Goal: Communication & Community: Answer question/provide support

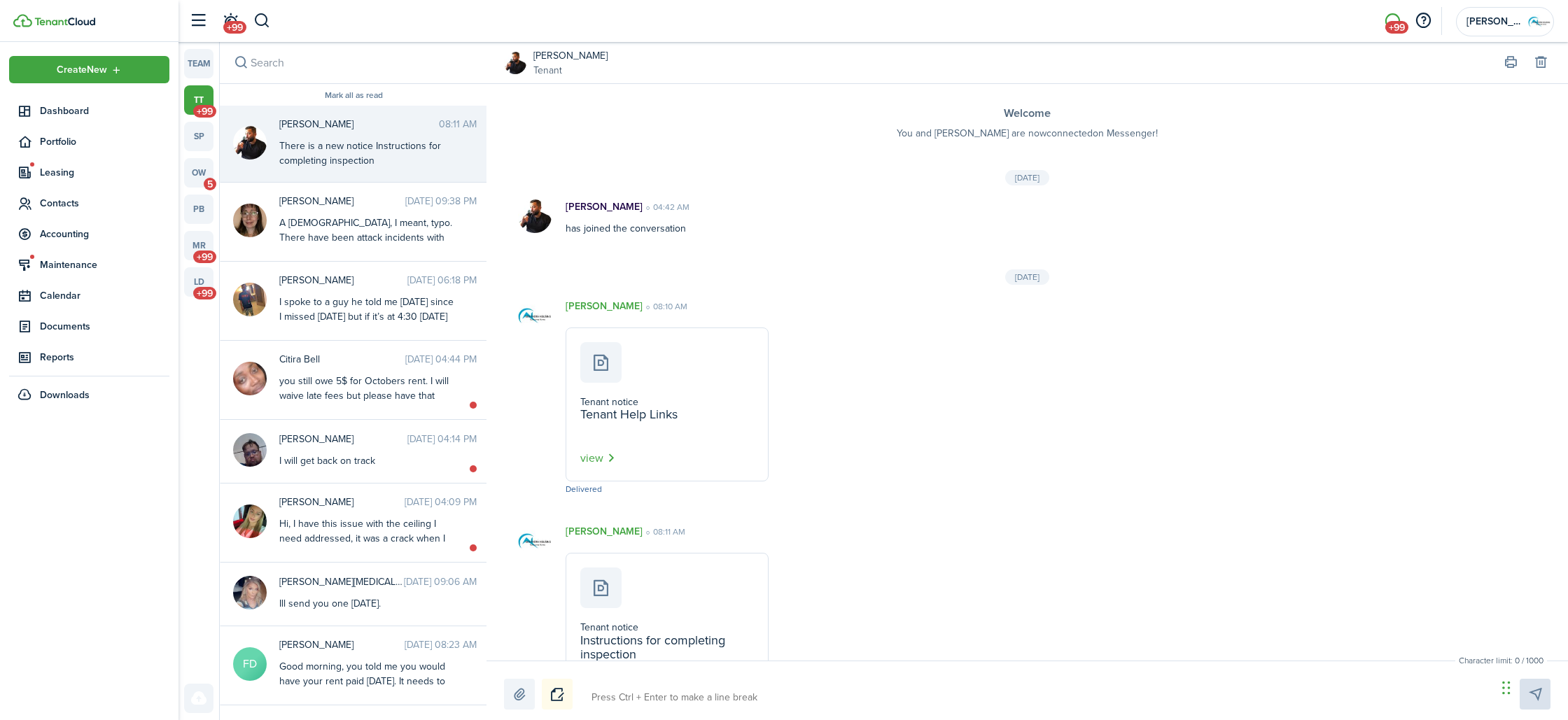
scroll to position [75, 0]
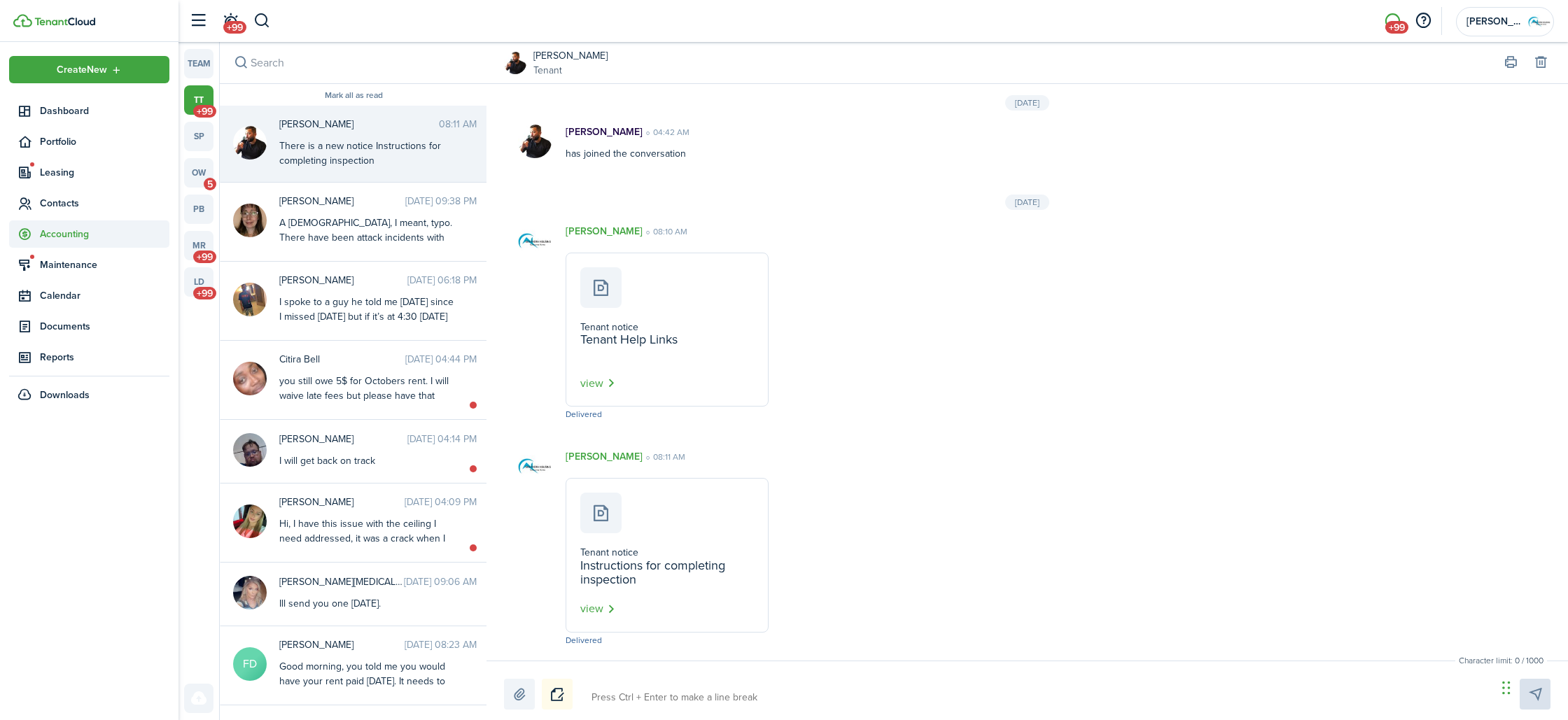
click at [74, 240] on span "Accounting" at bounding box center [105, 234] width 129 height 15
click at [70, 263] on span "Transactions" at bounding box center [105, 268] width 129 height 15
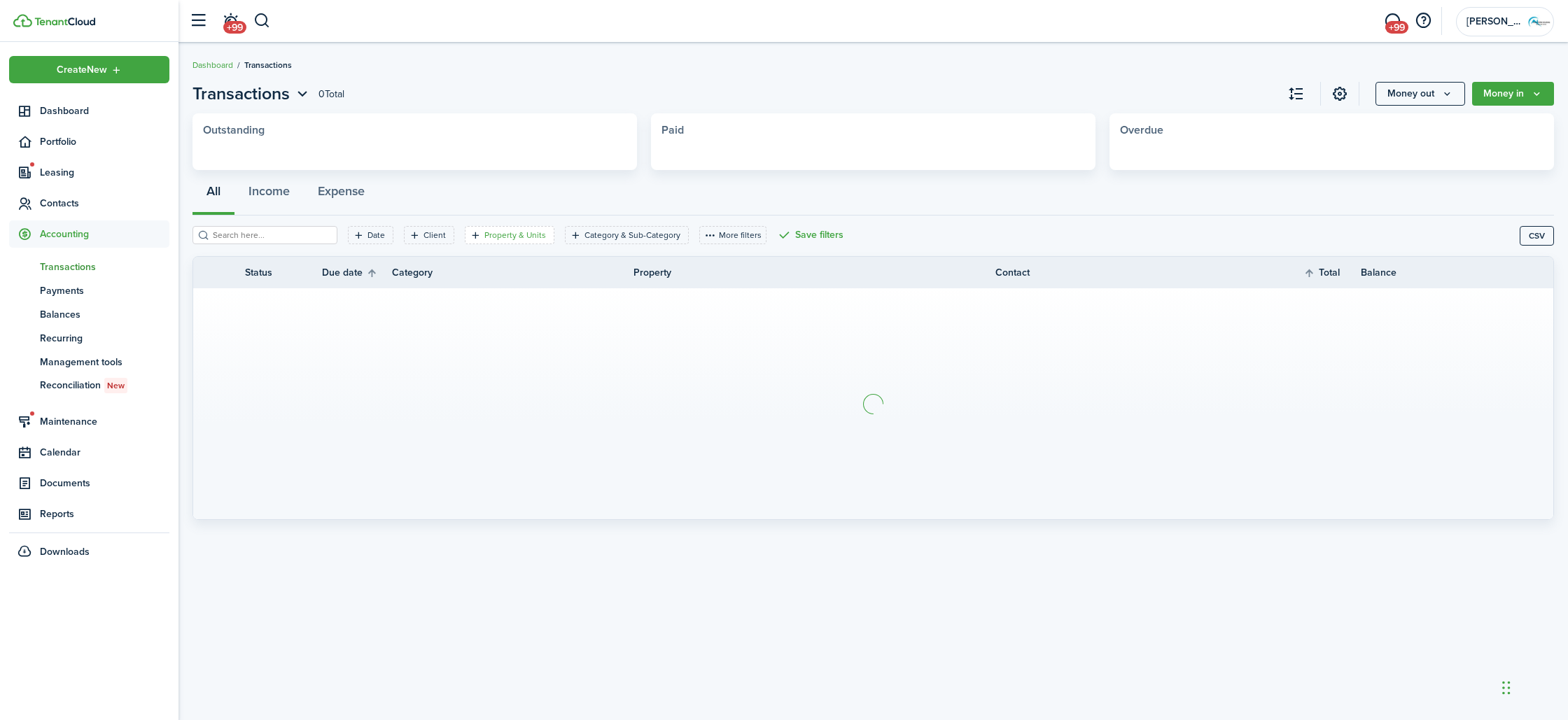
click at [508, 237] on filter-tag-label "Property & Units" at bounding box center [514, 235] width 61 height 13
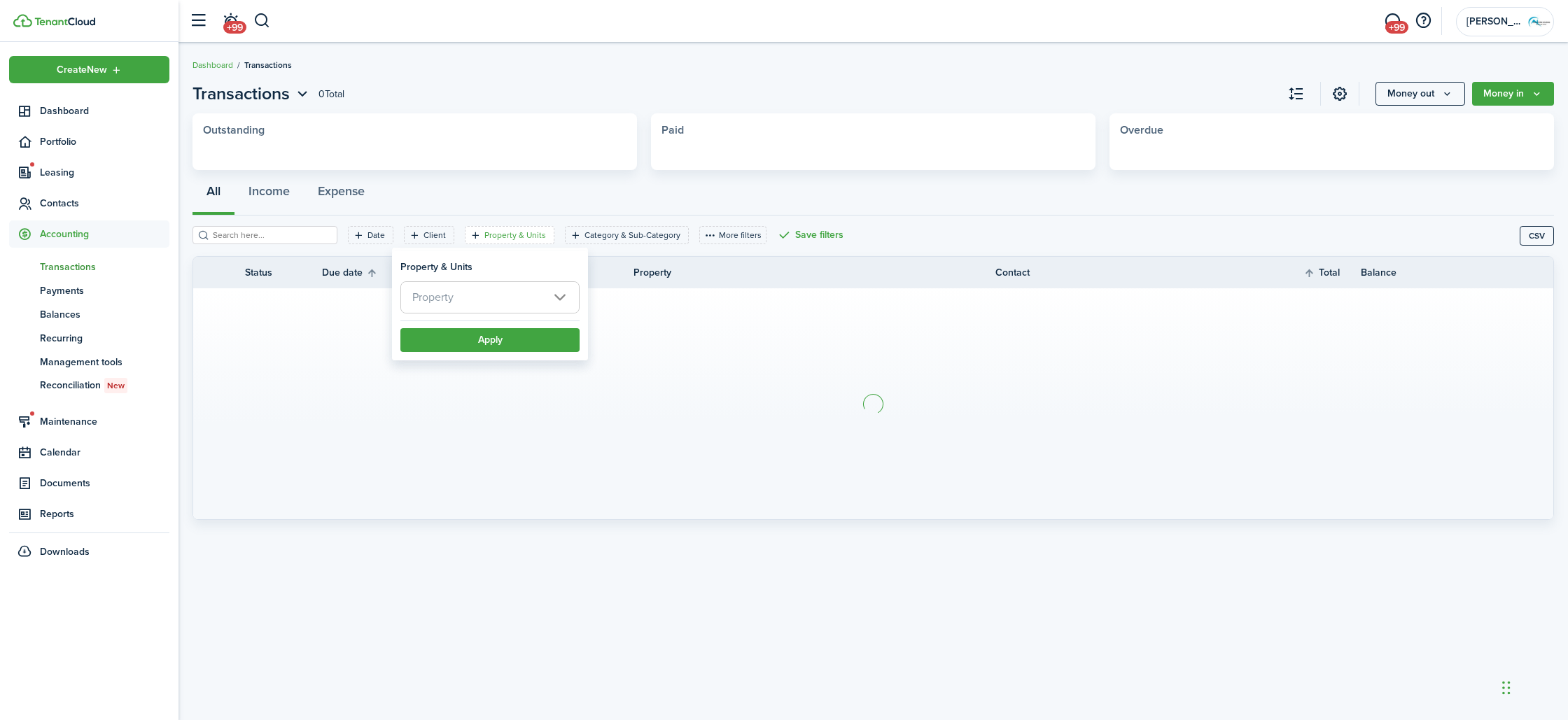
click at [493, 287] on span "Property" at bounding box center [490, 297] width 178 height 31
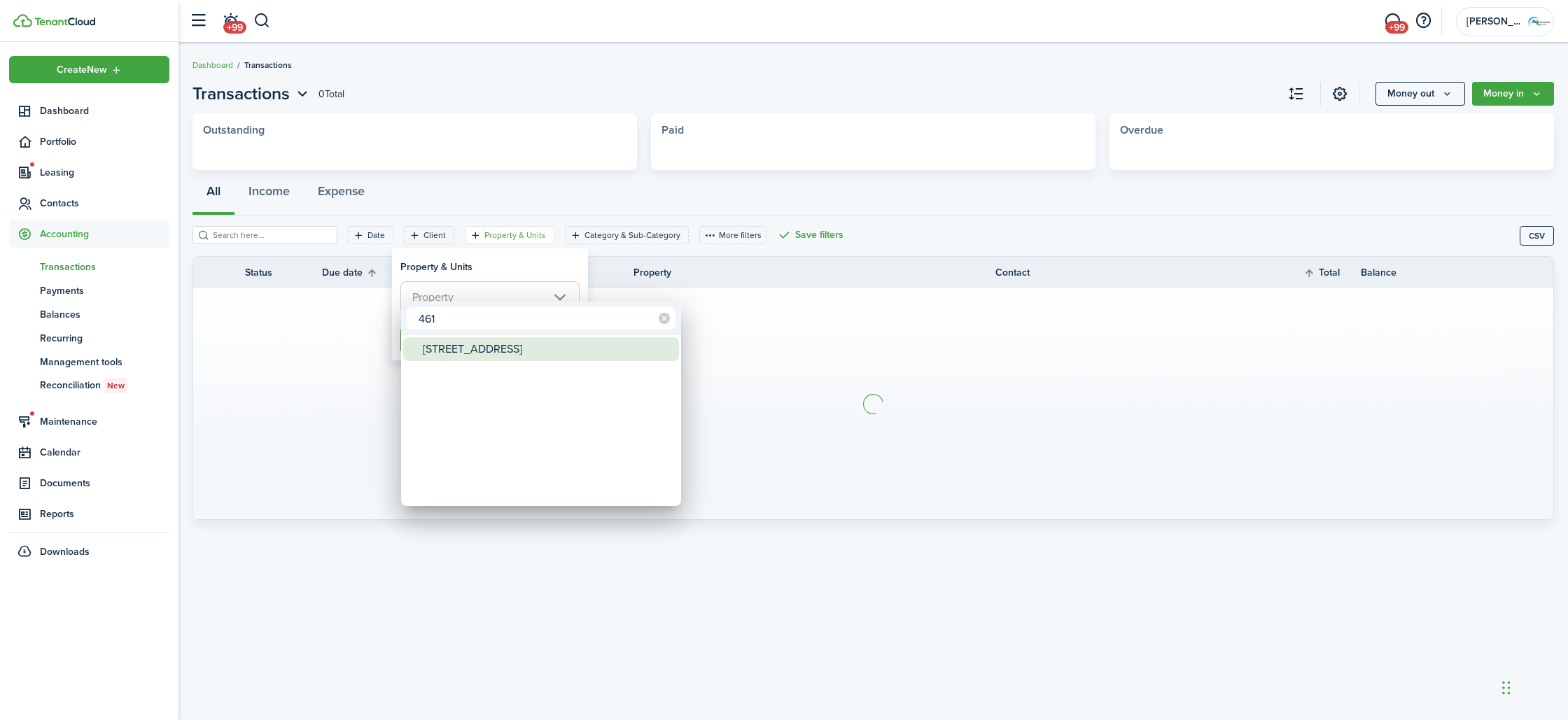
type input "461"
click at [524, 352] on div "[STREET_ADDRESS]" at bounding box center [546, 349] width 247 height 23
type input "[STREET_ADDRESS]"
click at [562, 273] on div at bounding box center [784, 360] width 1792 height 944
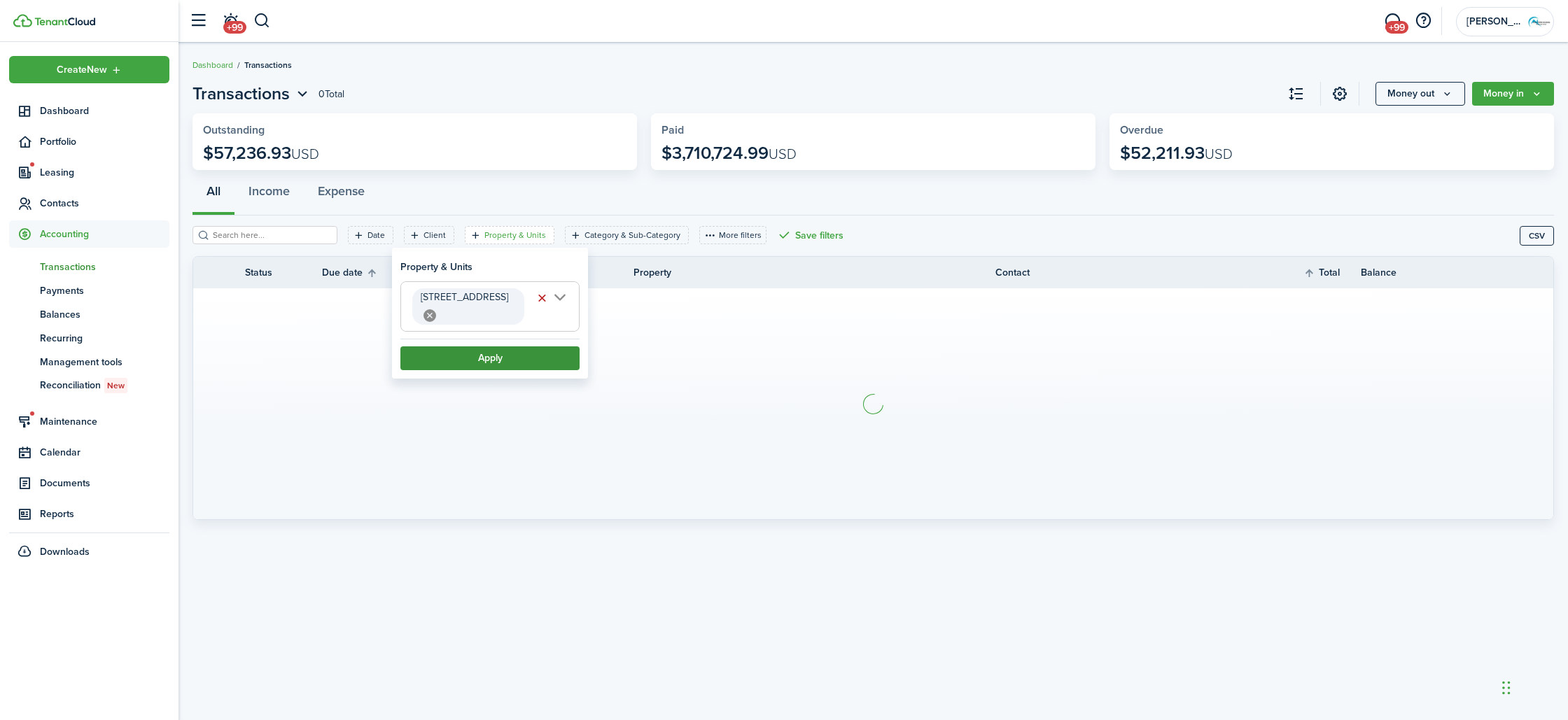
click at [531, 348] on button "Apply" at bounding box center [490, 358] width 180 height 23
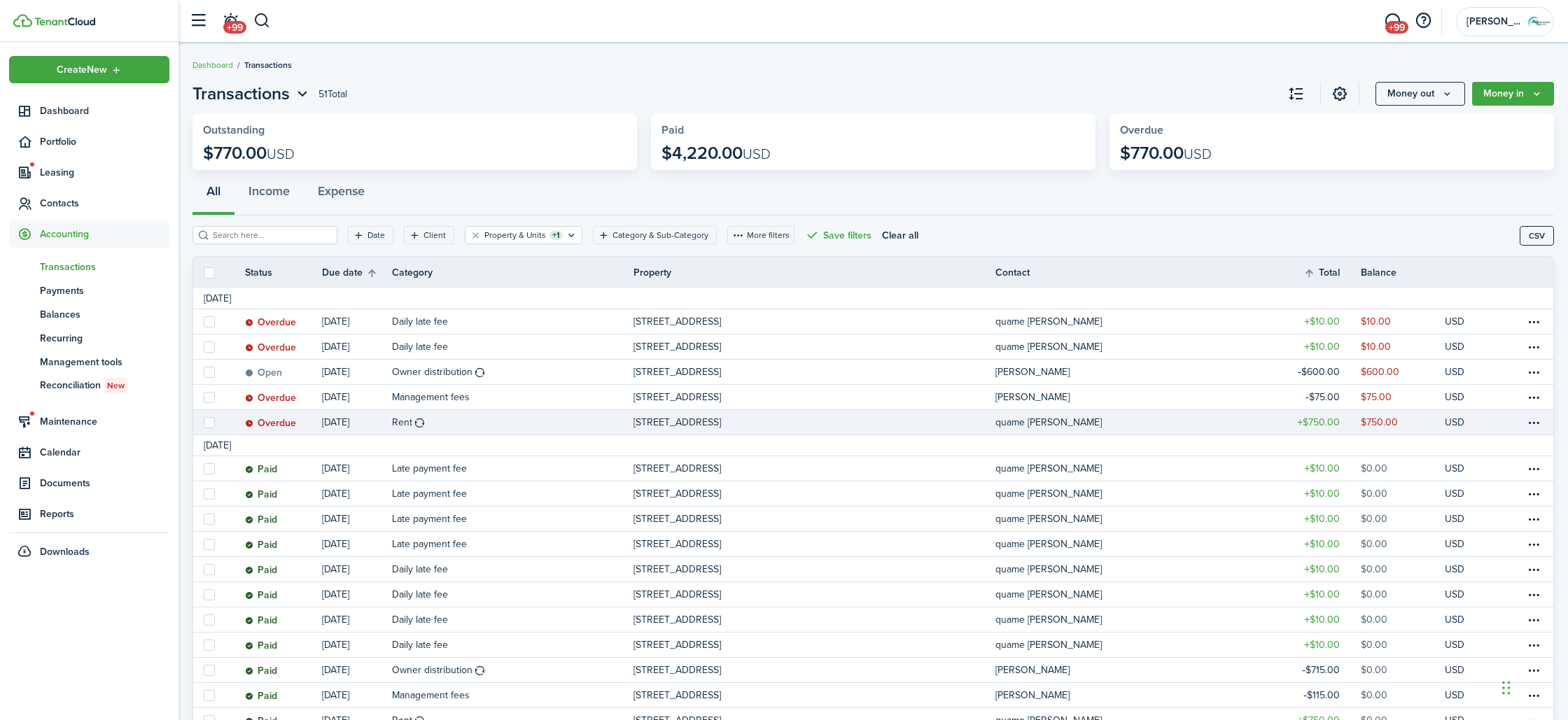
click at [593, 420] on link "Rent" at bounding box center [513, 422] width 242 height 24
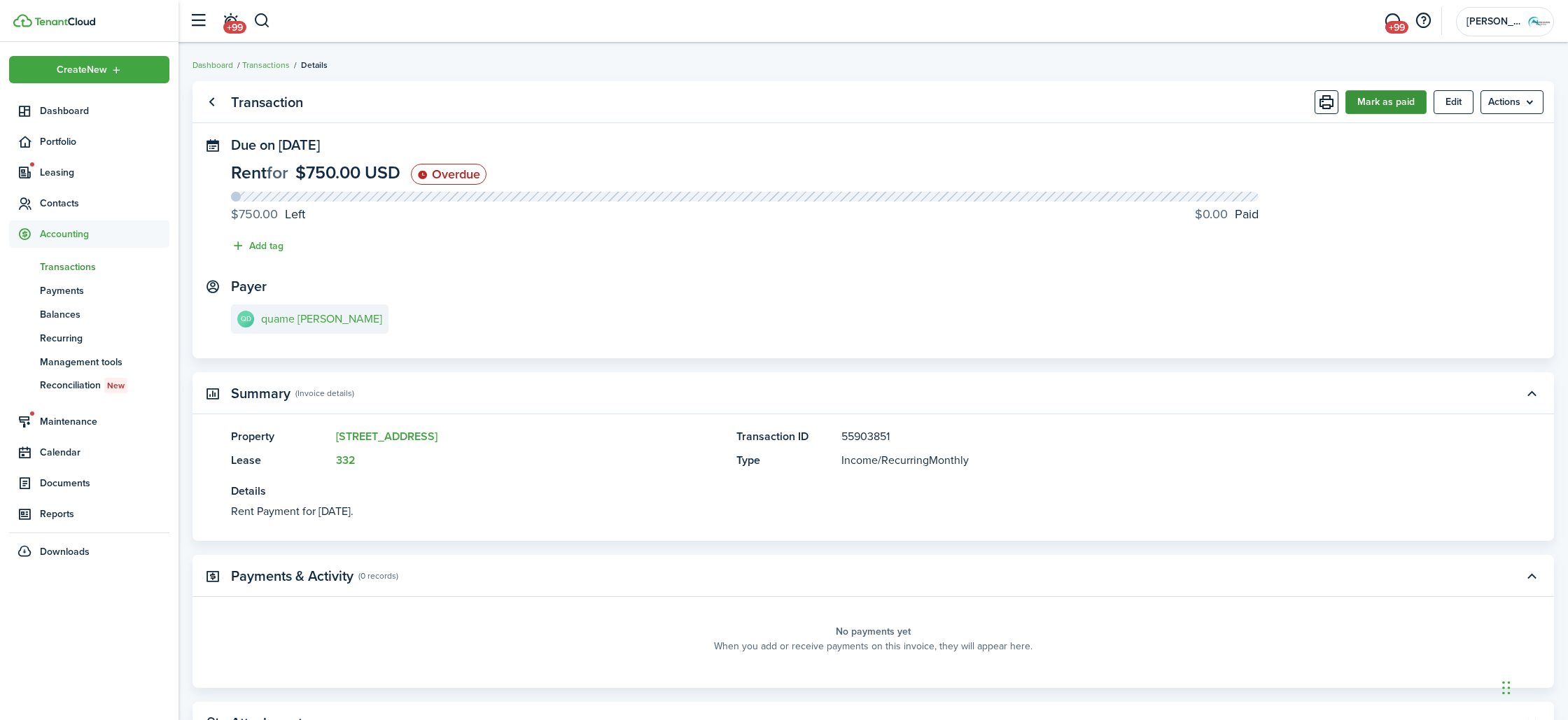
click at [1357, 110] on button "Mark as paid" at bounding box center [1385, 102] width 81 height 23
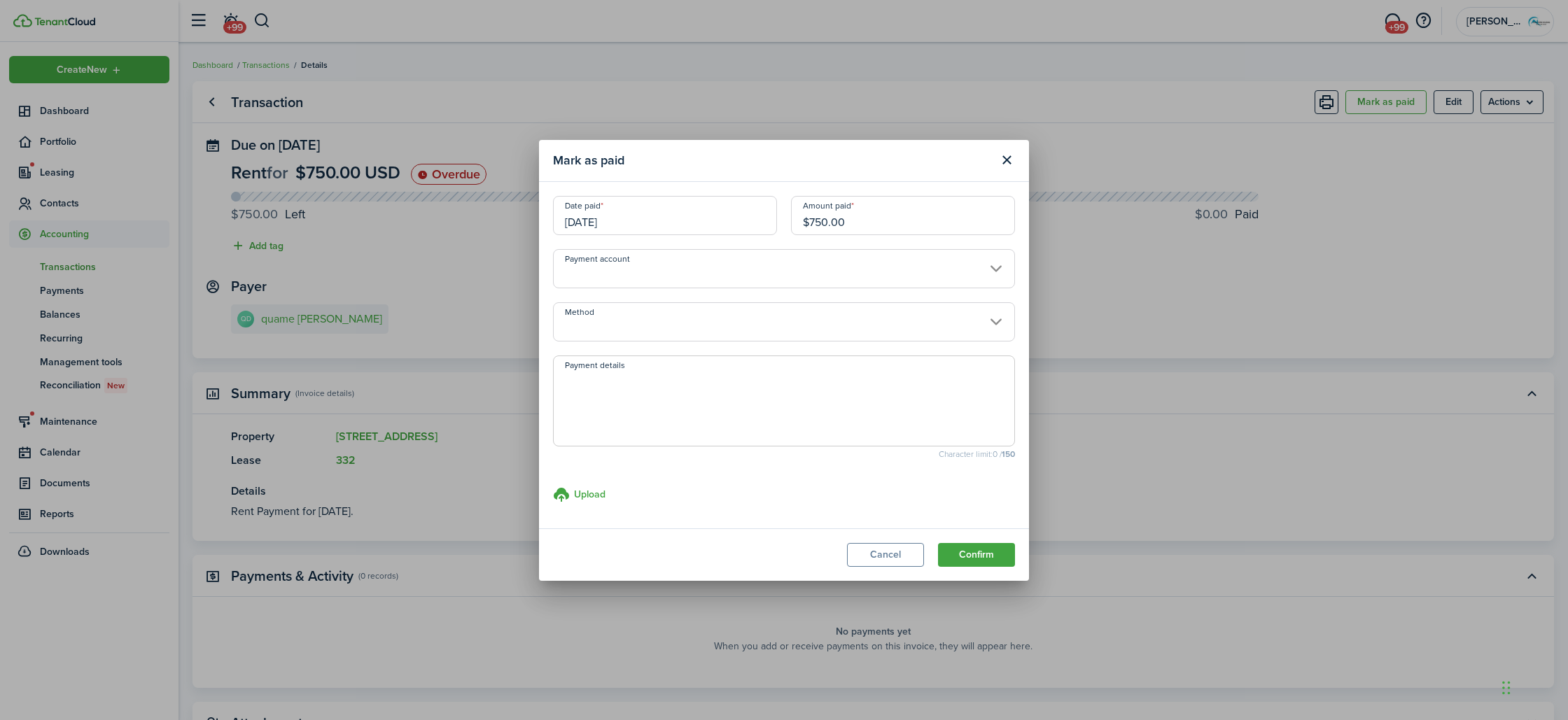
click at [729, 270] on input "Payment account" at bounding box center [784, 269] width 462 height 39
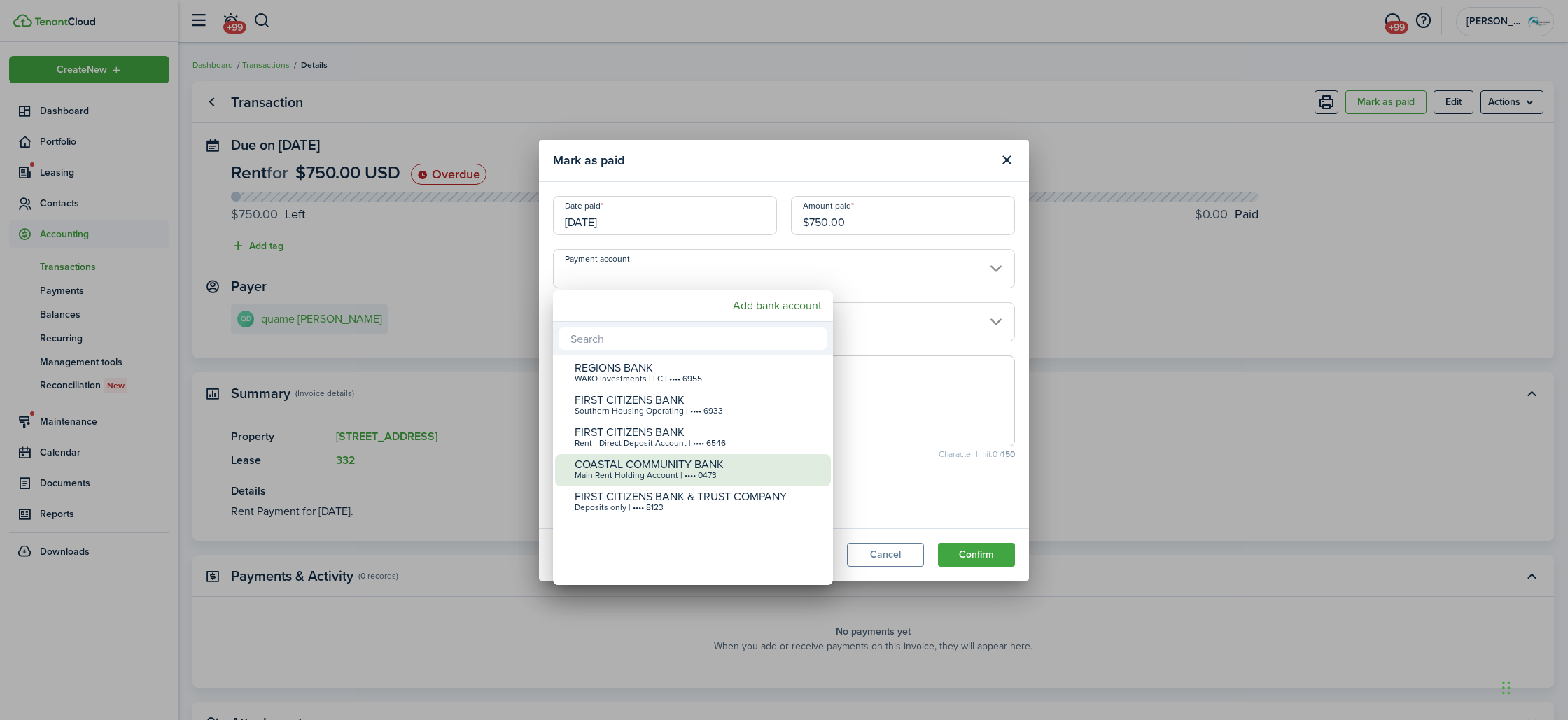
click at [674, 461] on div "COASTAL COMMUNITY BANK" at bounding box center [698, 464] width 247 height 13
type input "•••• •••• •••• 0473"
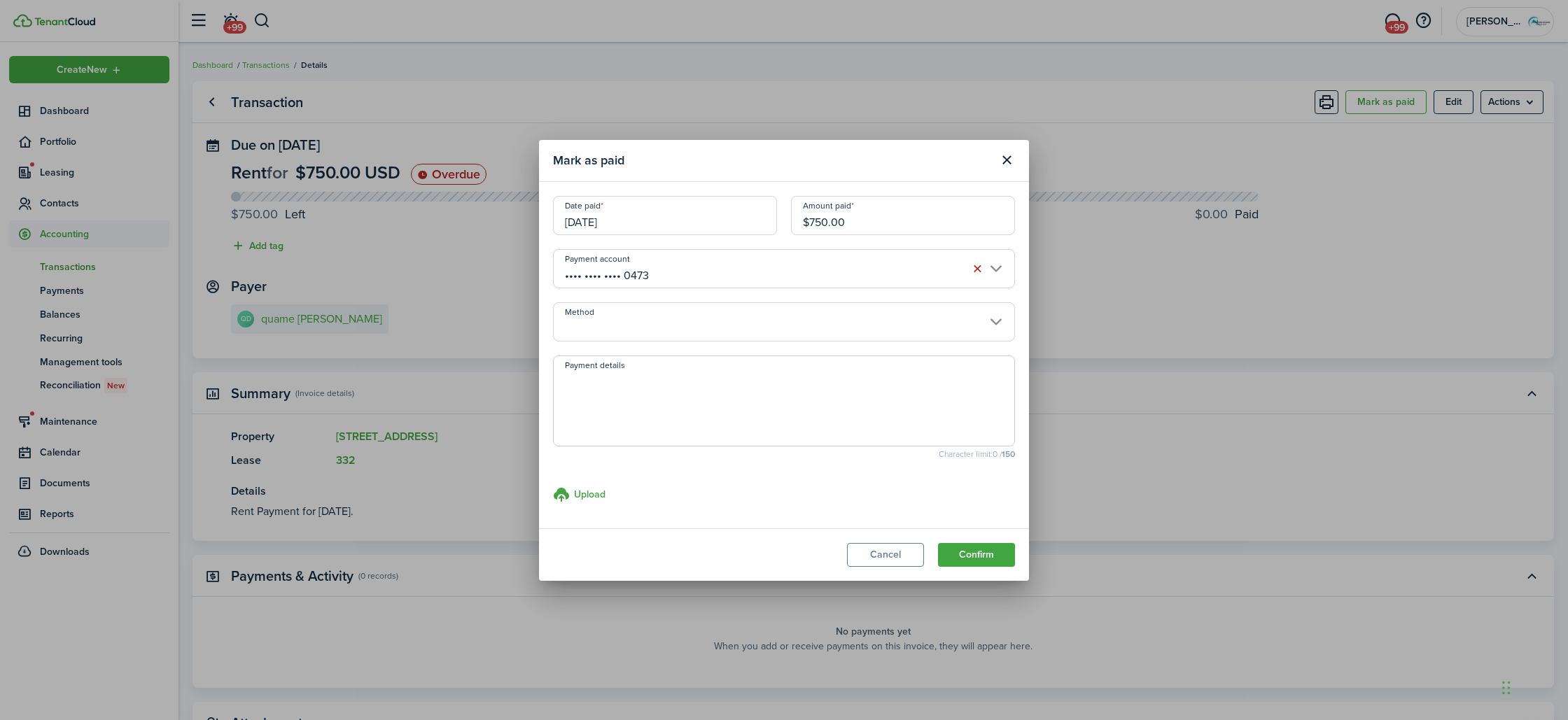
click at [731, 338] on input "Method" at bounding box center [784, 321] width 462 height 39
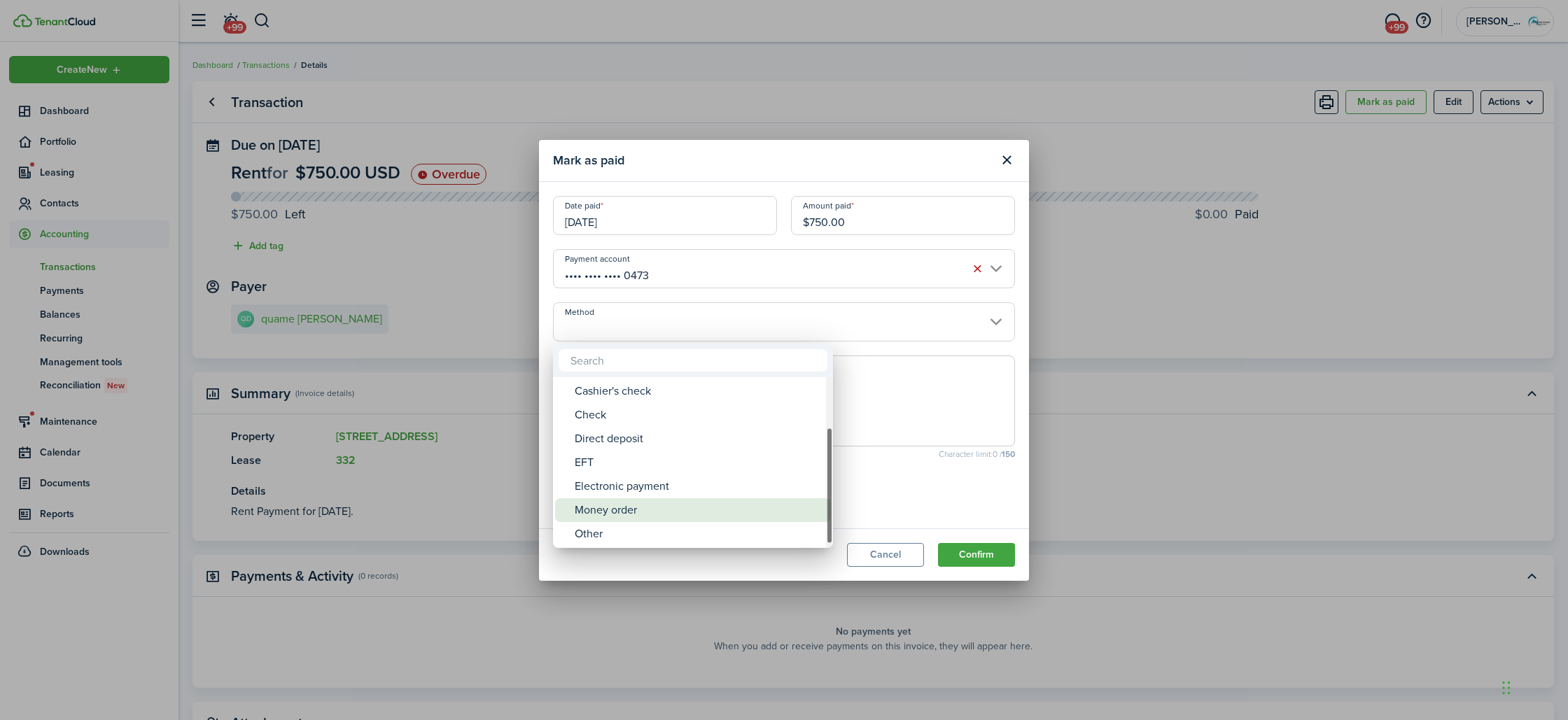
click at [690, 505] on div "Money order" at bounding box center [698, 510] width 247 height 23
type input "Money order"
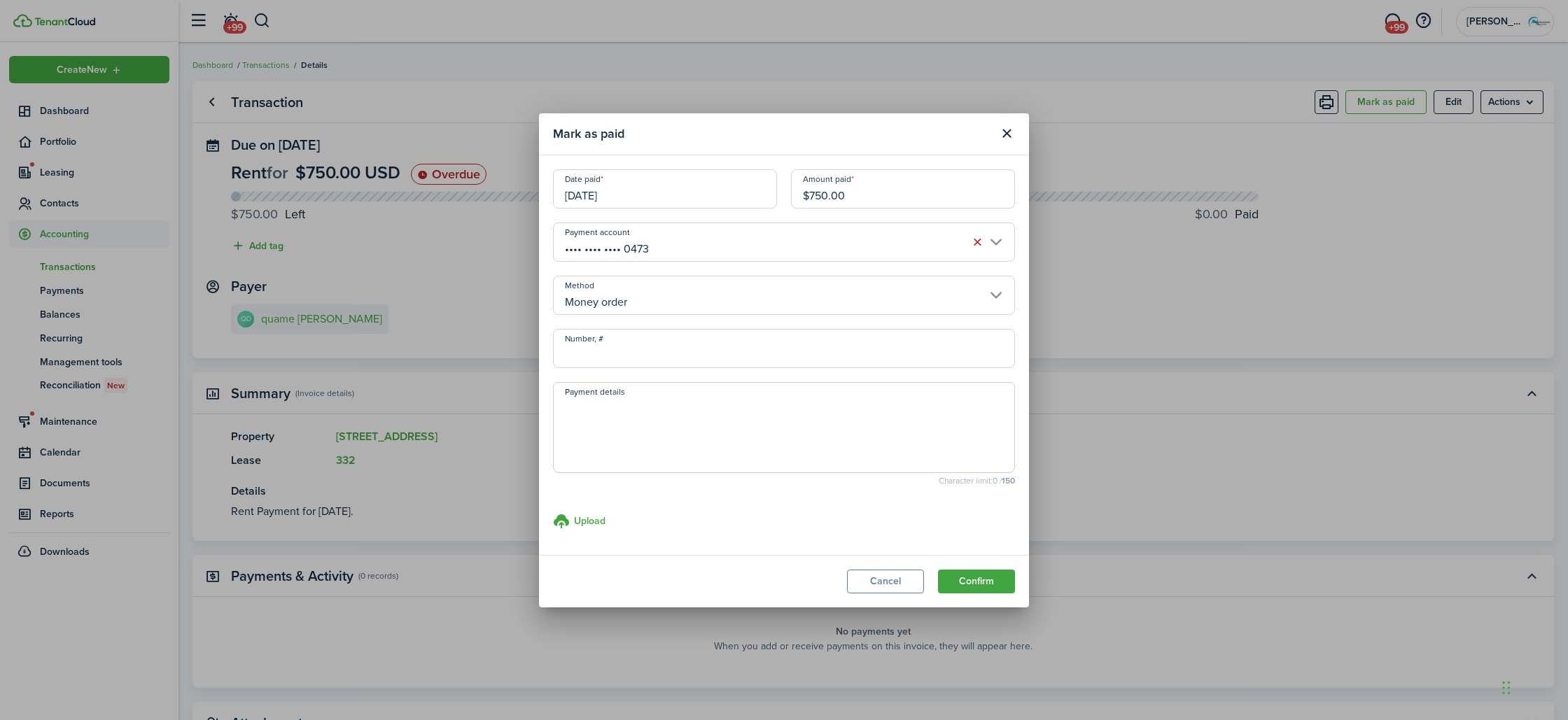
click at [725, 361] on input "Number, #" at bounding box center [784, 348] width 462 height 39
type input "513062805"
drag, startPoint x: 881, startPoint y: 200, endPoint x: 707, endPoint y: 193, distance: 174.1
click at [707, 193] on div "Date paid [DATE] Amount paid $750.00" at bounding box center [784, 196] width 476 height 53
type input "$375.00"
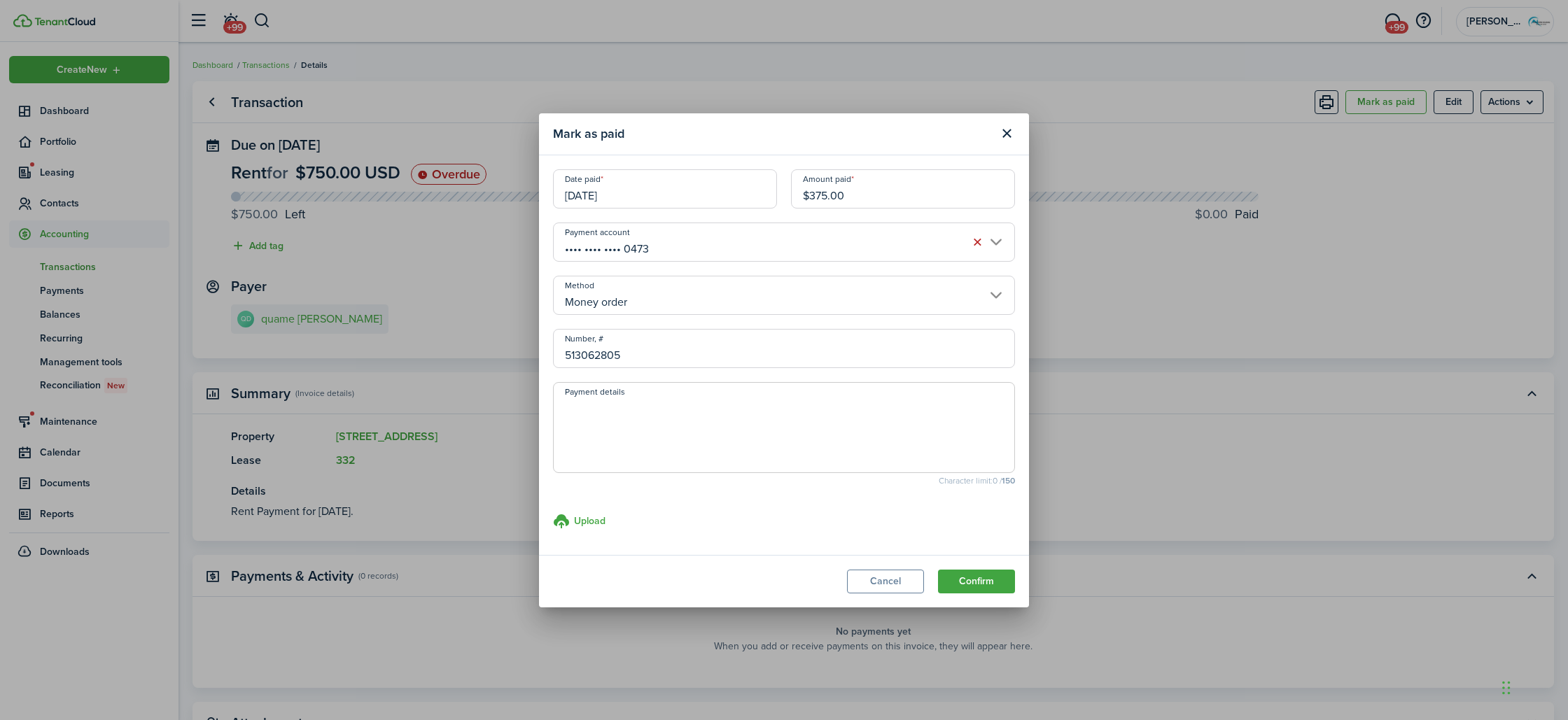
click at [958, 586] on button "Confirm" at bounding box center [977, 582] width 77 height 23
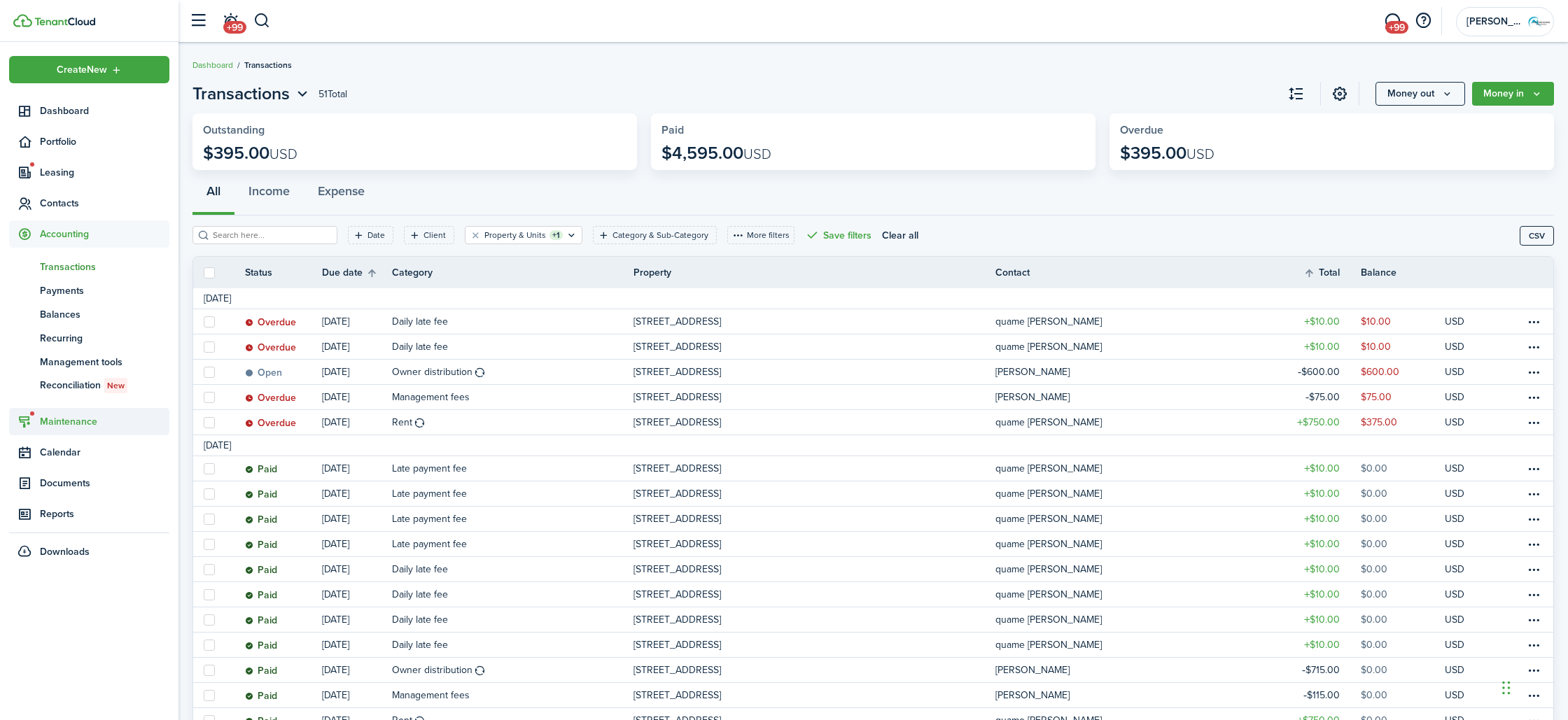
click at [83, 412] on span "Maintenance" at bounding box center [89, 421] width 160 height 28
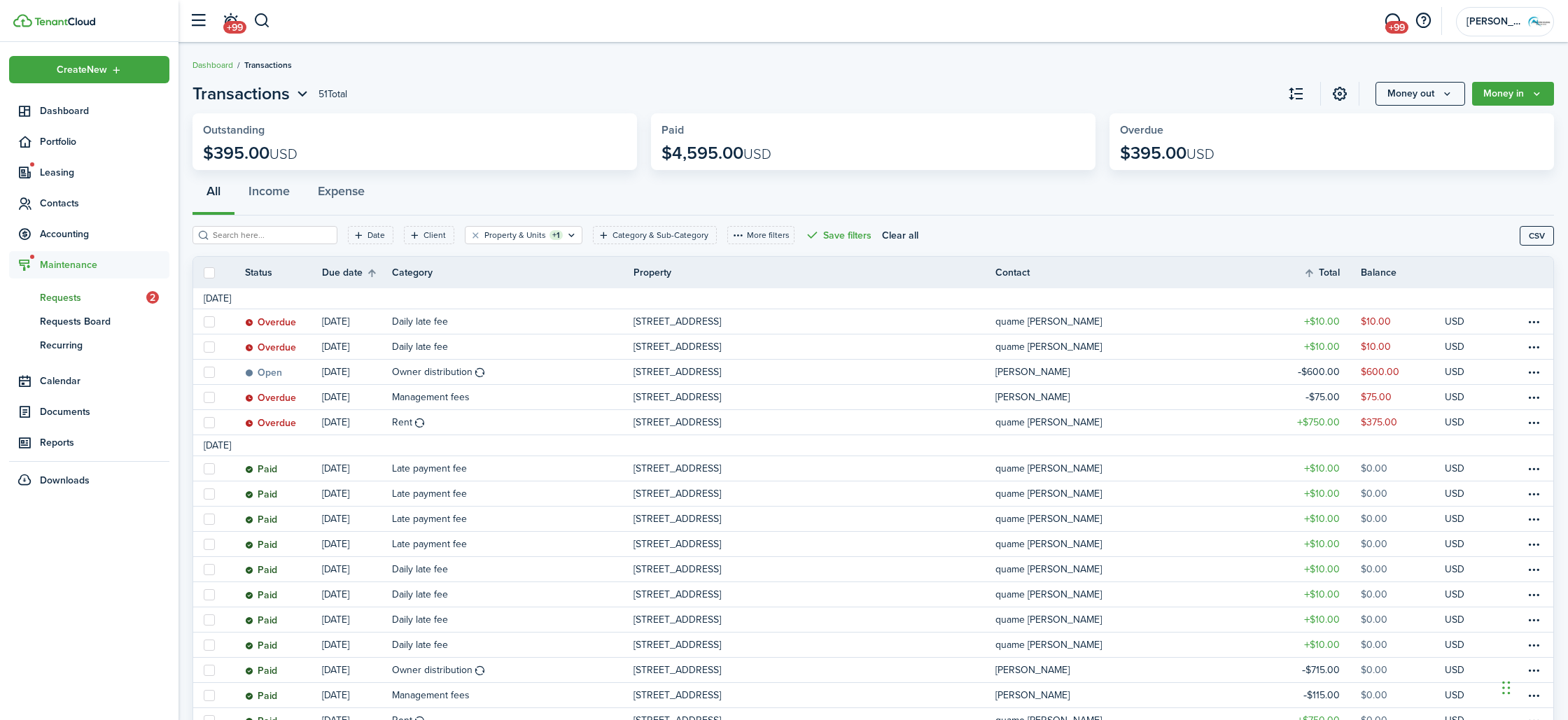
click at [121, 291] on span "Requests" at bounding box center [93, 298] width 107 height 15
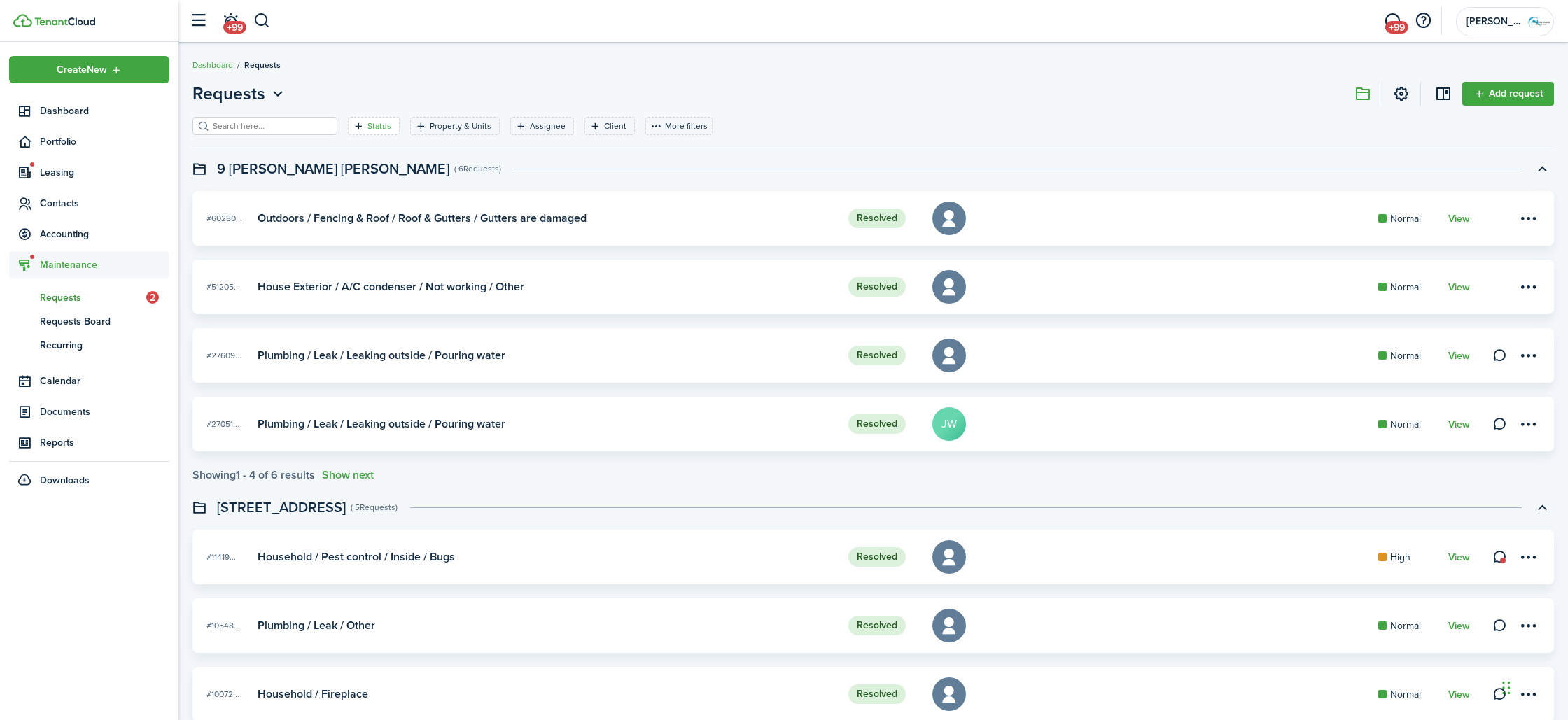
click at [358, 133] on filter-tag "Status" at bounding box center [374, 126] width 52 height 18
click at [346, 203] on span "Status" at bounding box center [357, 188] width 178 height 31
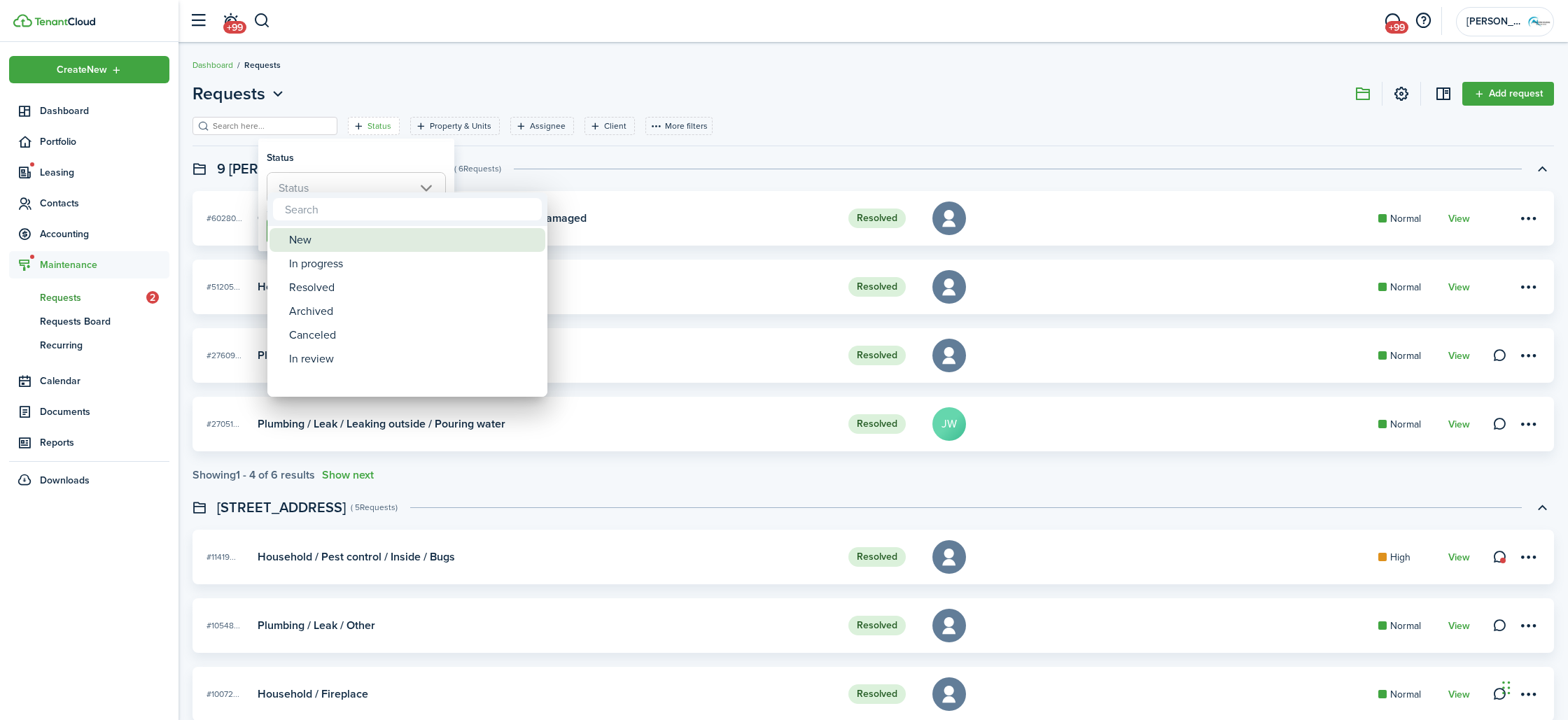
click at [315, 252] on div "In progress" at bounding box center [413, 263] width 247 height 23
click at [313, 244] on div "New" at bounding box center [413, 240] width 247 height 23
type input "In progress, New"
drag, startPoint x: 709, startPoint y: 307, endPoint x: 427, endPoint y: 295, distance: 282.3
click at [707, 307] on div at bounding box center [784, 360] width 1792 height 944
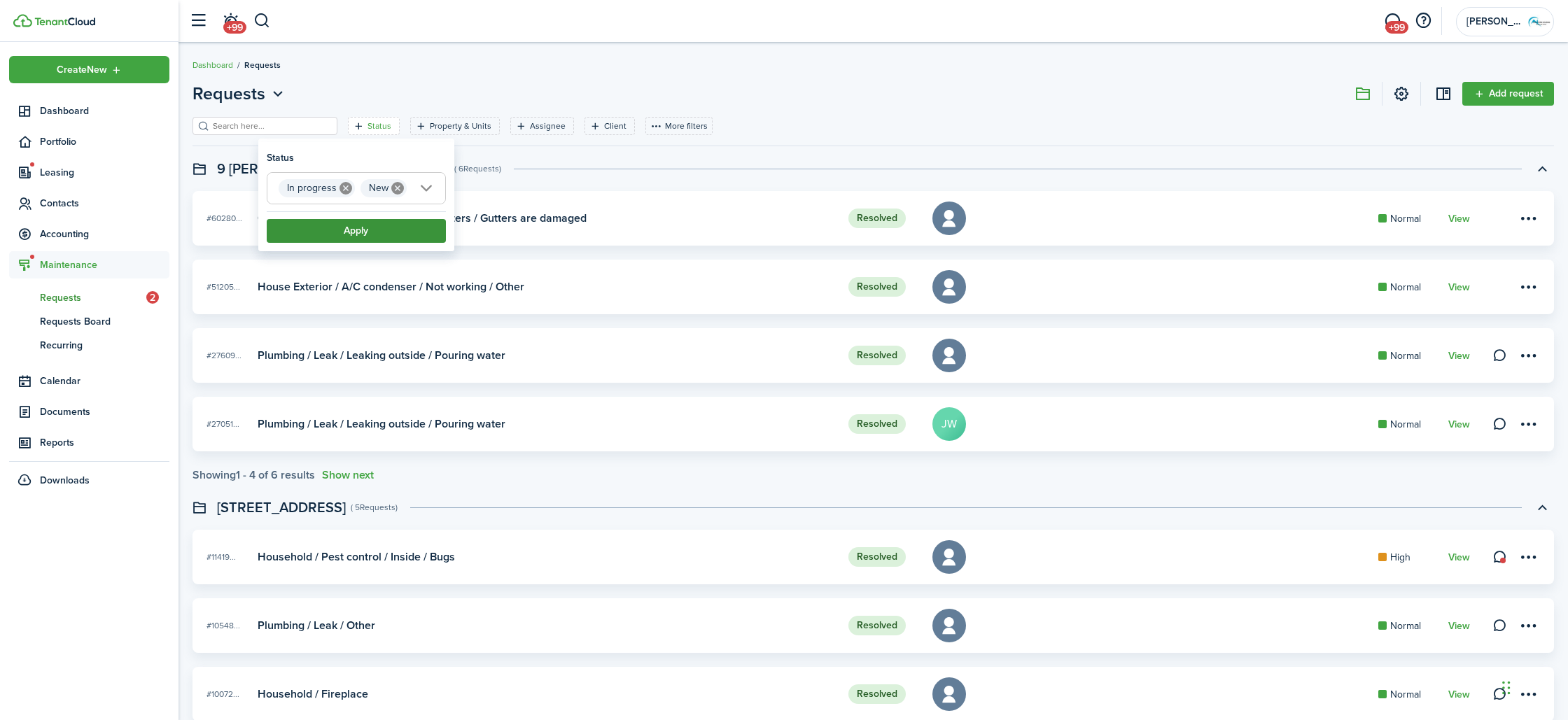
click at [368, 235] on button "Apply" at bounding box center [357, 231] width 180 height 23
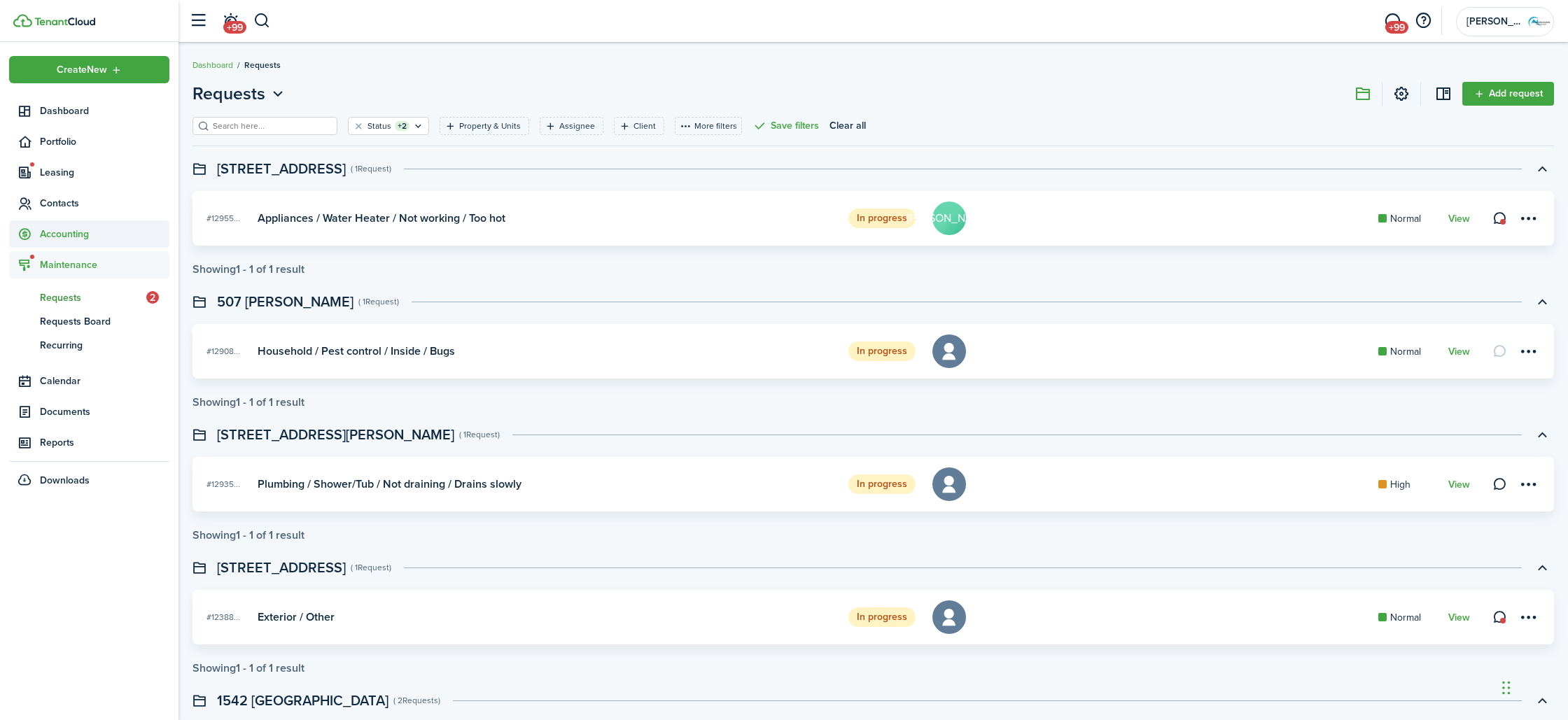
click at [108, 242] on span "Accounting" at bounding box center [89, 234] width 160 height 28
click at [88, 267] on span "Transactions" at bounding box center [105, 268] width 129 height 15
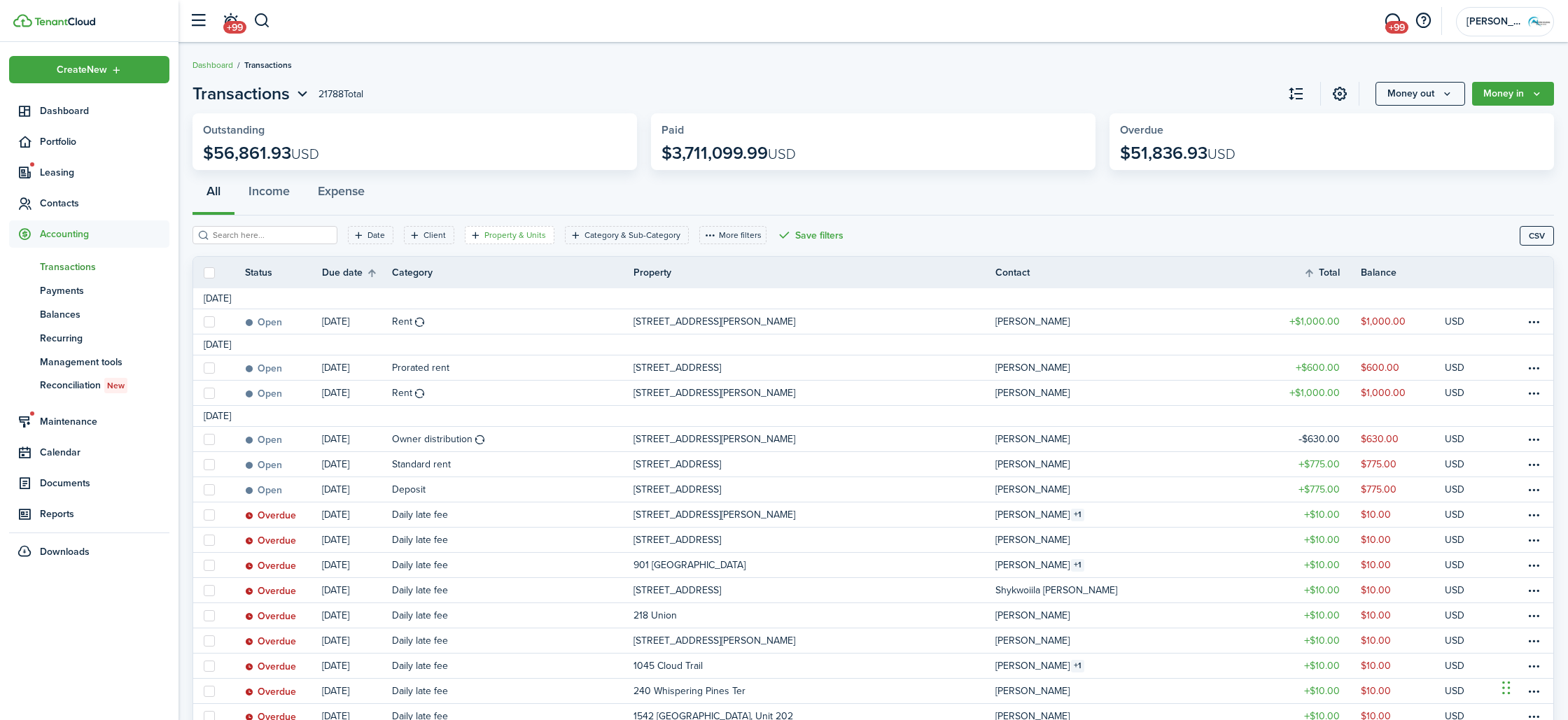
drag, startPoint x: 505, startPoint y: 230, endPoint x: 556, endPoint y: 234, distance: 51.2
click at [504, 231] on filter-tag-label "Property & Units" at bounding box center [514, 235] width 61 height 13
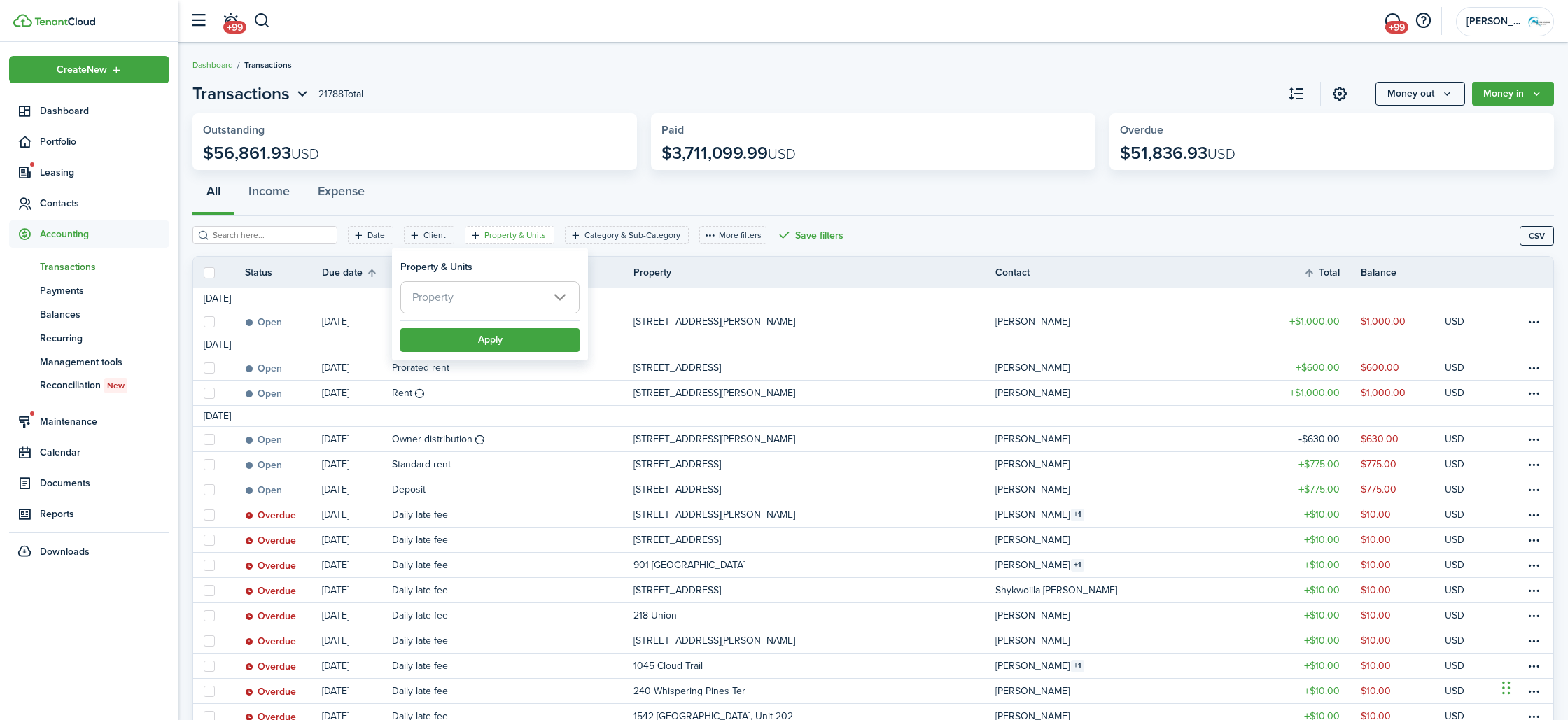
click at [519, 288] on span "Property" at bounding box center [490, 297] width 178 height 31
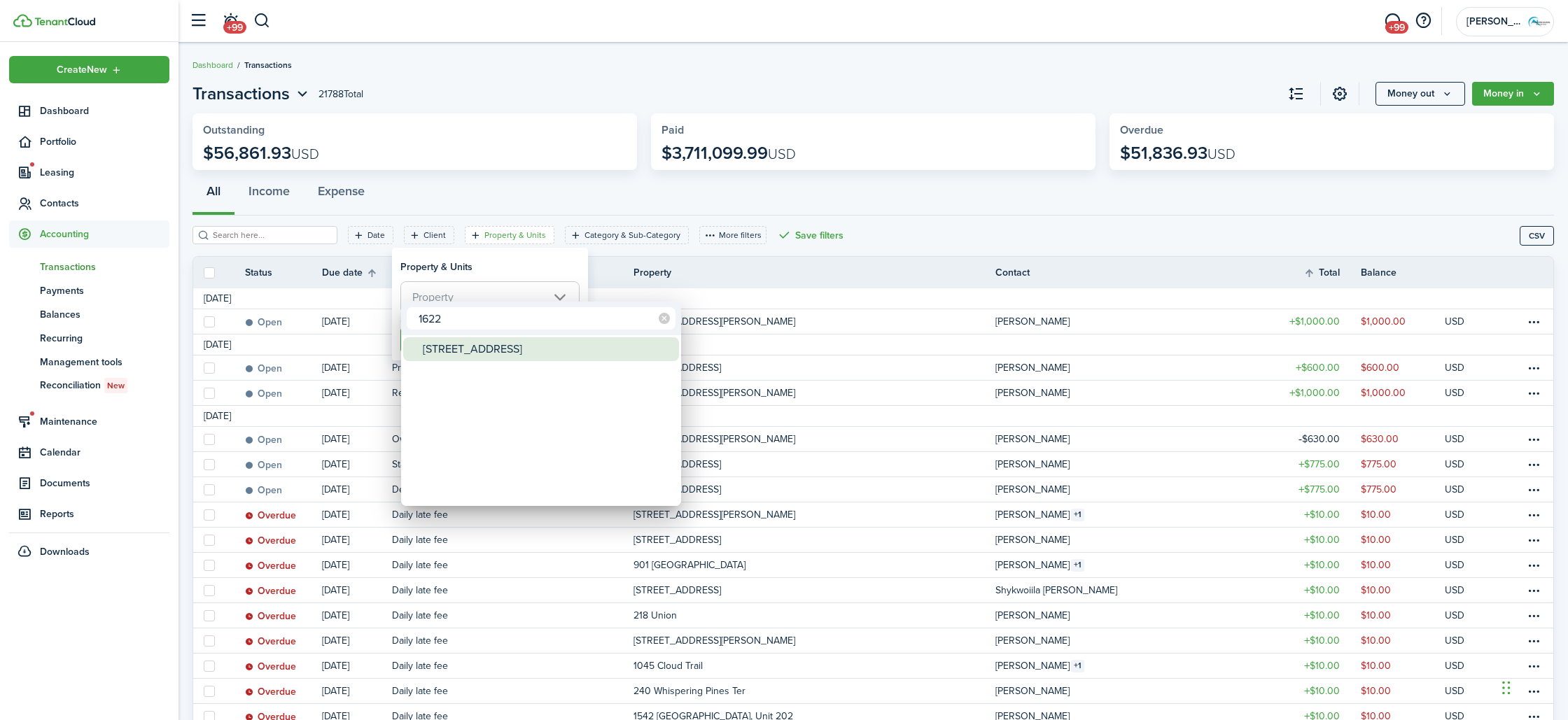
type input "1622"
click at [507, 355] on div "[STREET_ADDRESS]" at bounding box center [546, 349] width 247 height 23
type input "[STREET_ADDRESS]"
drag, startPoint x: 594, startPoint y: 279, endPoint x: 550, endPoint y: 313, distance: 55.6
click at [594, 279] on div at bounding box center [784, 360] width 1792 height 944
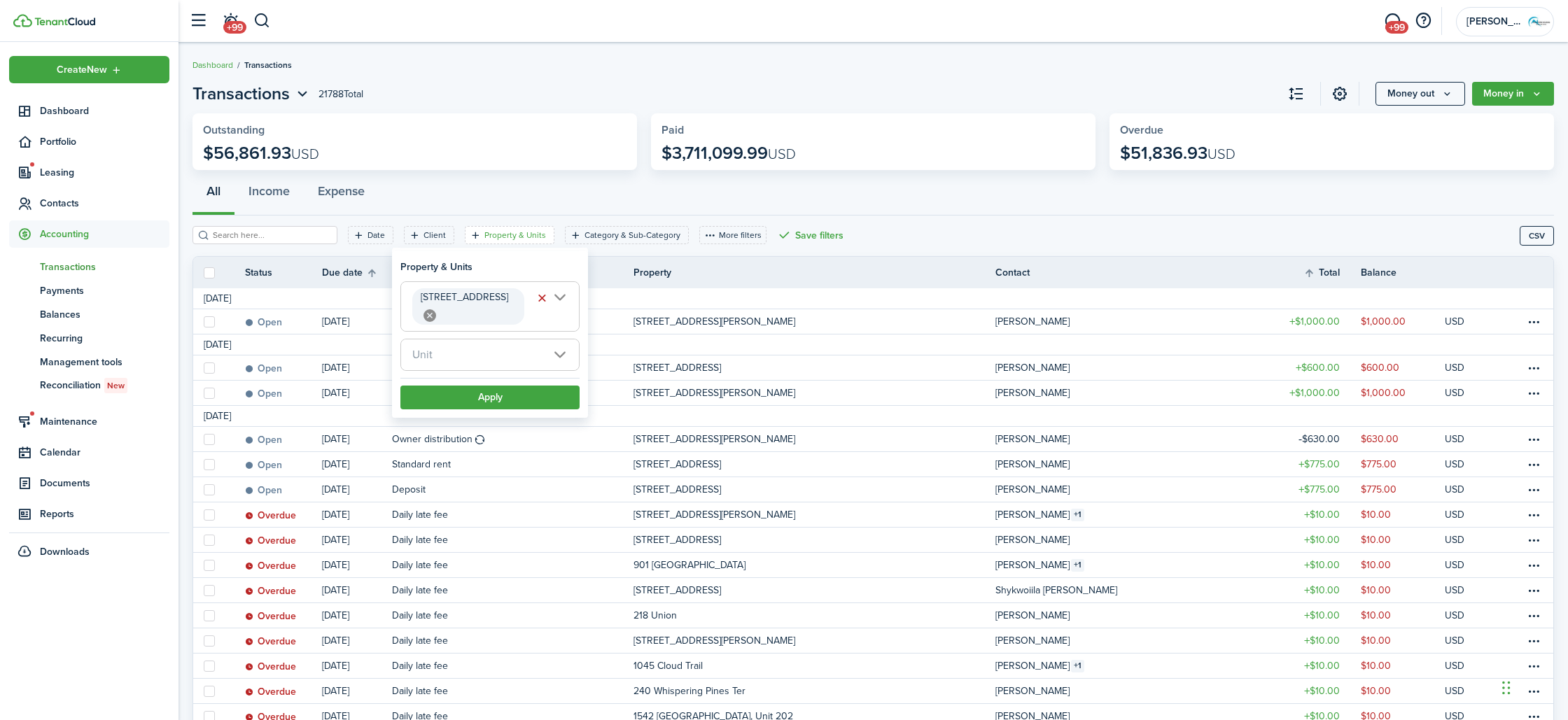
click at [539, 340] on span "Unit" at bounding box center [490, 355] width 178 height 31
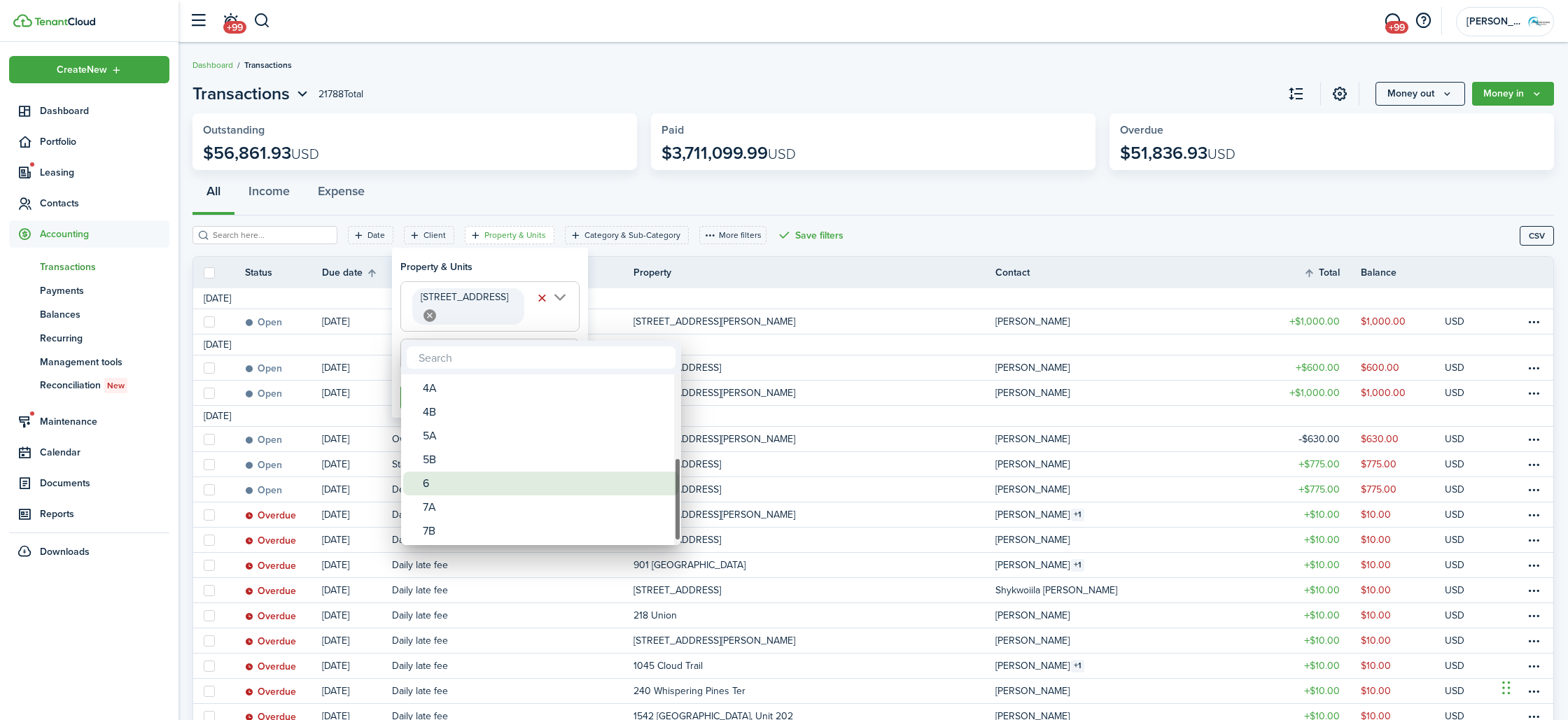
drag, startPoint x: 471, startPoint y: 488, endPoint x: 482, endPoint y: 485, distance: 11.4
click at [471, 488] on div "6" at bounding box center [546, 483] width 247 height 23
type input "6"
drag, startPoint x: 804, startPoint y: 409, endPoint x: 614, endPoint y: 392, distance: 190.8
click at [777, 412] on div at bounding box center [784, 360] width 1792 height 944
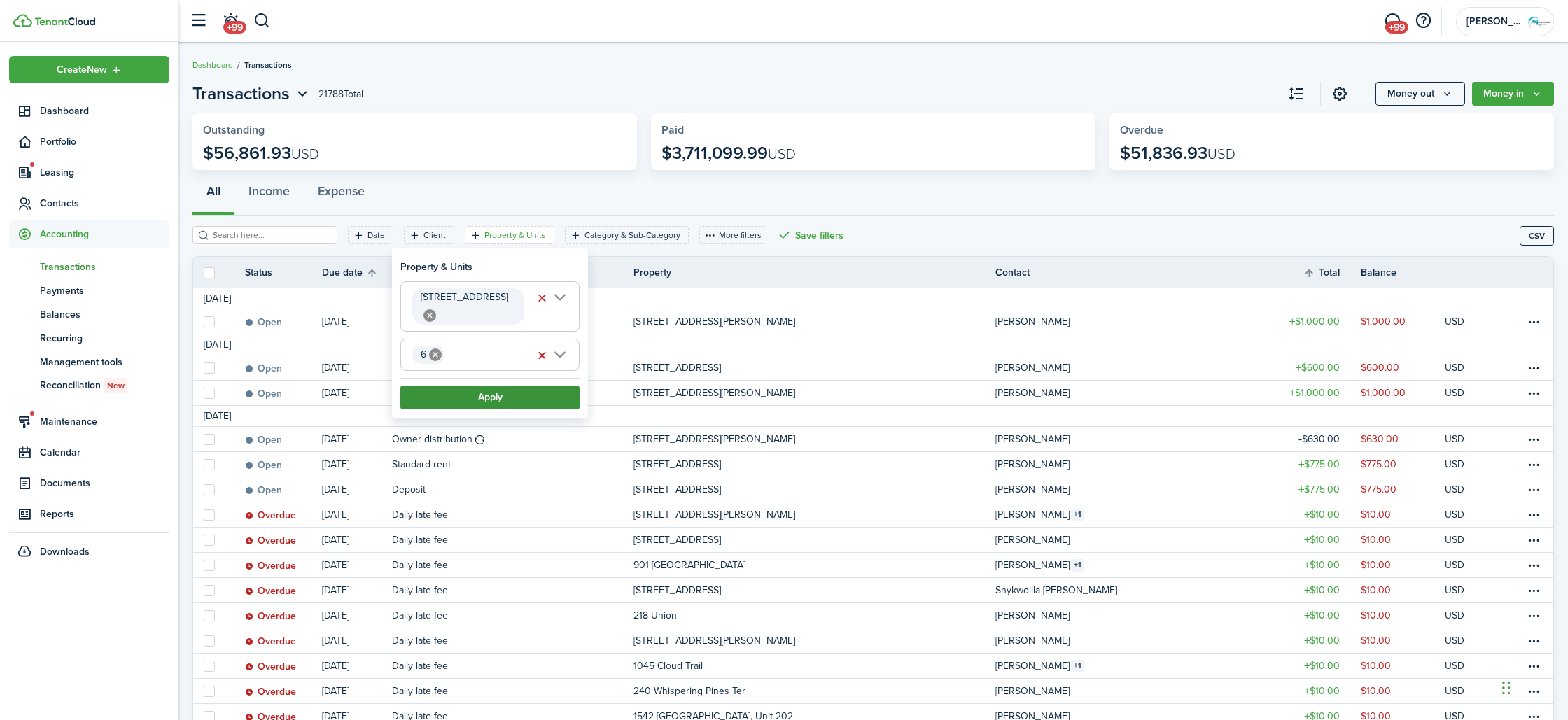
click at [551, 386] on button "Apply" at bounding box center [490, 398] width 180 height 23
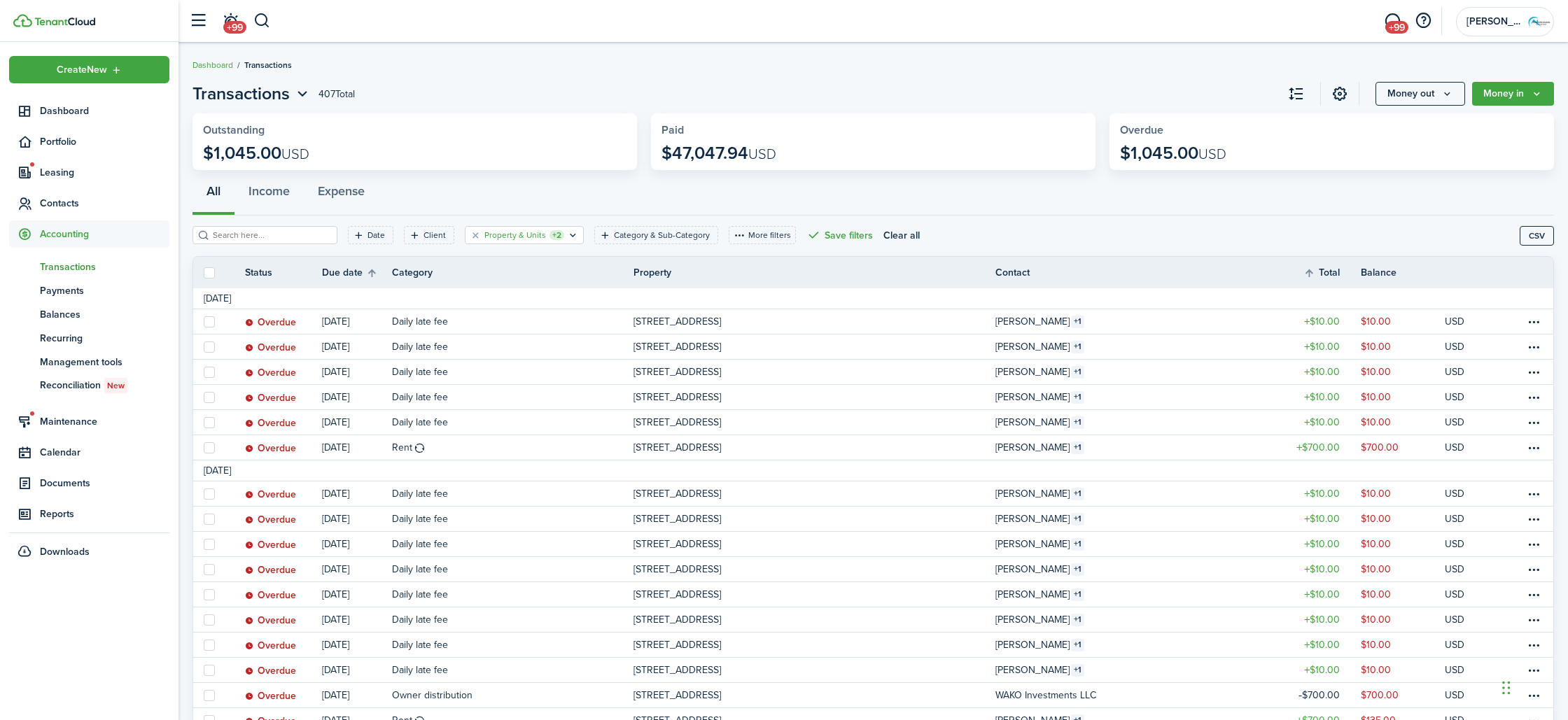
click at [513, 232] on filter-tag-label "Property & Units" at bounding box center [514, 235] width 61 height 13
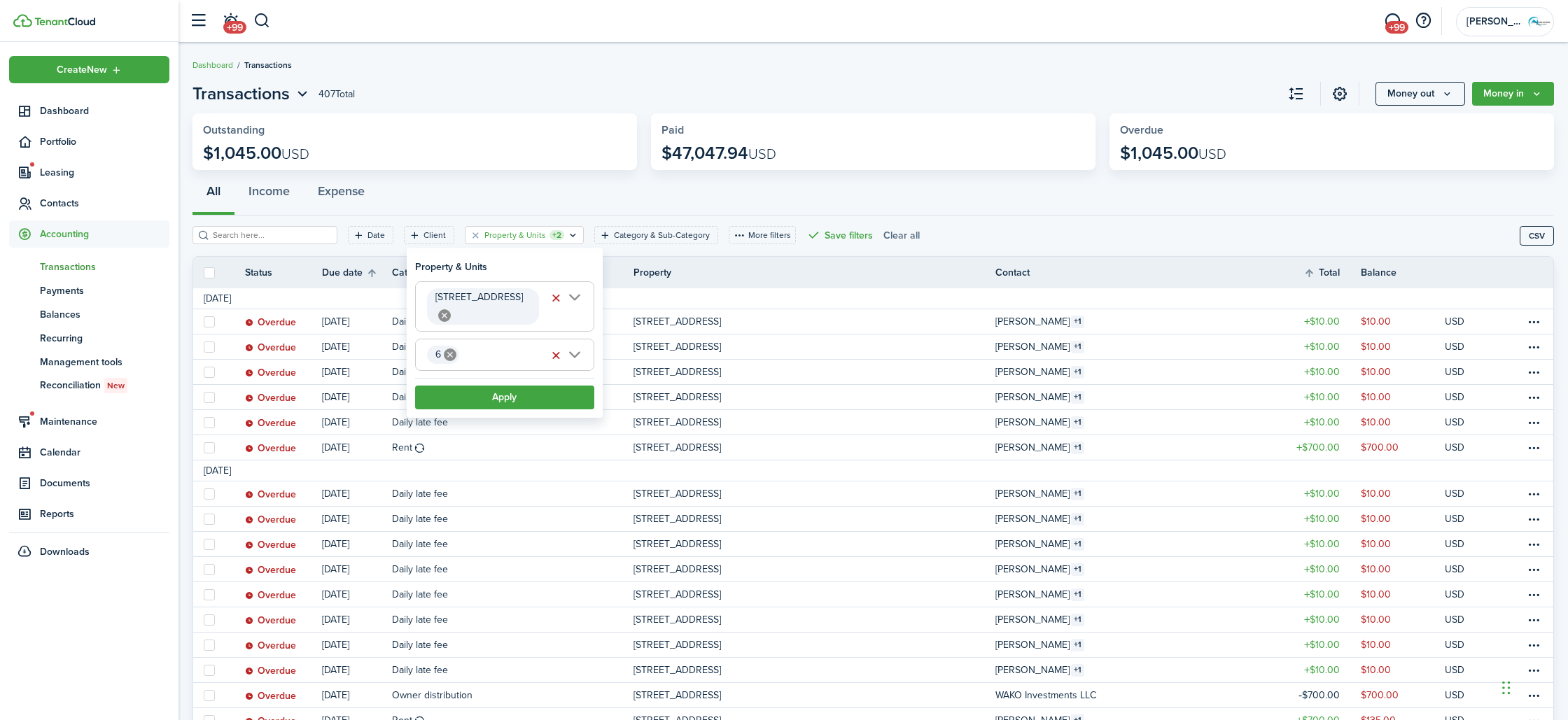
click at [883, 235] on button "Clear all" at bounding box center [901, 235] width 36 height 18
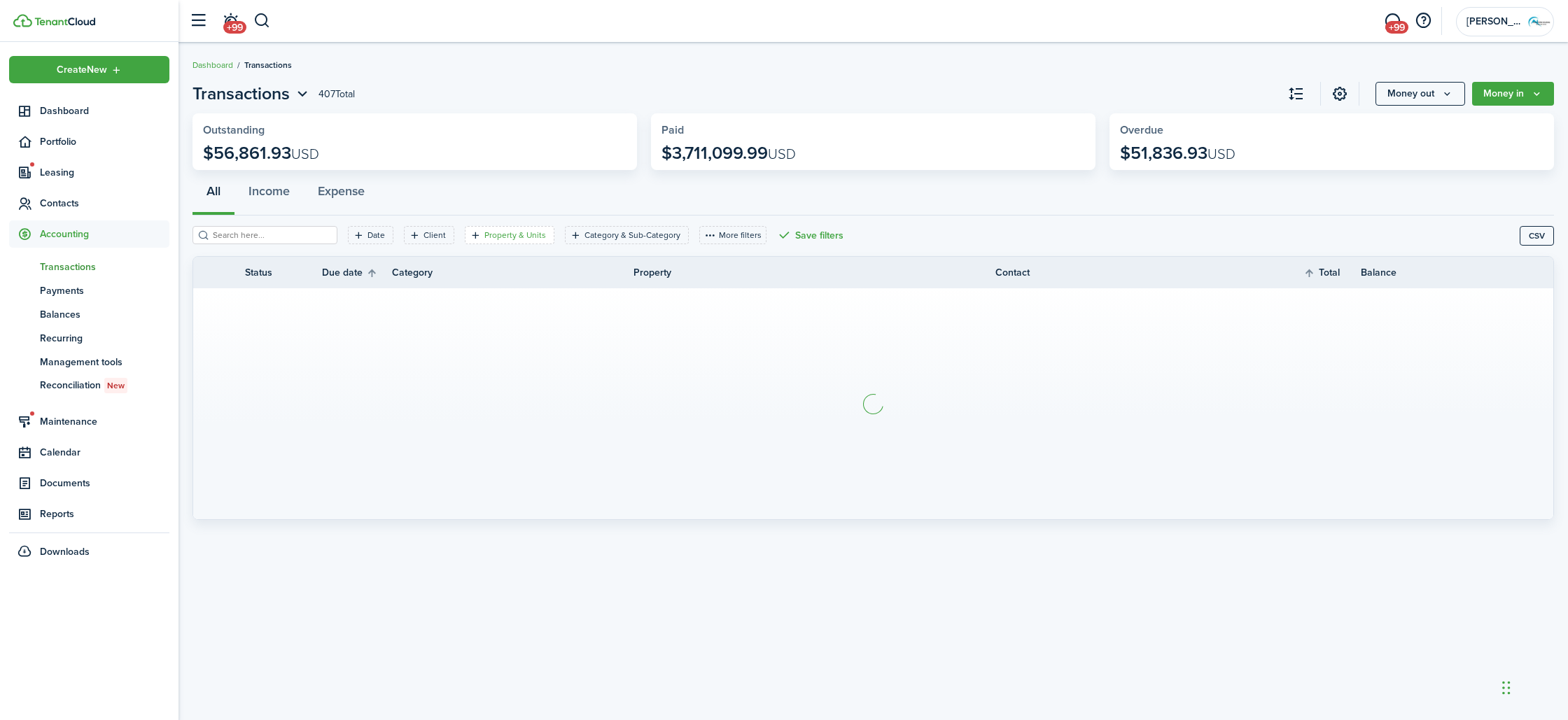
click at [489, 234] on filter-tag-label "Property & Units" at bounding box center [514, 235] width 61 height 13
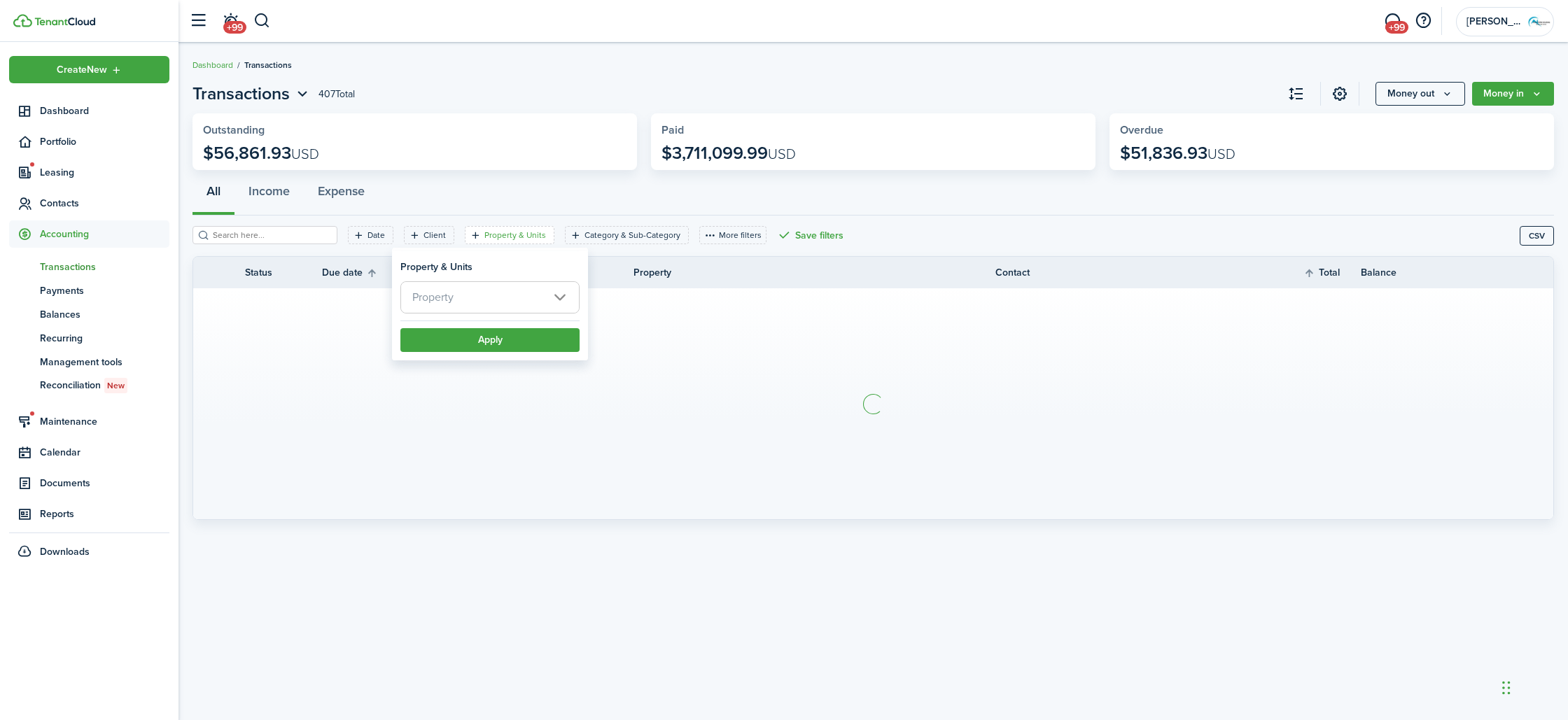
click at [494, 302] on span "Property" at bounding box center [490, 297] width 178 height 31
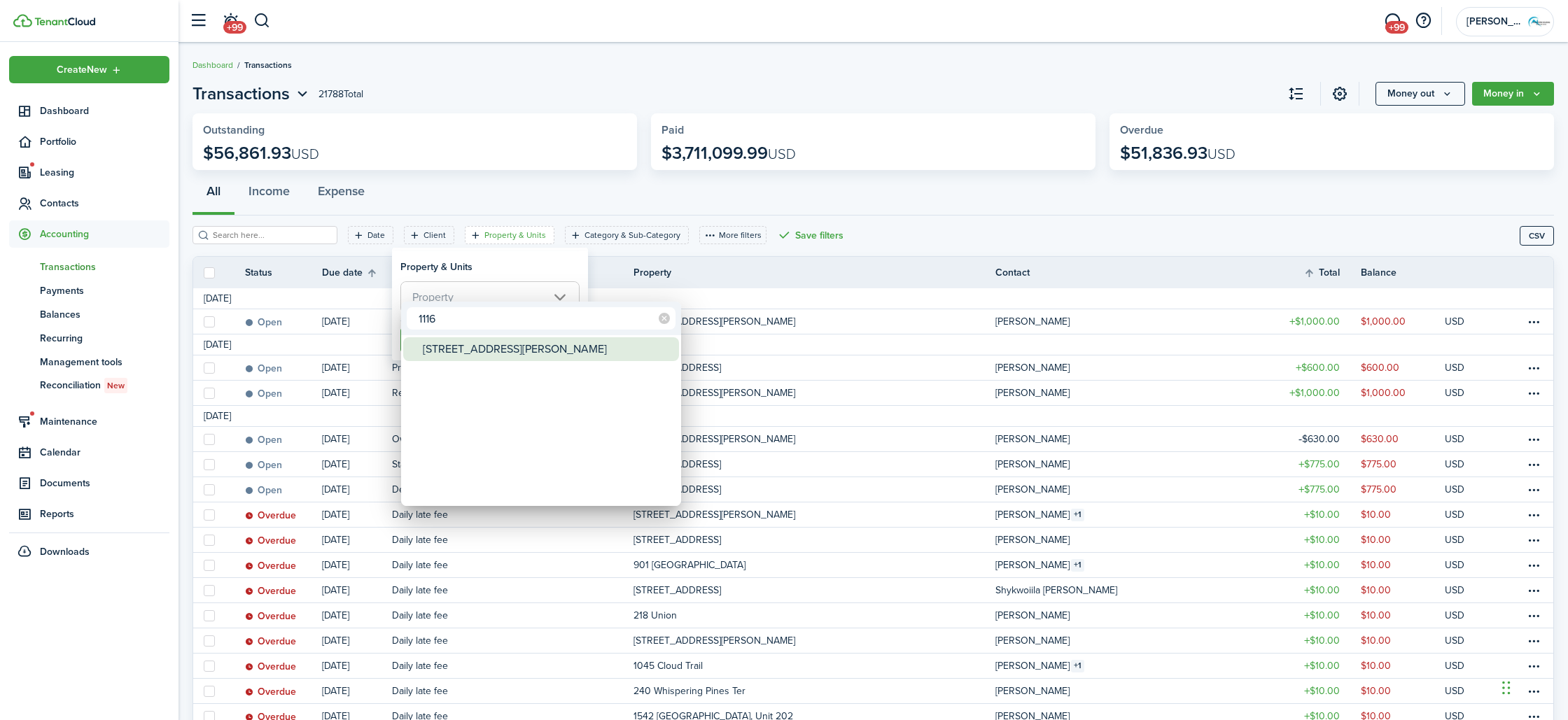
type input "1116"
click at [493, 349] on div "[STREET_ADDRESS][PERSON_NAME]" at bounding box center [546, 349] width 247 height 23
type input "[STREET_ADDRESS][PERSON_NAME]"
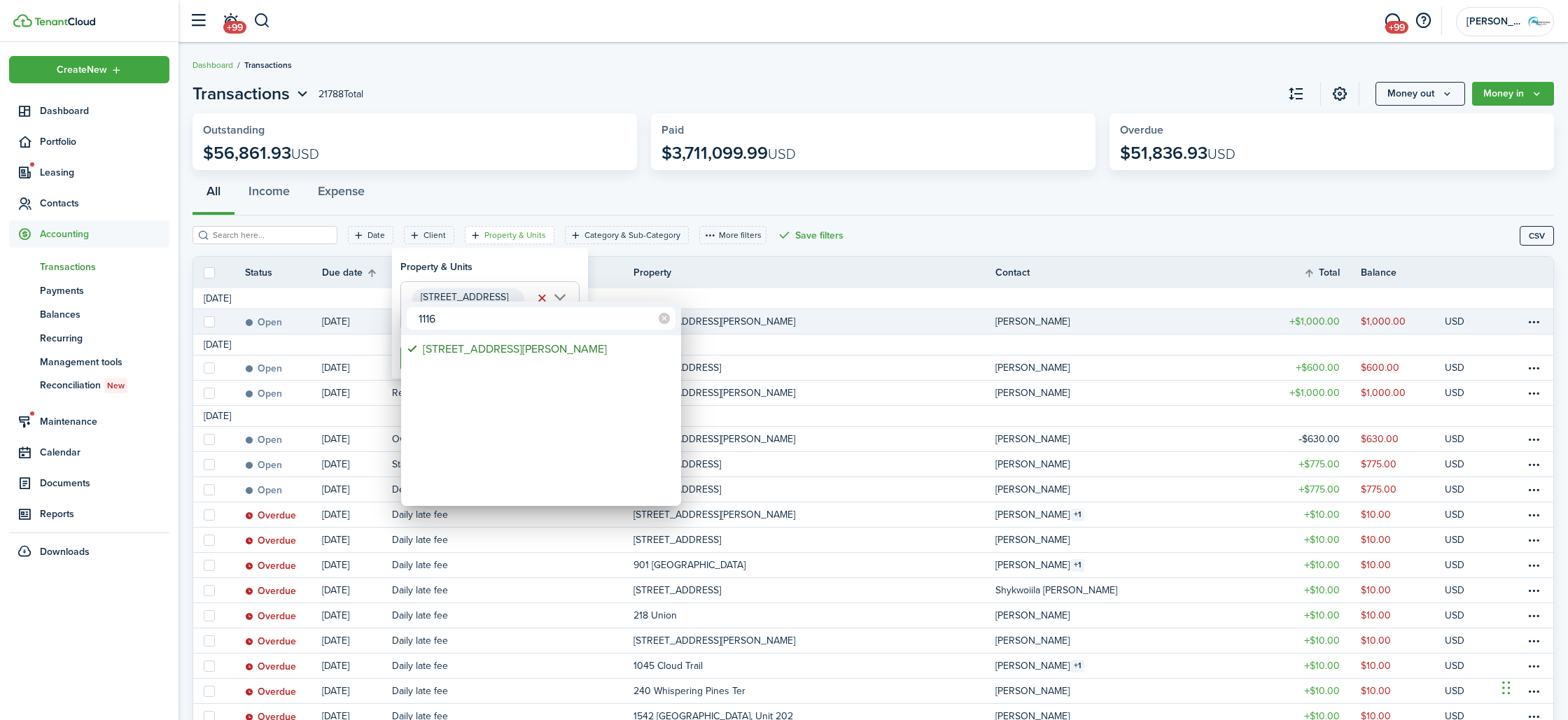
drag, startPoint x: 777, startPoint y: 319, endPoint x: 623, endPoint y: 331, distance: 154.5
click at [775, 319] on div at bounding box center [784, 360] width 1792 height 944
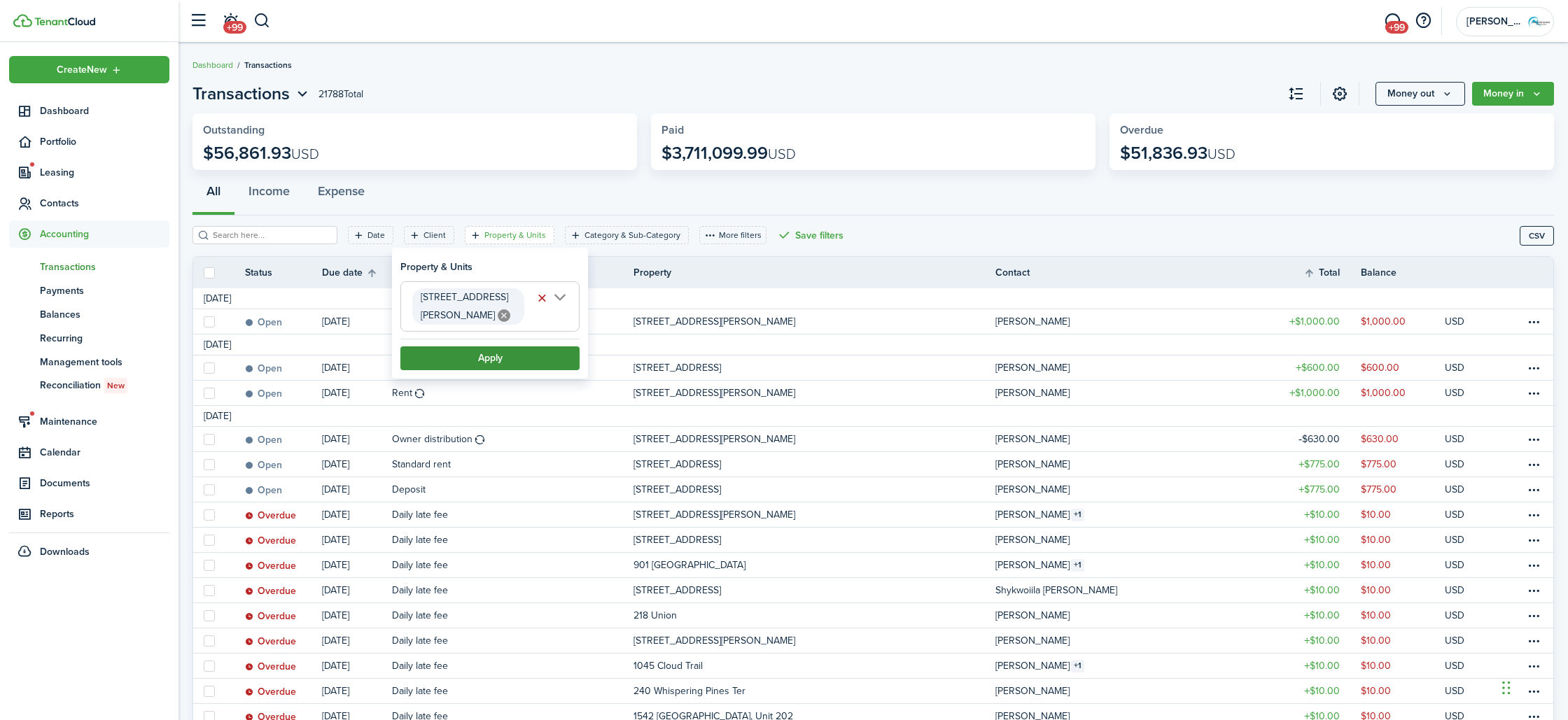
click at [556, 347] on button "Apply" at bounding box center [490, 358] width 180 height 23
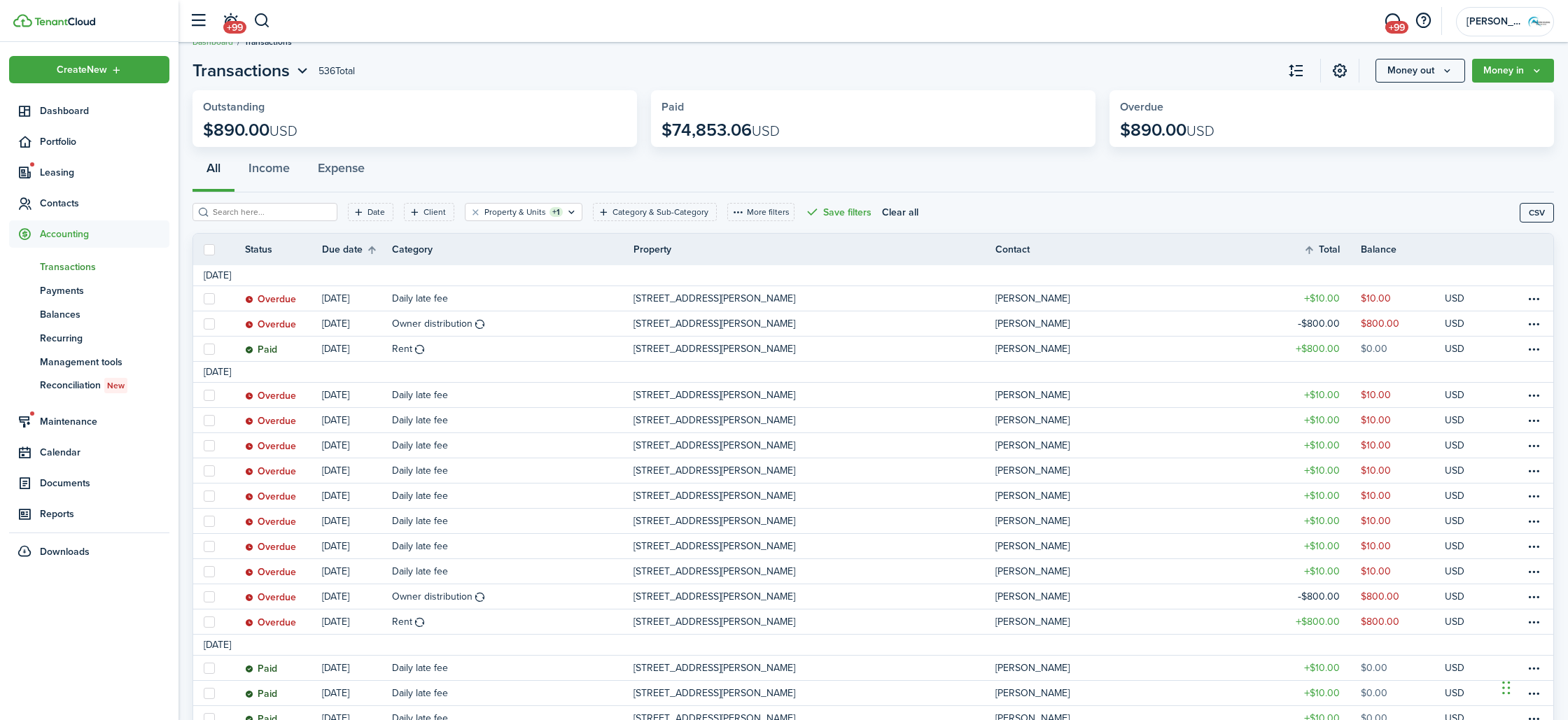
scroll to position [25, 0]
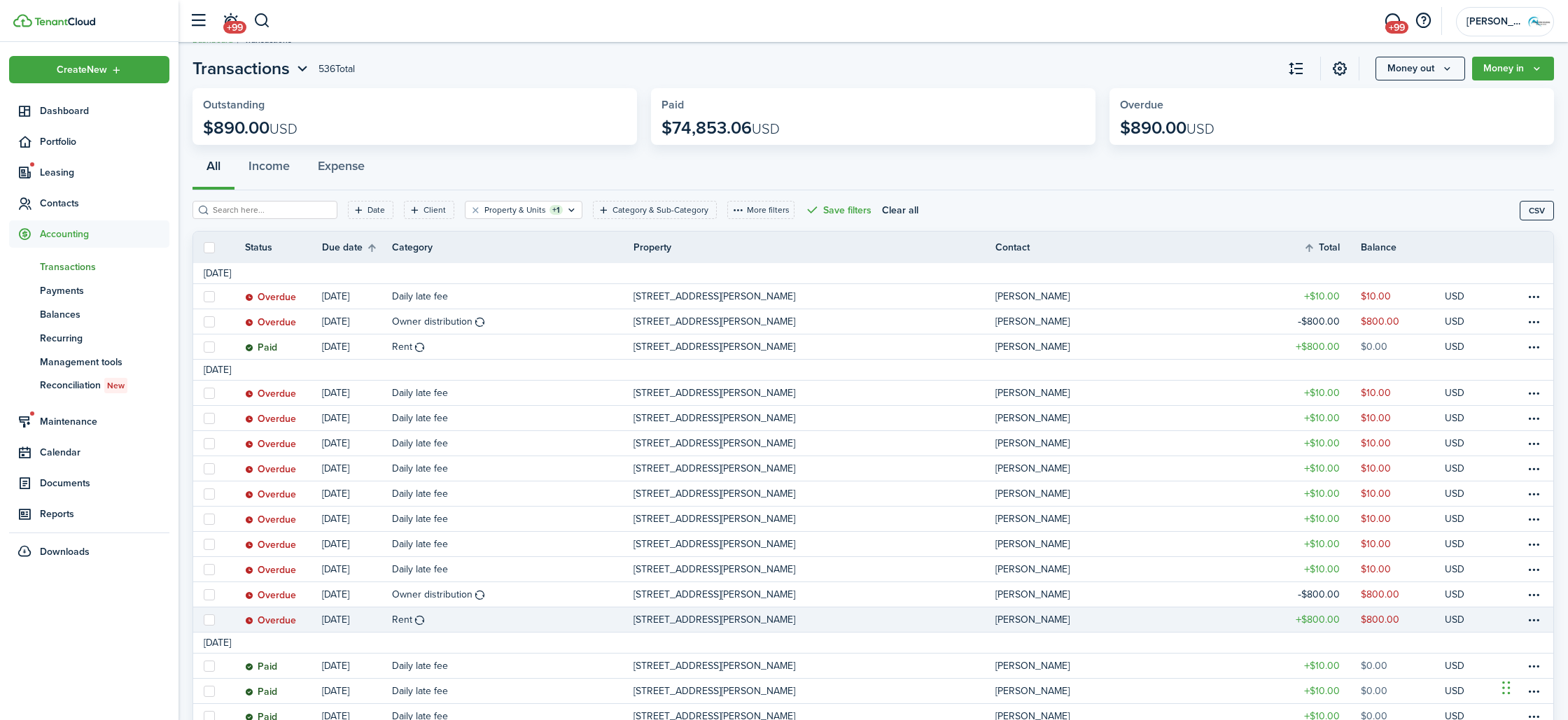
click at [1029, 617] on table-profile-info-text "[PERSON_NAME]" at bounding box center [1032, 619] width 74 height 11
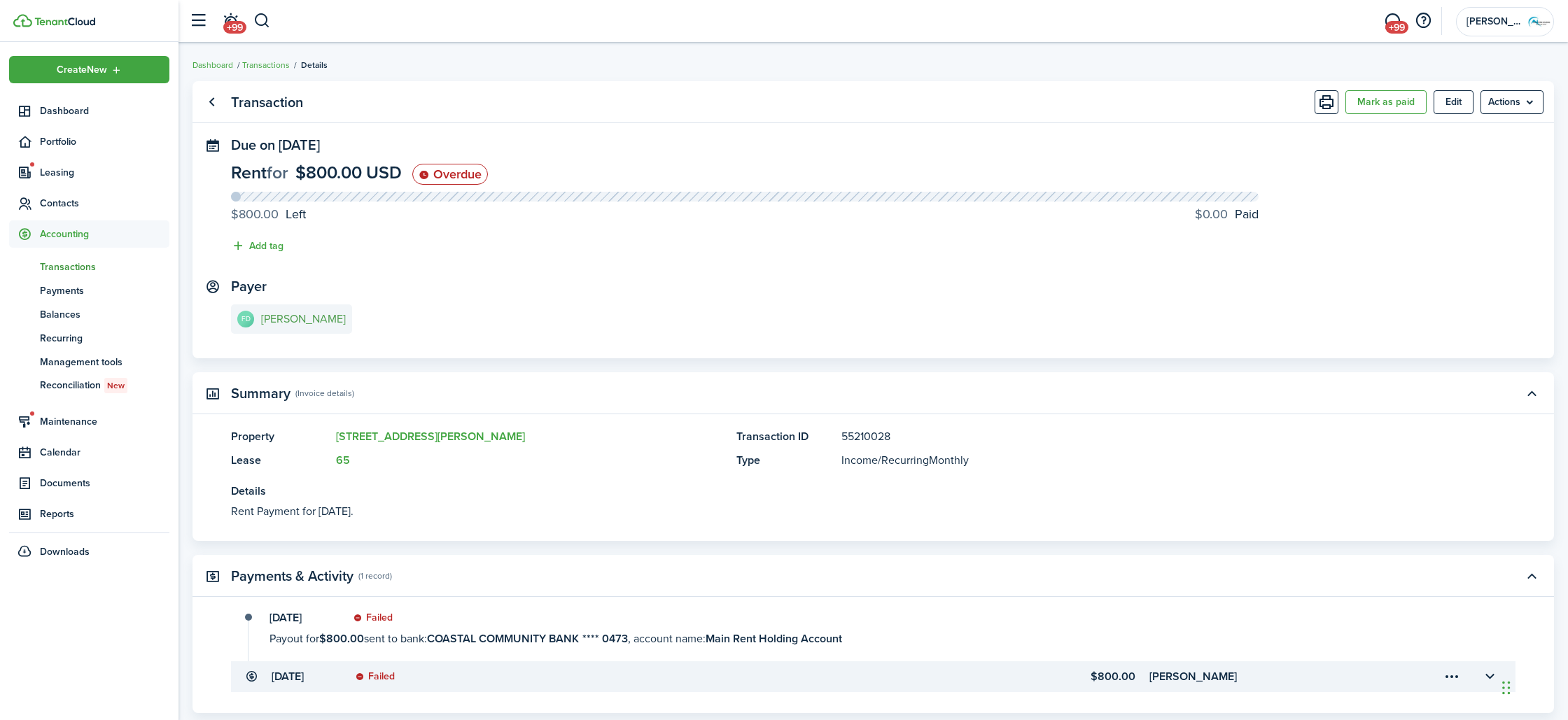
click at [285, 319] on e-details-info-title "[PERSON_NAME]" at bounding box center [303, 319] width 85 height 13
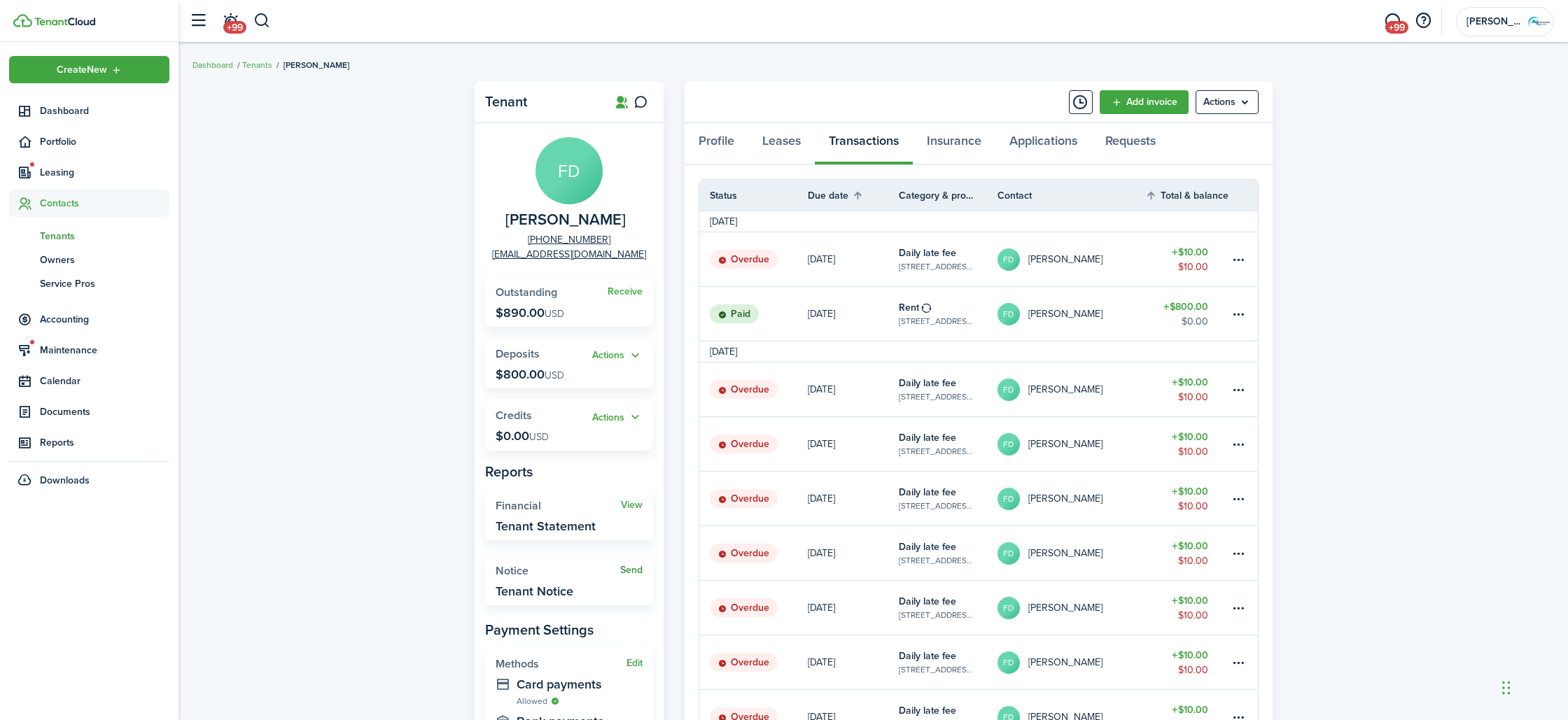
click at [631, 568] on link "Send" at bounding box center [631, 570] width 23 height 11
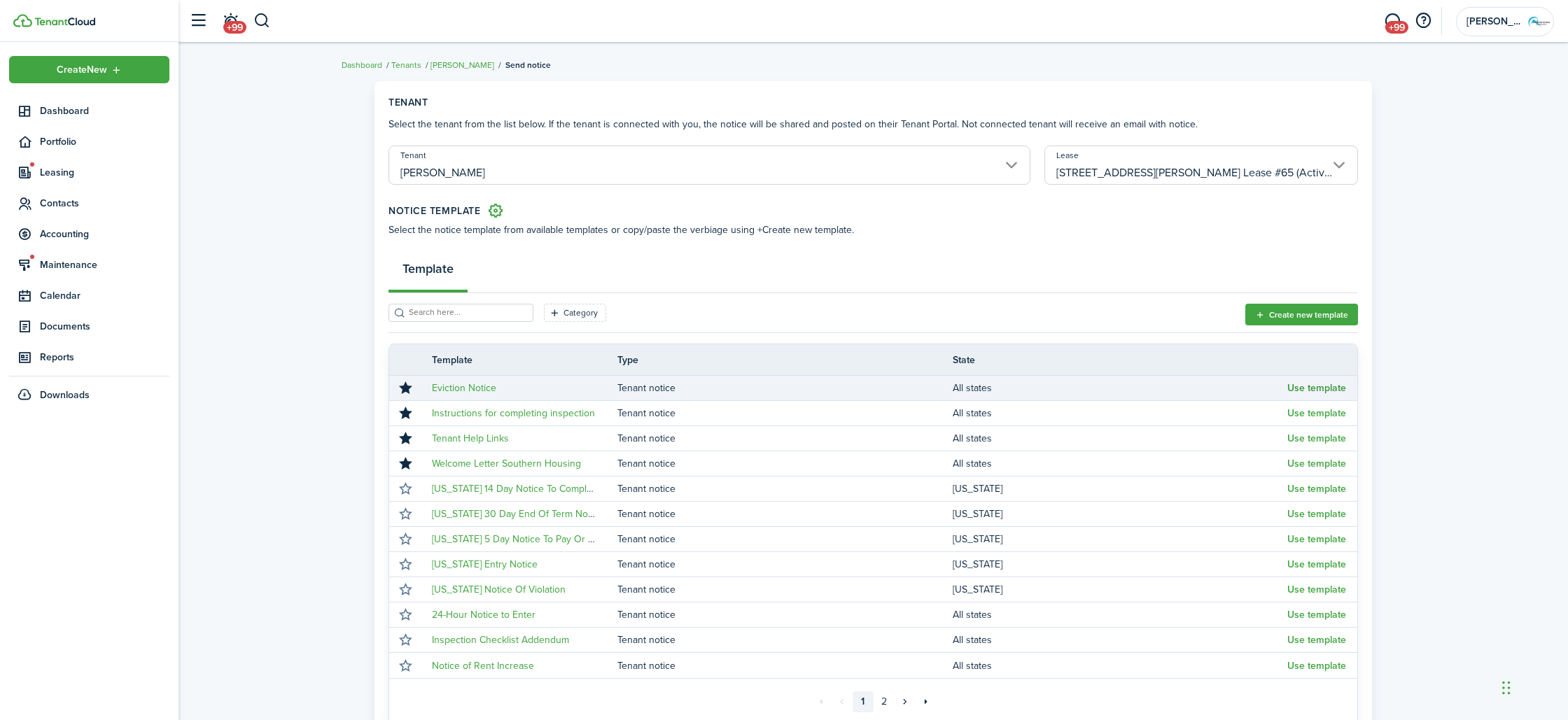
click at [1324, 385] on button "Use template" at bounding box center [1316, 388] width 59 height 11
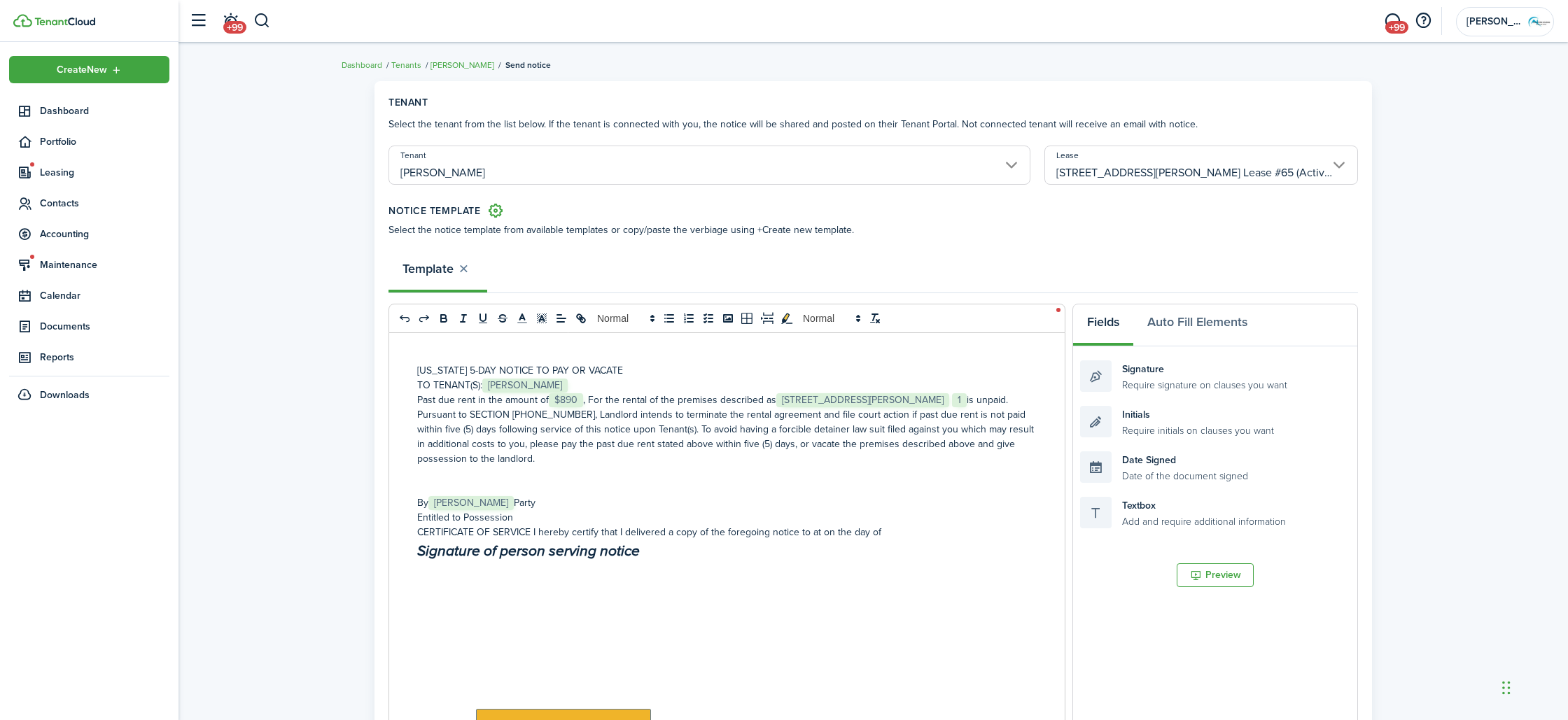
scroll to position [22, 0]
click at [879, 537] on p "CERTIFICATE OF SERVICE I hereby certify that I delivered a copy of the foregoin…" at bounding box center [727, 530] width 619 height 15
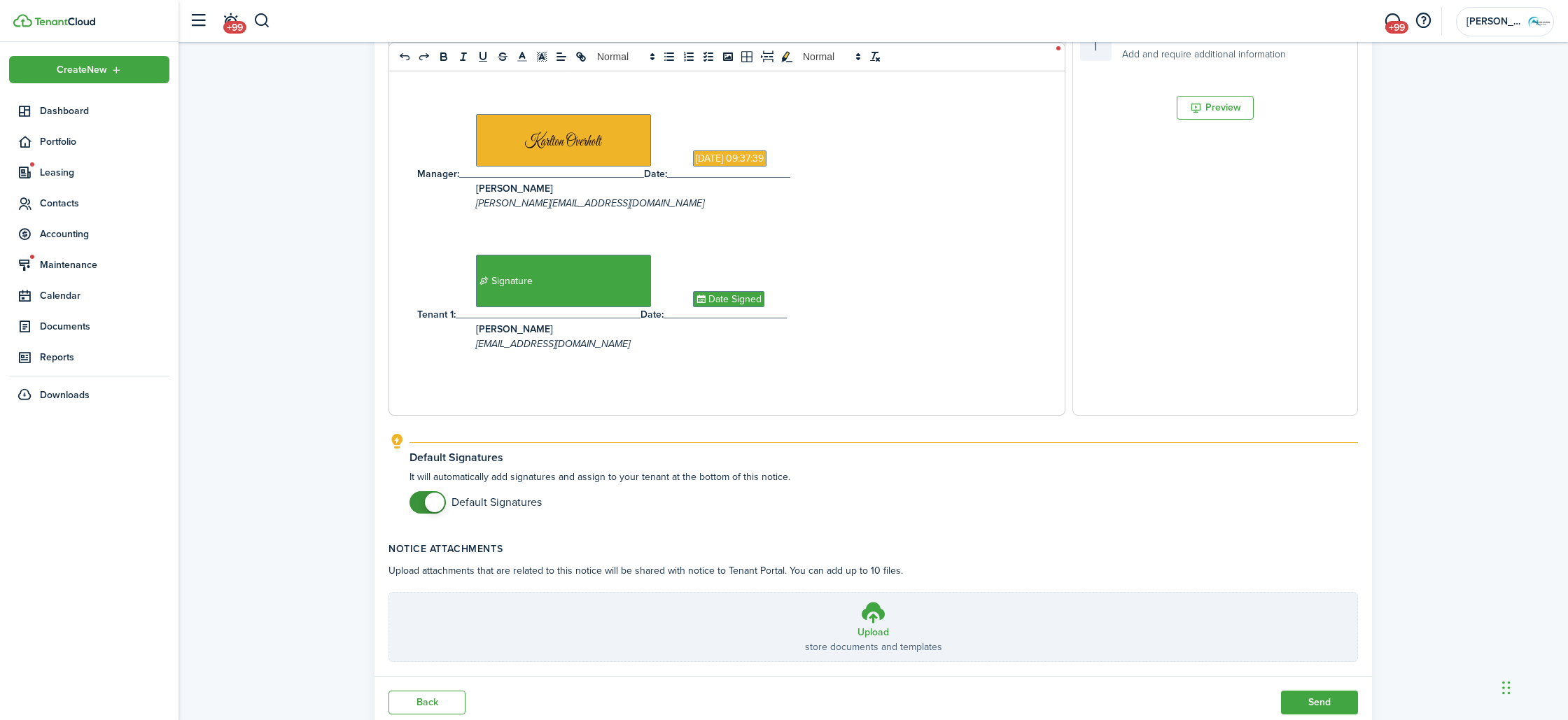
scroll to position [514, 0]
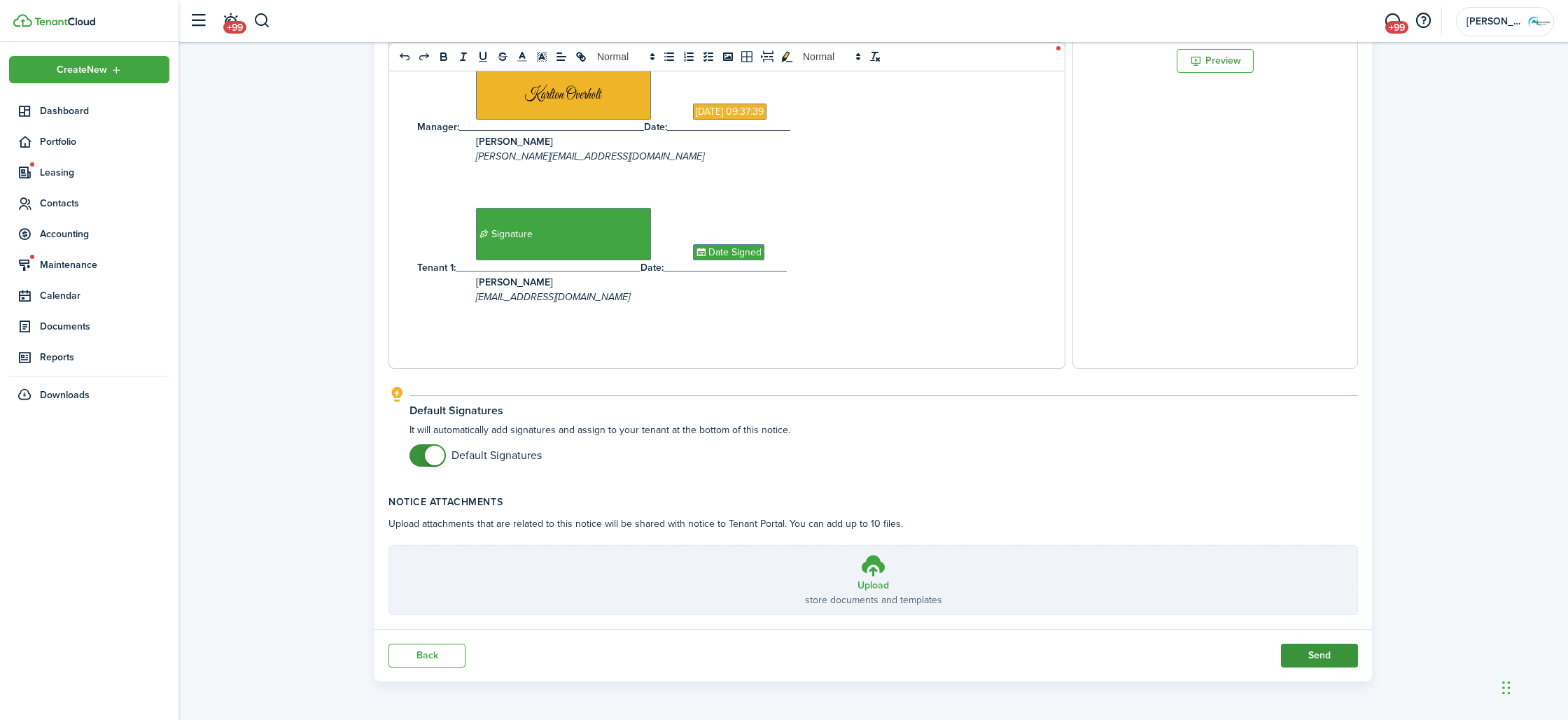
click at [1332, 660] on button "Send" at bounding box center [1320, 656] width 77 height 23
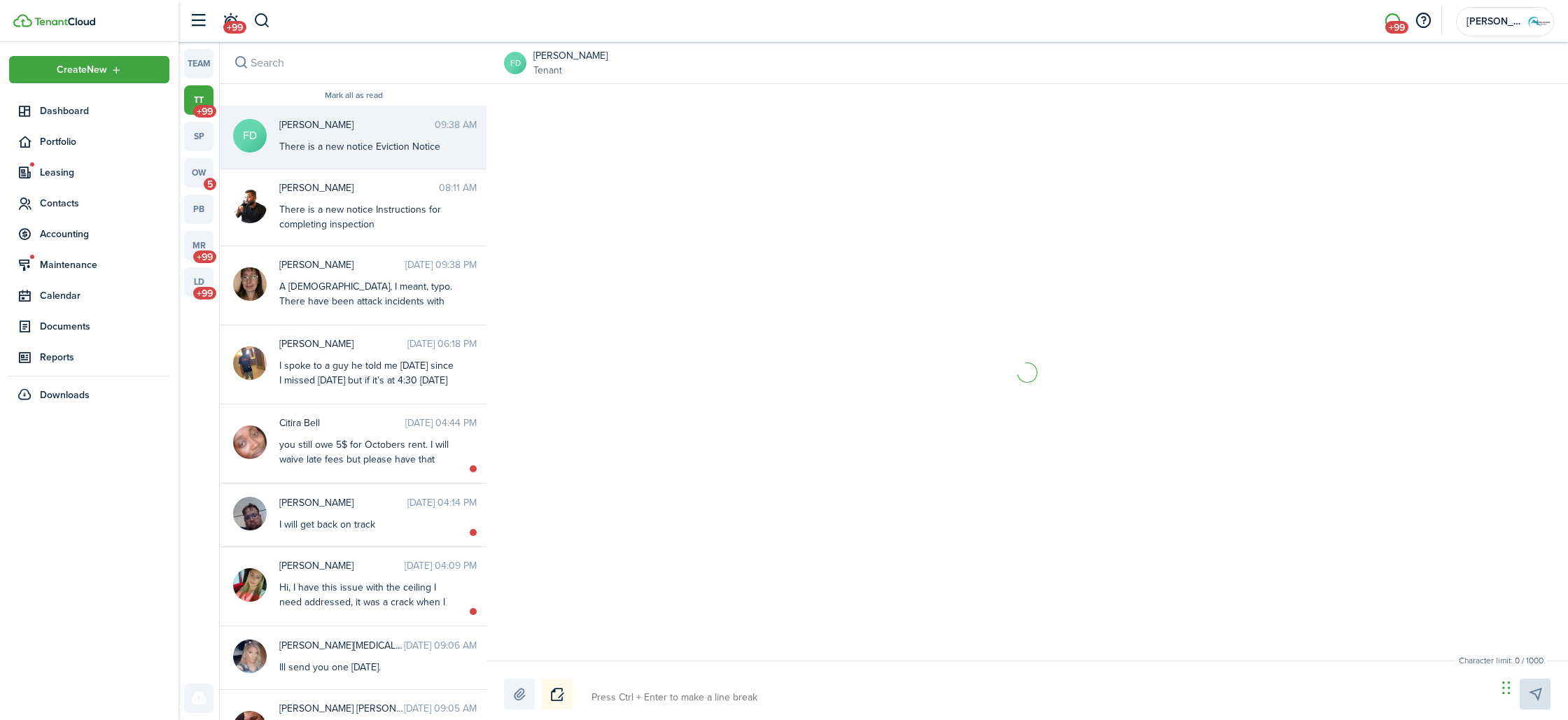
scroll to position [1854, 0]
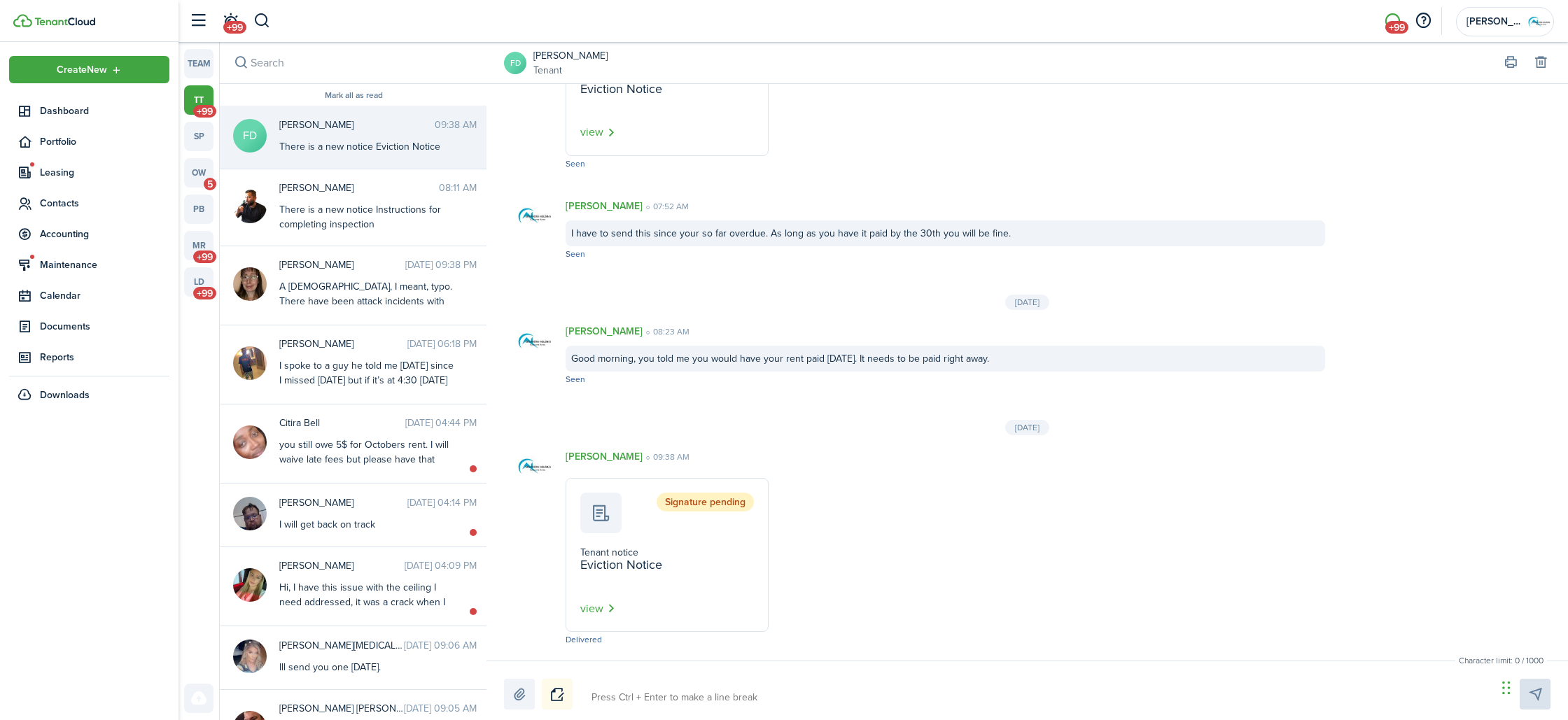
click at [697, 695] on textarea at bounding box center [1039, 698] width 905 height 23
type textarea "Y"
type textarea "Yo"
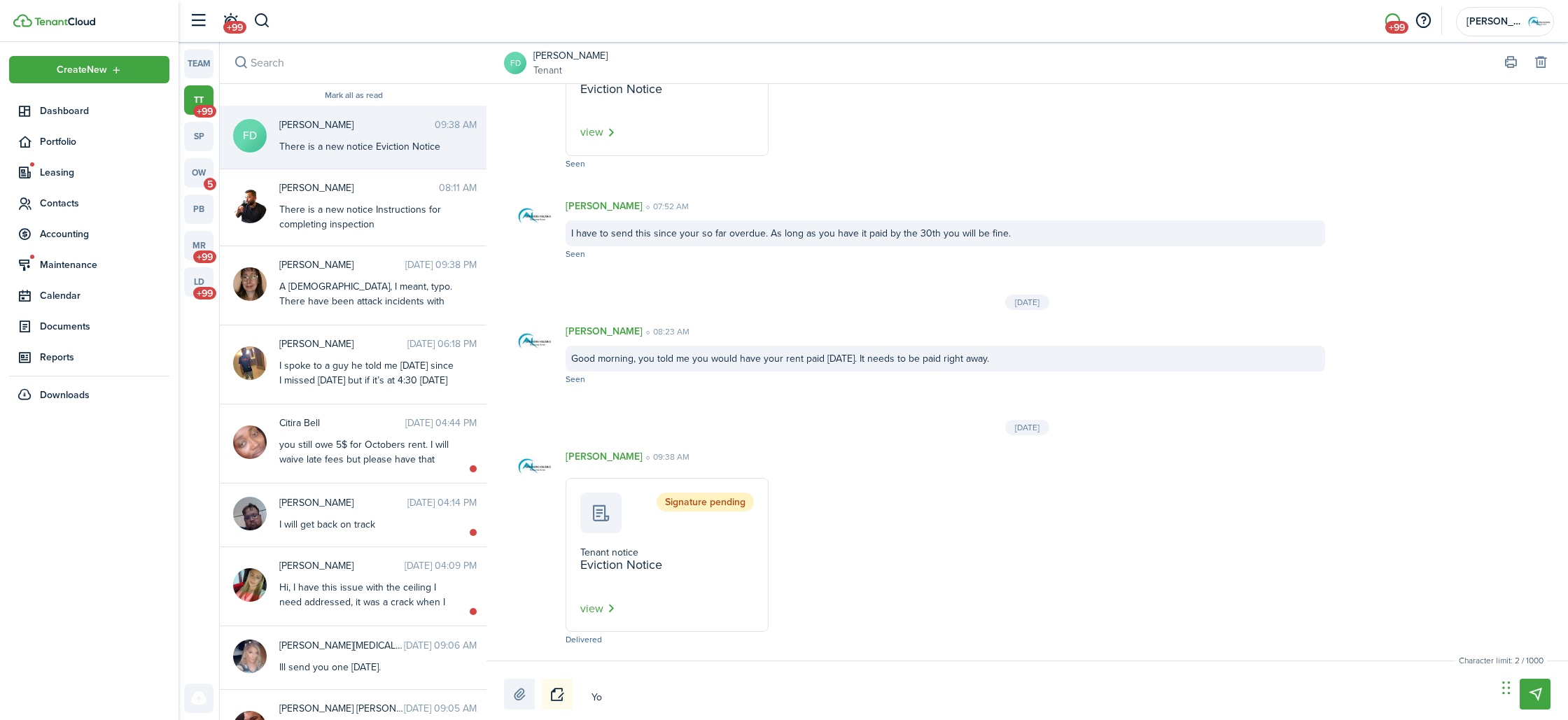
type textarea "You"
type textarea "You a"
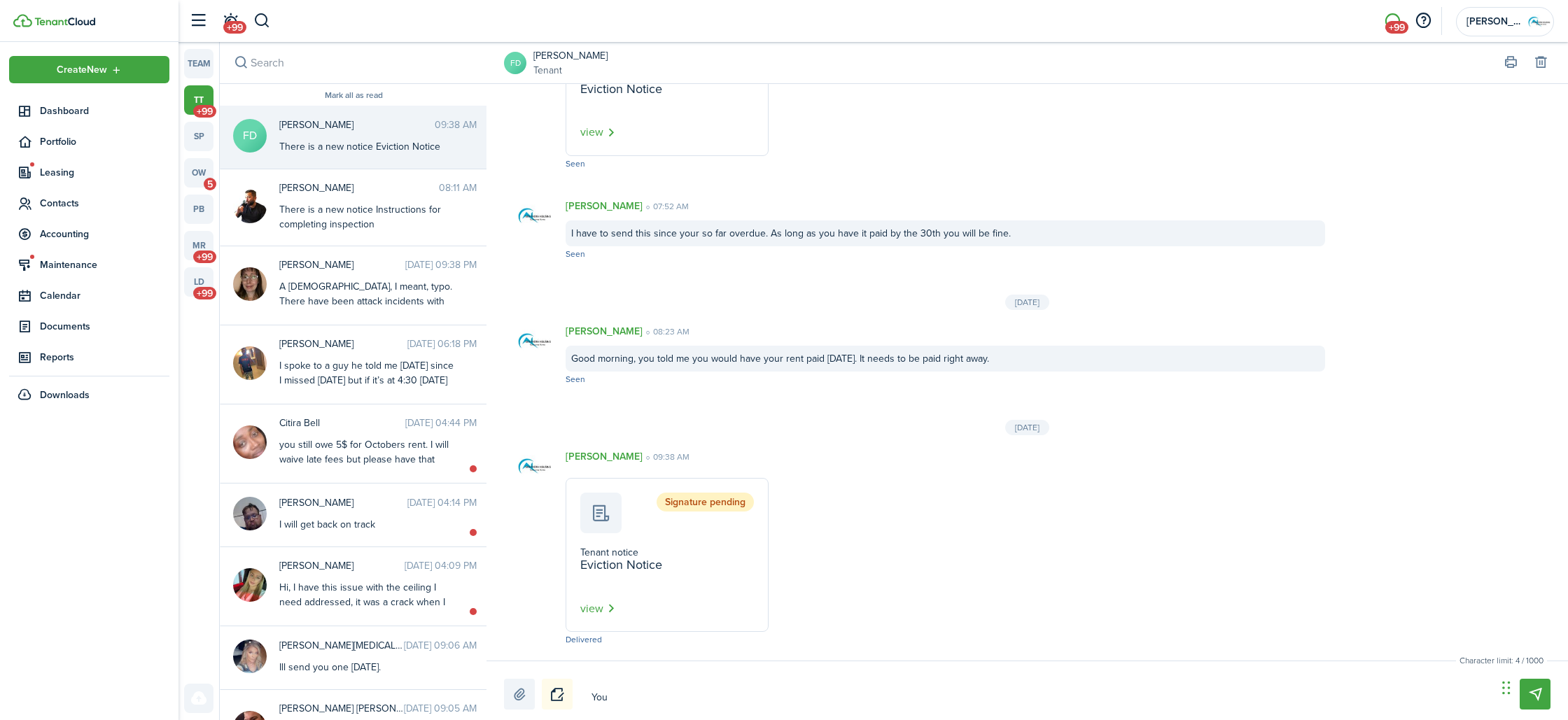
type textarea "You a"
type textarea "You ar"
type textarea "You are"
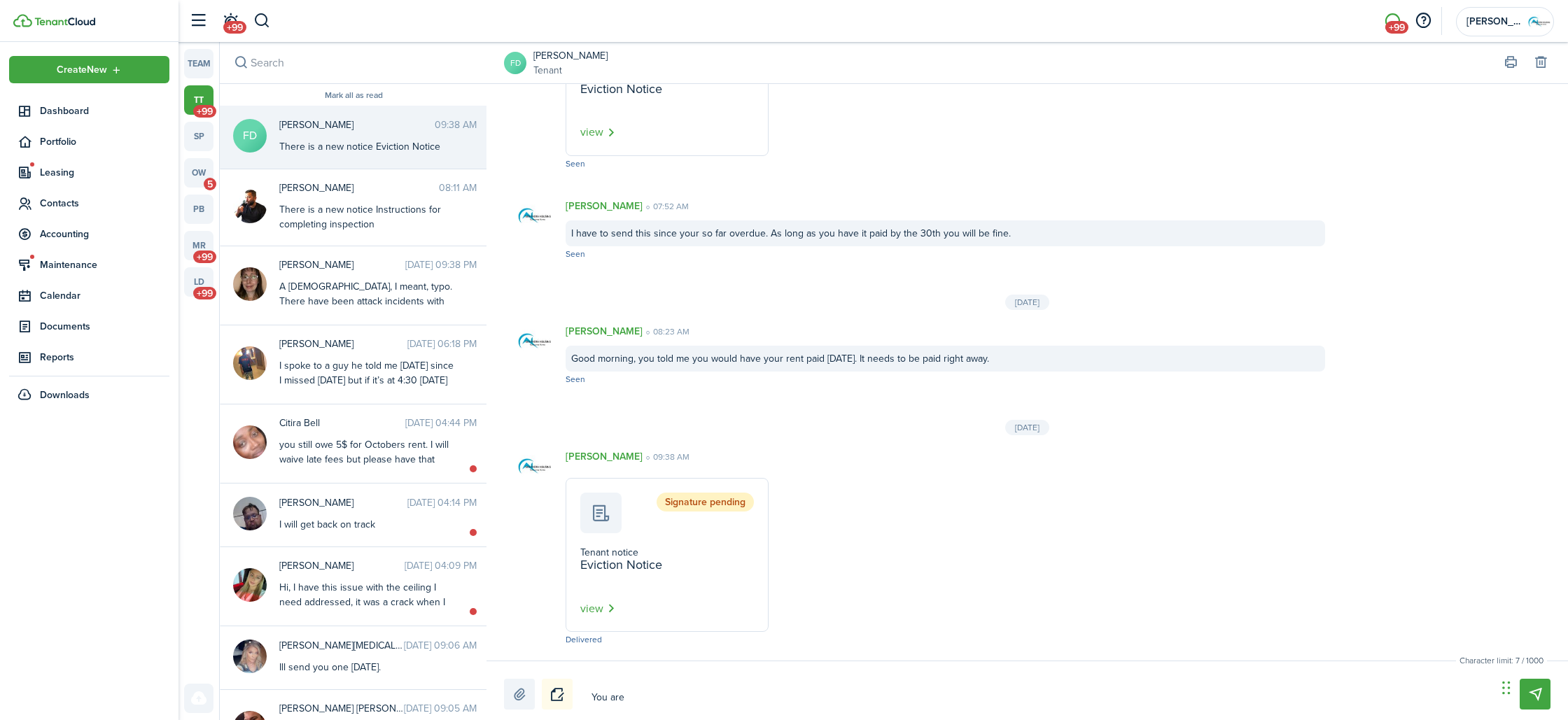
type textarea "You are"
type textarea "You are u"
type textarea "You are un"
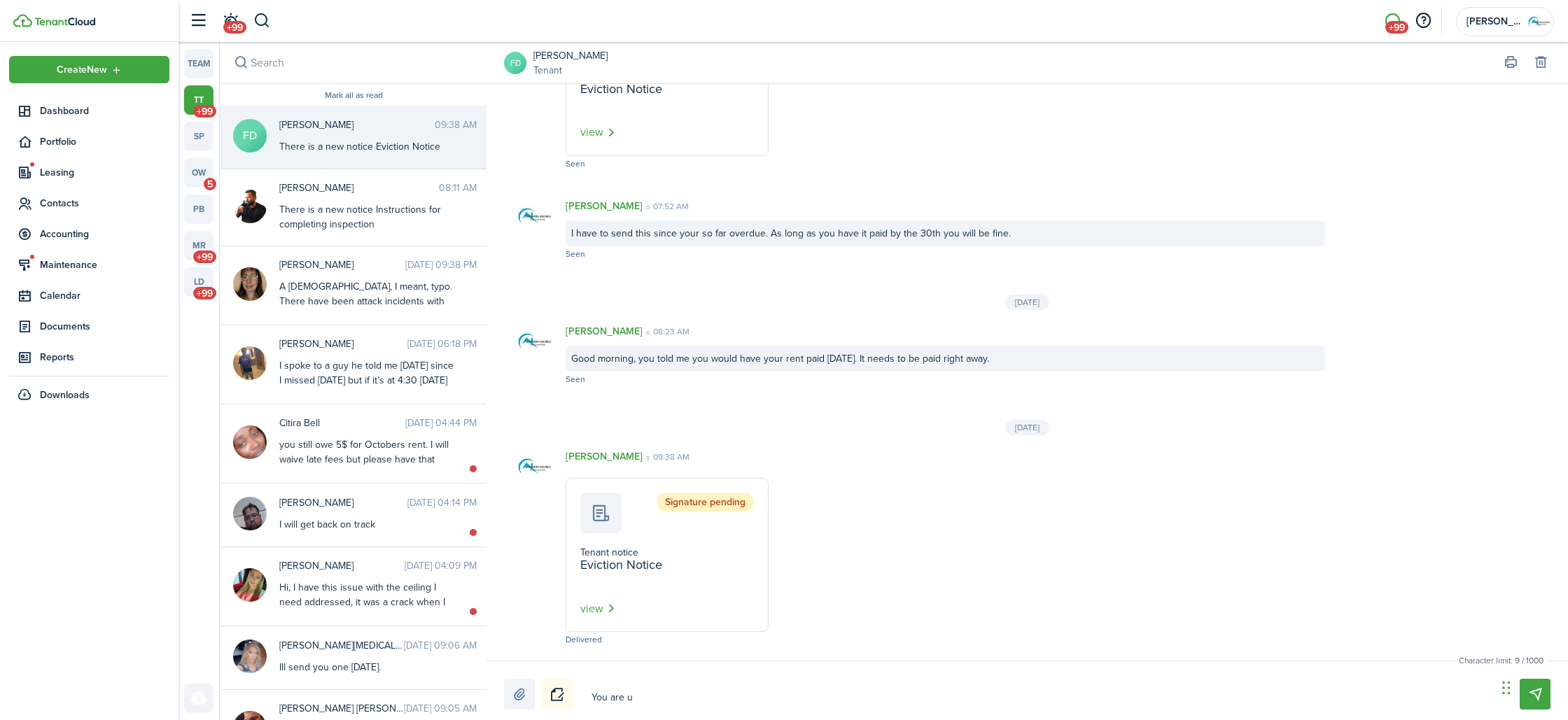
type textarea "You are un"
type textarea "You are und"
type textarea "You are unde"
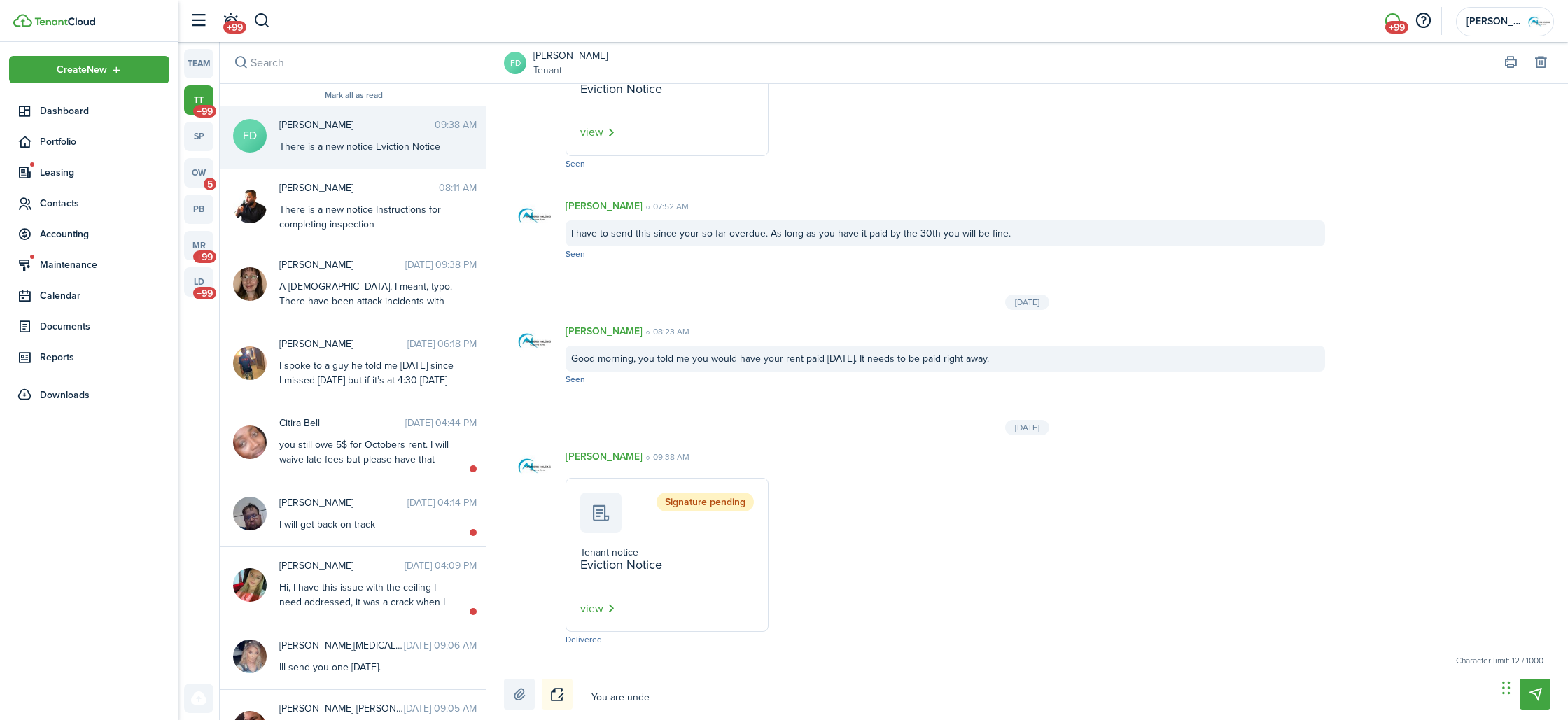
type textarea "You are under"
type textarea "You are under e"
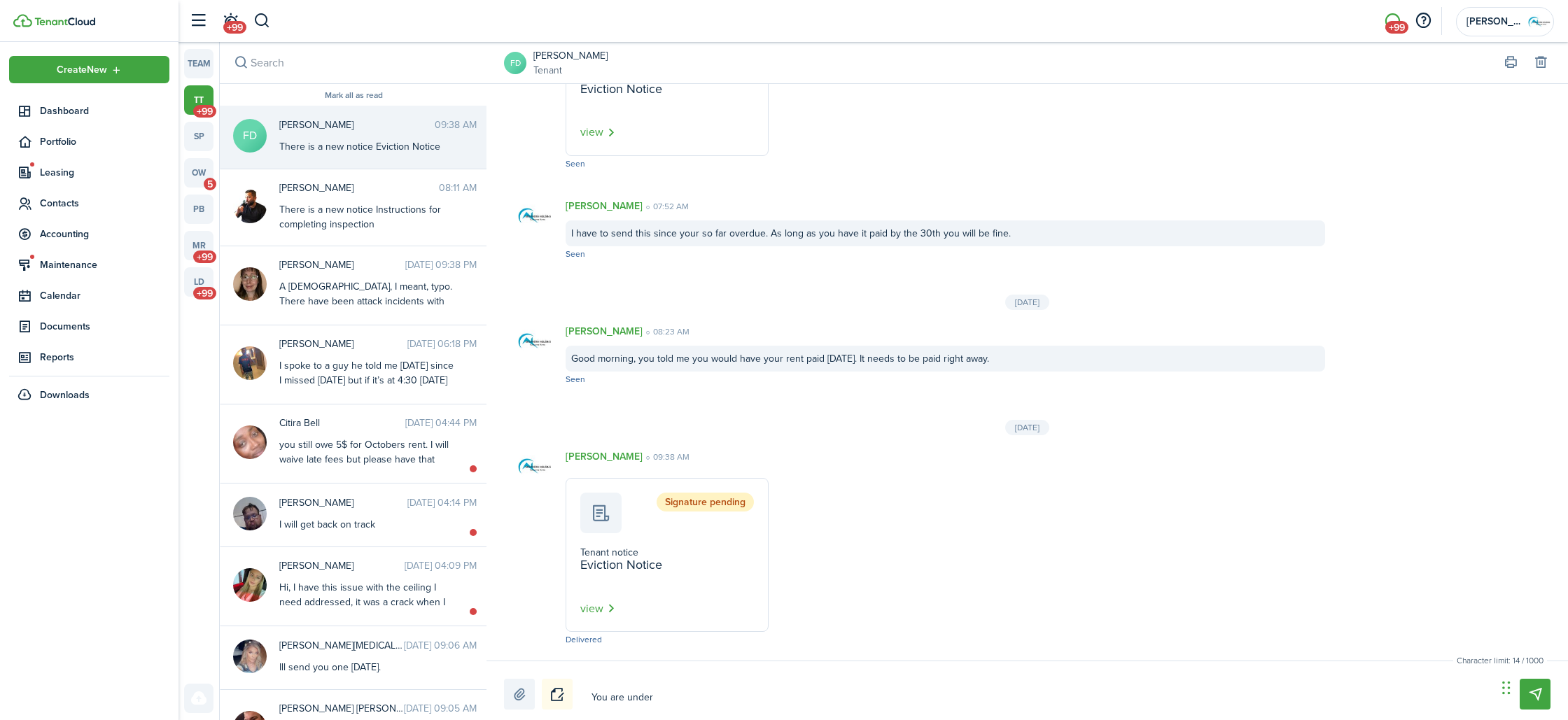
type textarea "You are under e"
type textarea "You are under ev"
type textarea "You are under evi"
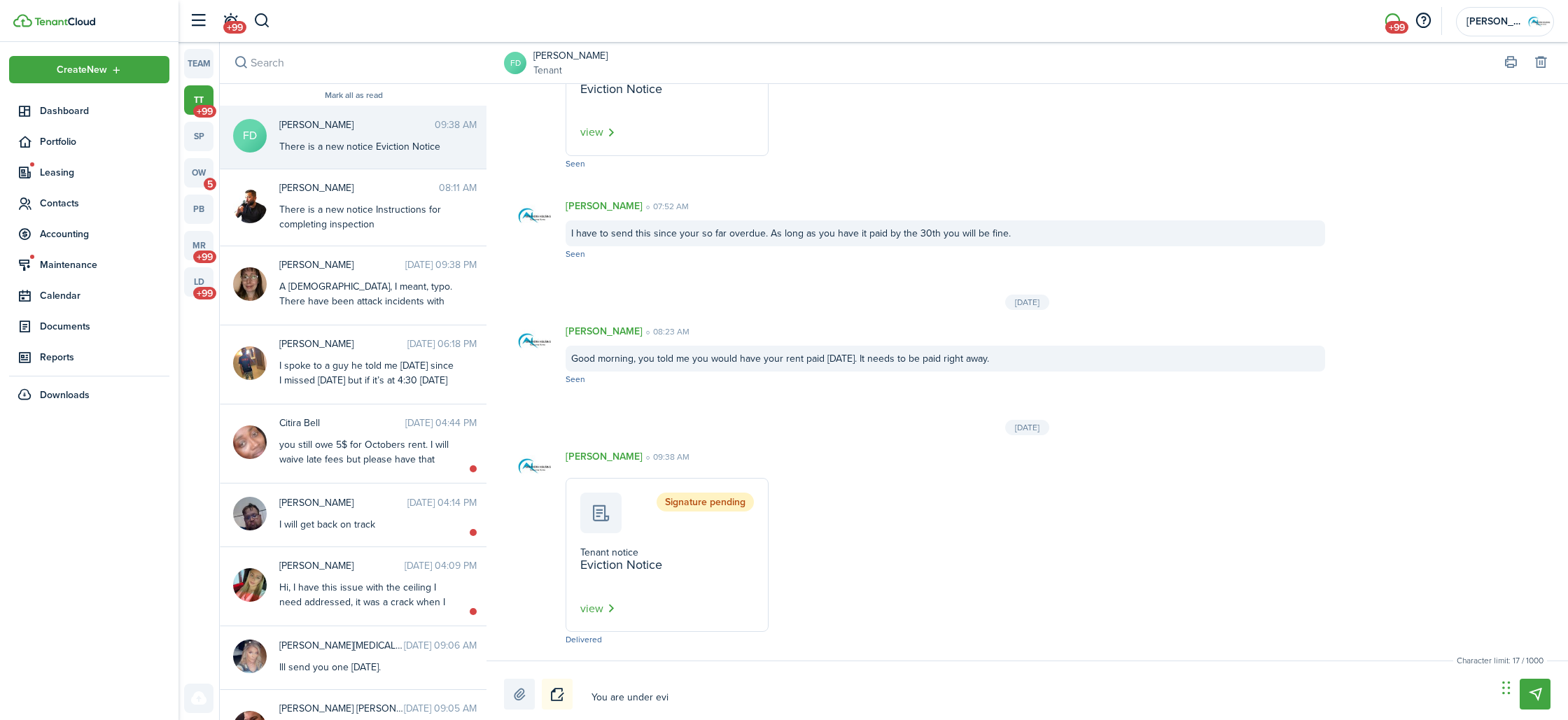
type textarea "You are under evic"
type textarea "You are under evict"
type textarea "You are under evicti"
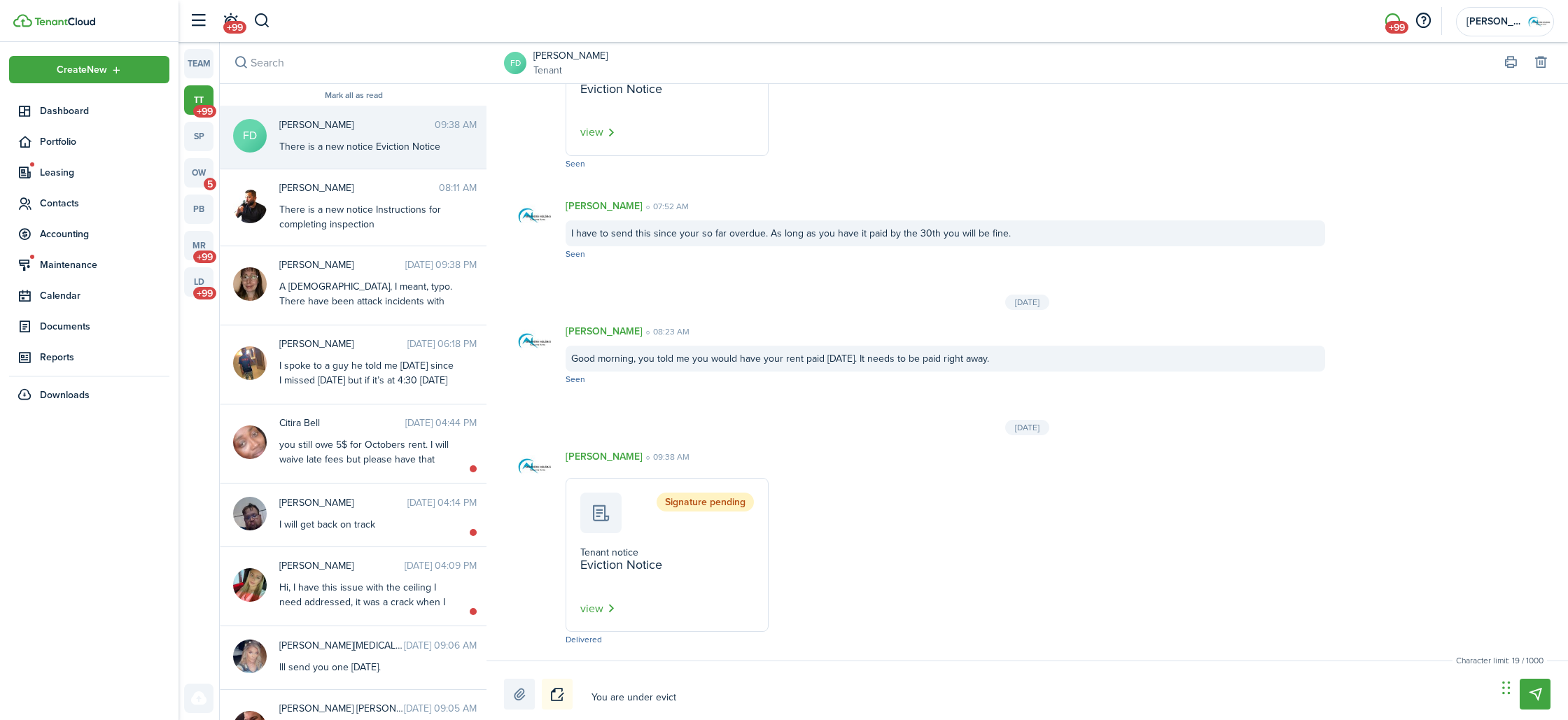
type textarea "You are under evicti"
type textarea "You are under evictio"
type textarea "You are under eviction"
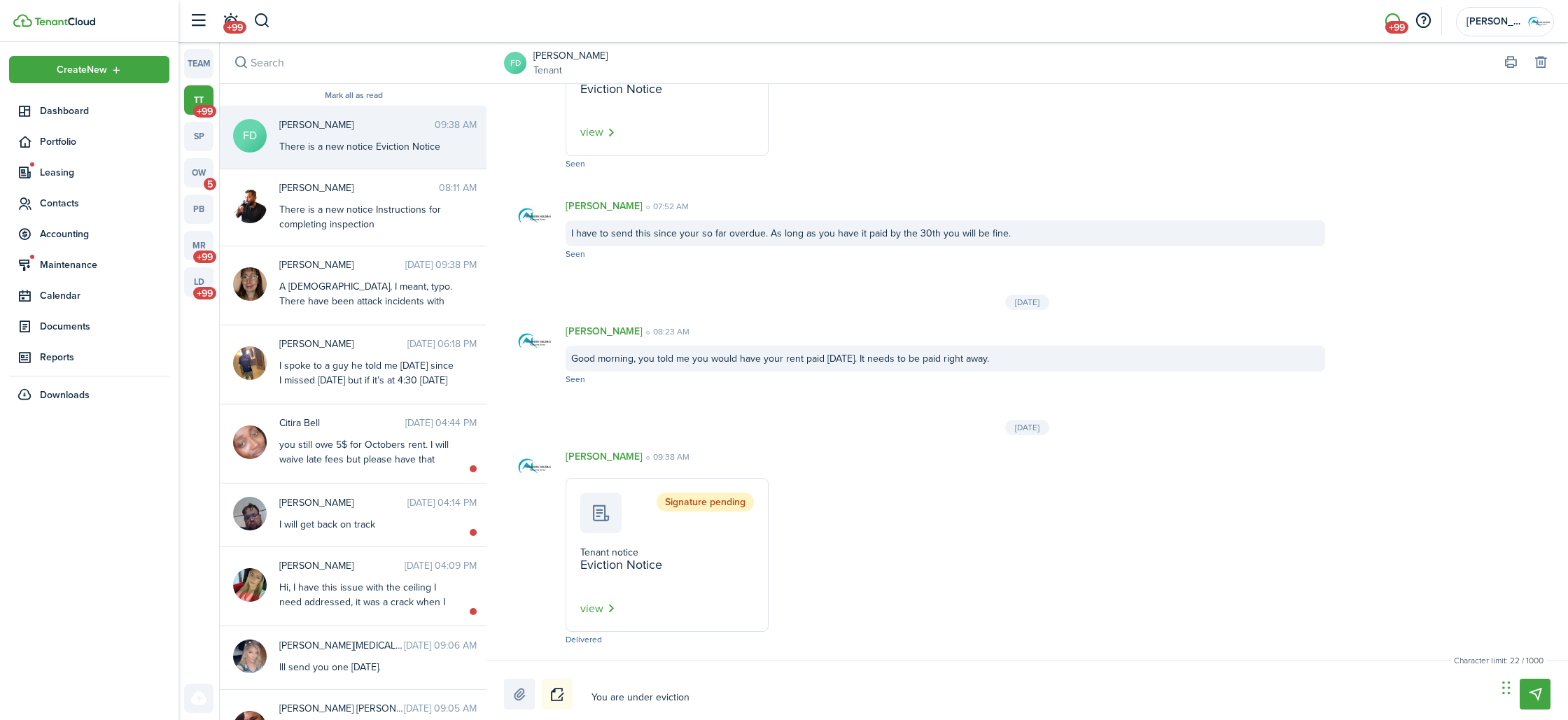
type textarea "You are under eviction"
type textarea "You are under eviction s"
type textarea "You are under eviction si"
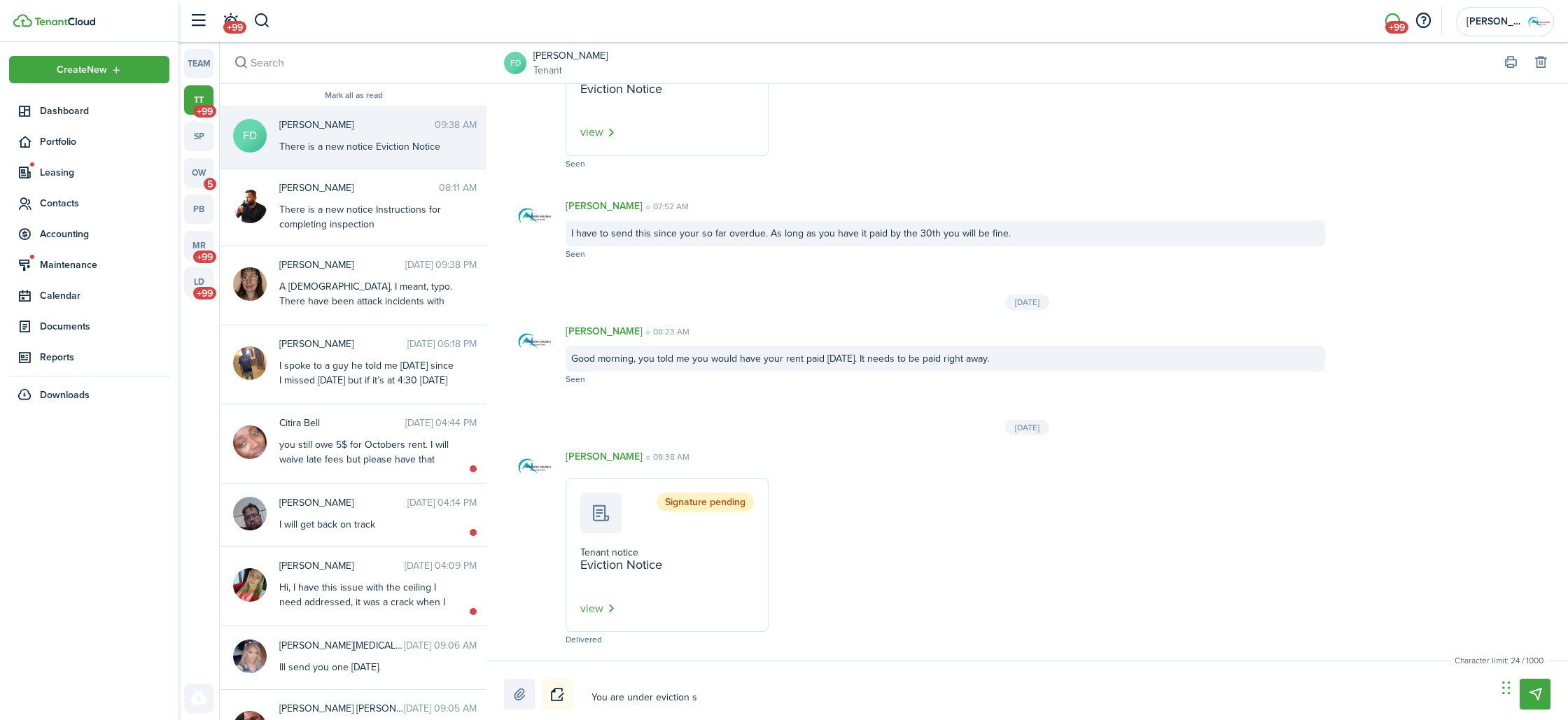
type textarea "You are under eviction si"
type textarea "You are under eviction sin"
type textarea "You are under eviction sinc"
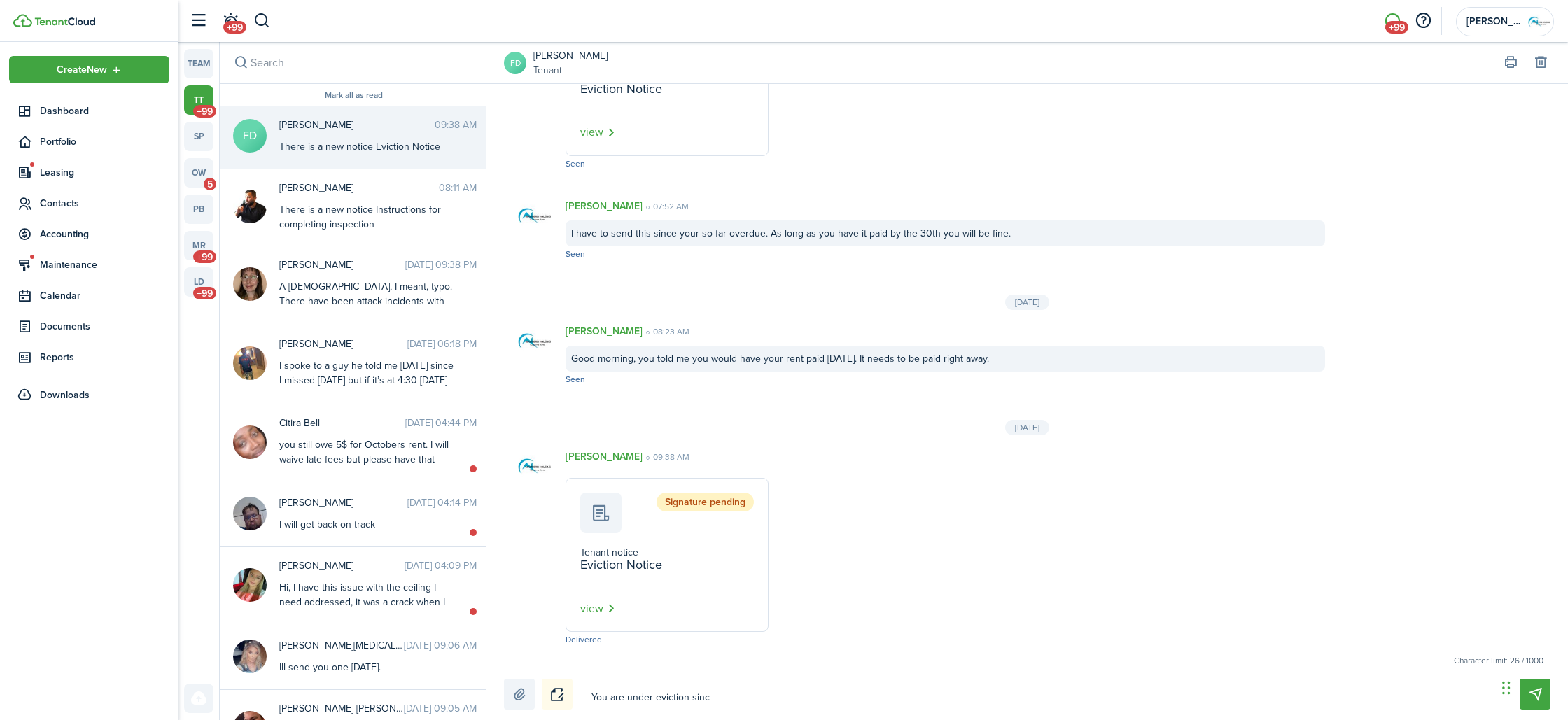
type textarea "You are under eviction since"
type textarea "You are under eviction since t"
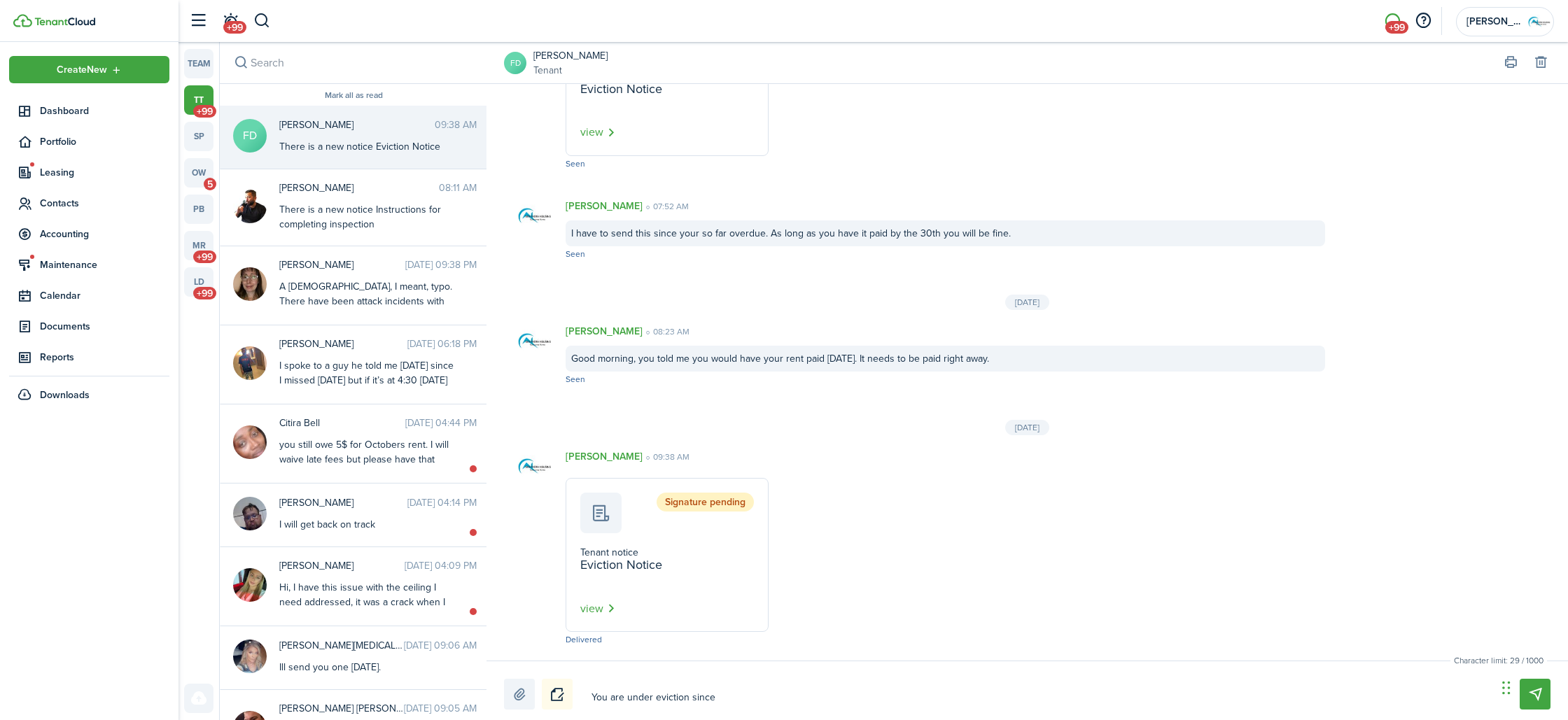
type textarea "You are under eviction since t"
type textarea "You are under eviction since th"
type textarea "You are under eviction since the"
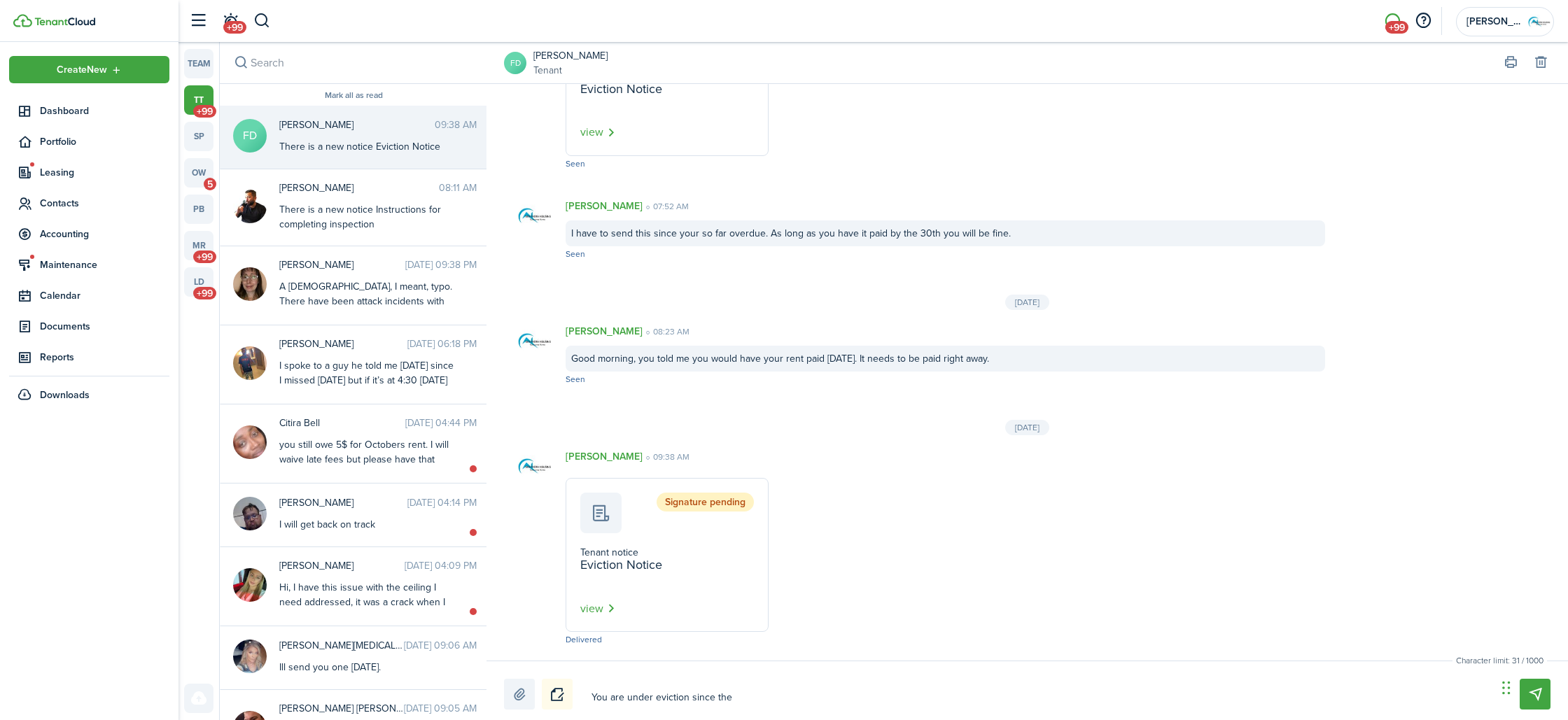
type textarea "You are under eviction since the"
type textarea "You are under eviction since the r"
type textarea "You are under eviction since the re"
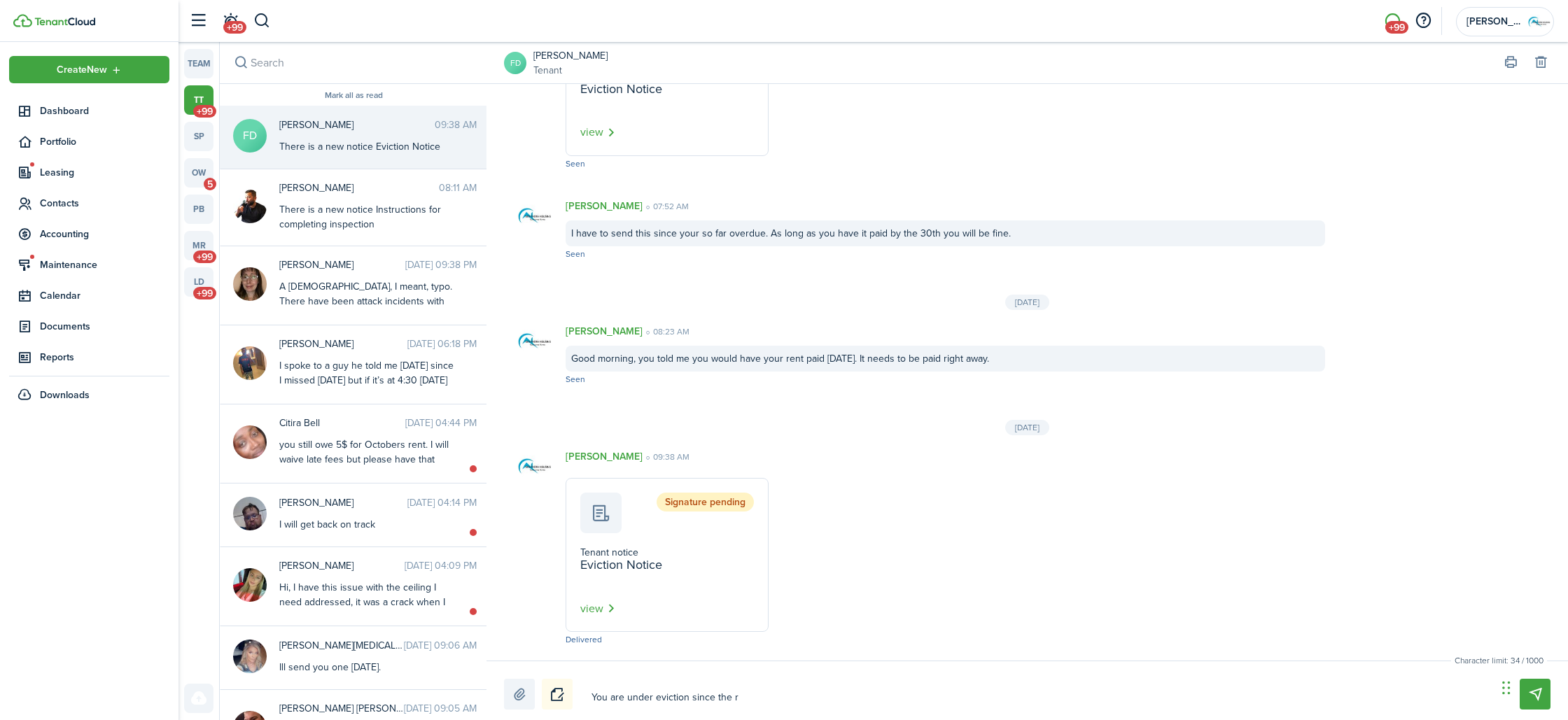
type textarea "You are under eviction since the re"
type textarea "You are under eviction since the ren"
type textarea "You are under eviction since the rent"
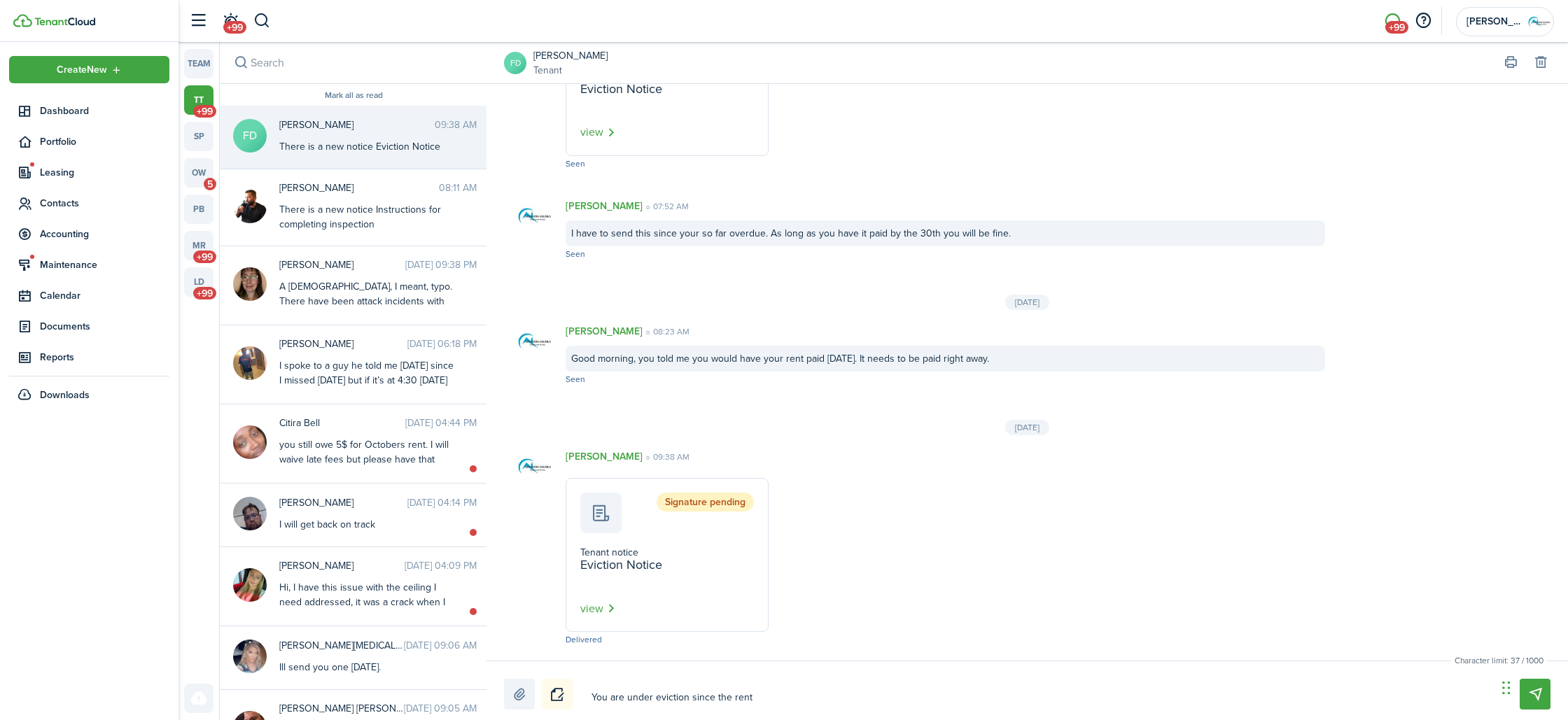
type textarea "You are under eviction since the rent"
type textarea "You are under eviction since the rent f"
type textarea "You are under eviction since the rent fo"
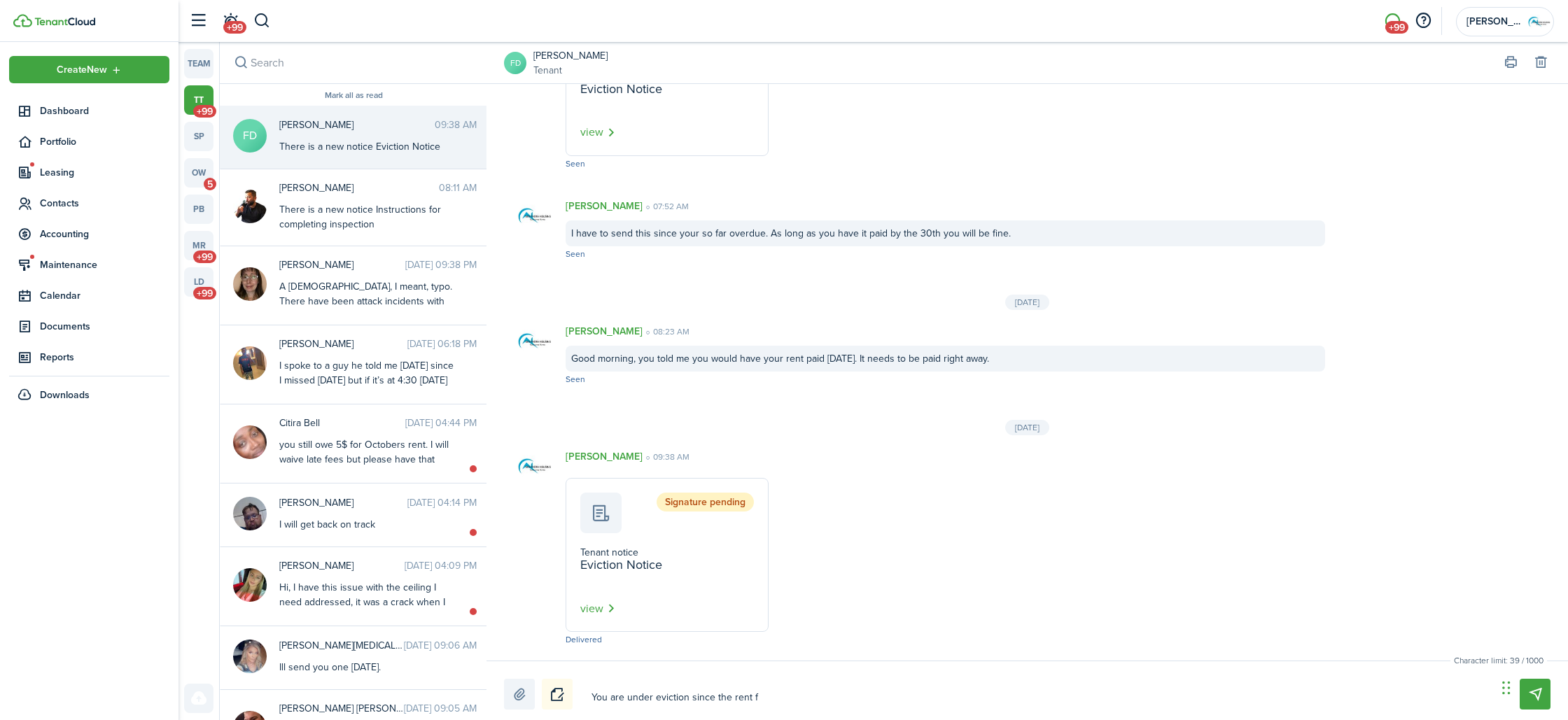
type textarea "You are under eviction since the rent fo"
type textarea "You are under eviction since the rent for"
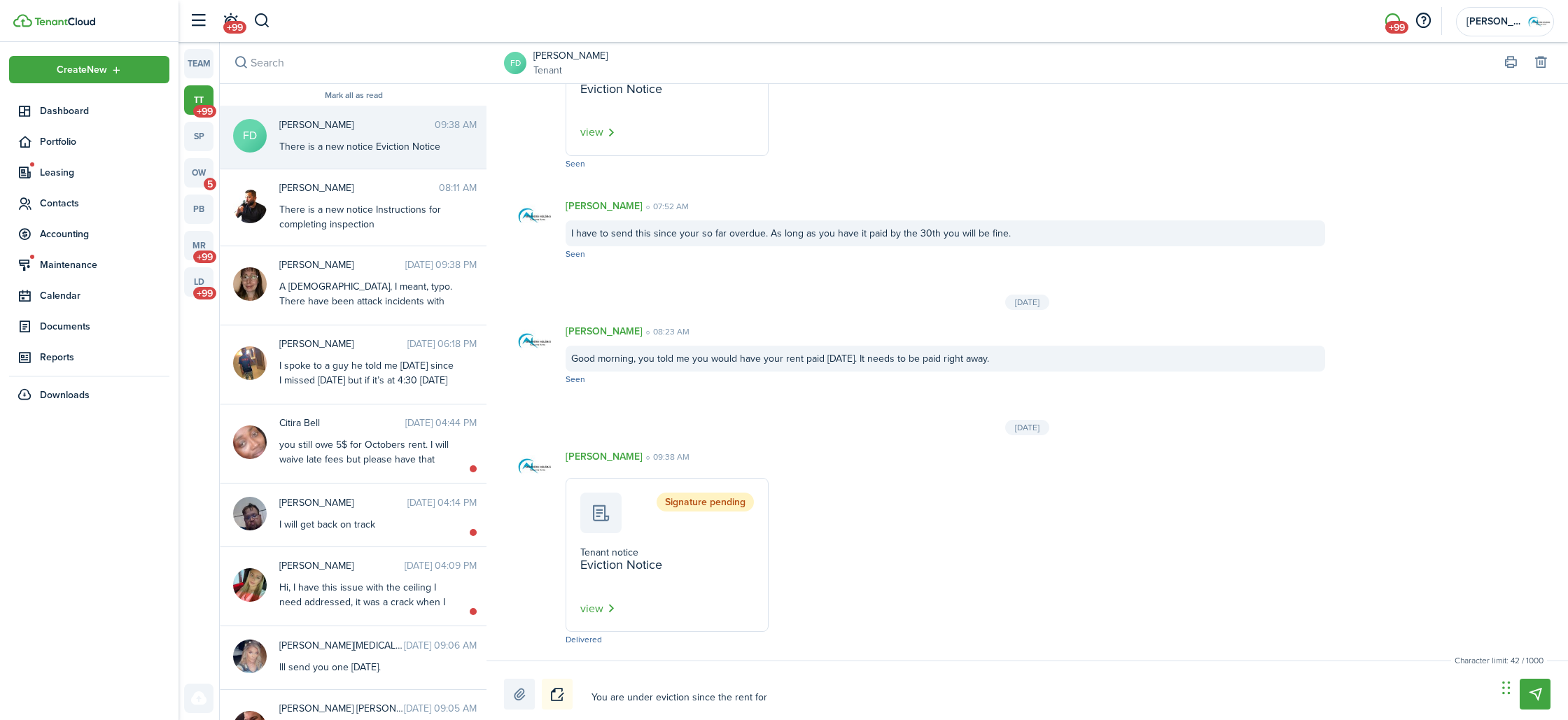
type textarea "You are under eviction since the rent for l"
type textarea "You are under eviction since the rent for la"
type textarea "You are under eviction since the rent for las"
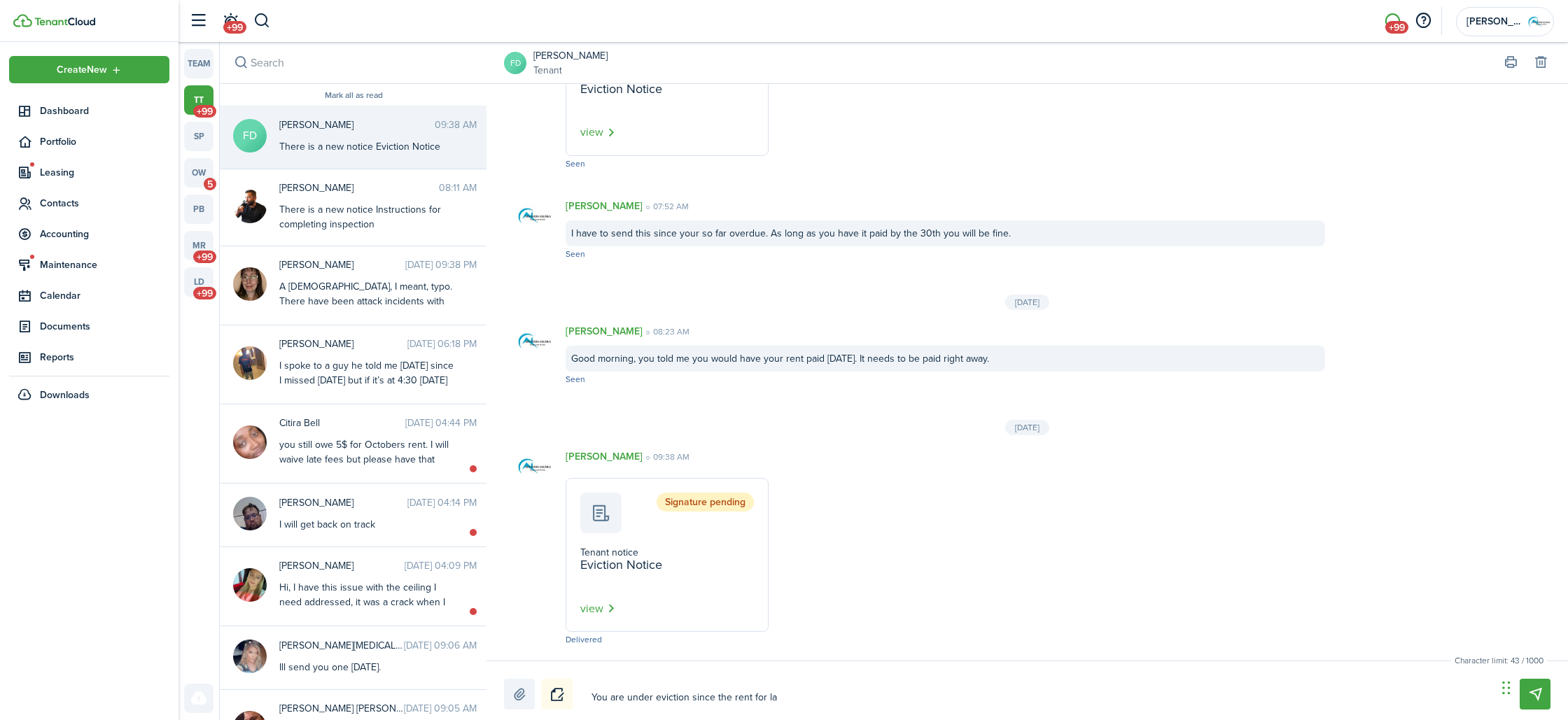
type textarea "You are under eviction since the rent for las"
type textarea "You are under eviction since the rent for last"
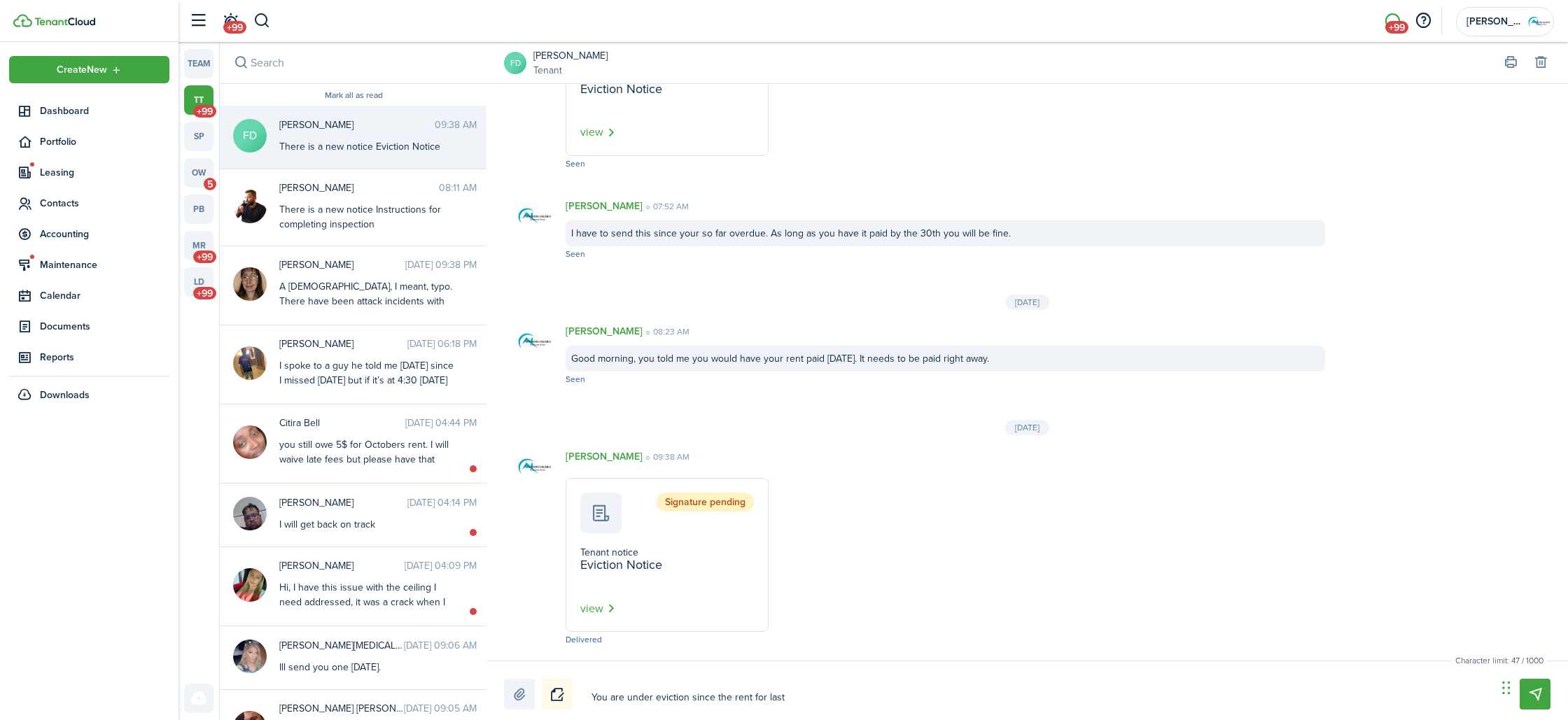
type textarea "You are under eviction since the rent for last m"
type textarea "You are under eviction since the rent for last mo"
type textarea "You are under eviction since the rent for [DATE]"
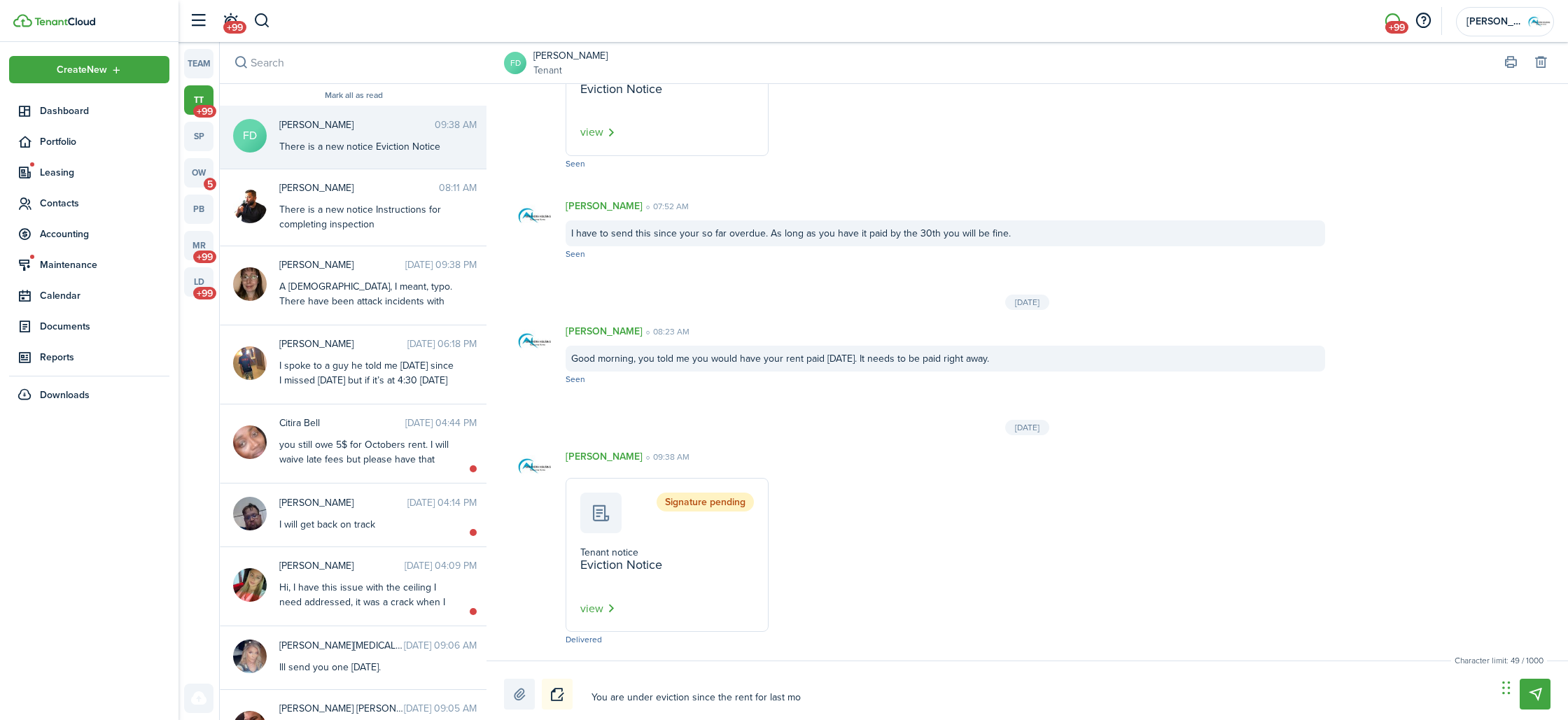
type textarea "You are under eviction since the rent for [DATE]"
type textarea "You are under eviction since the rent for last mont"
type textarea "You are under eviction since the rent for last month"
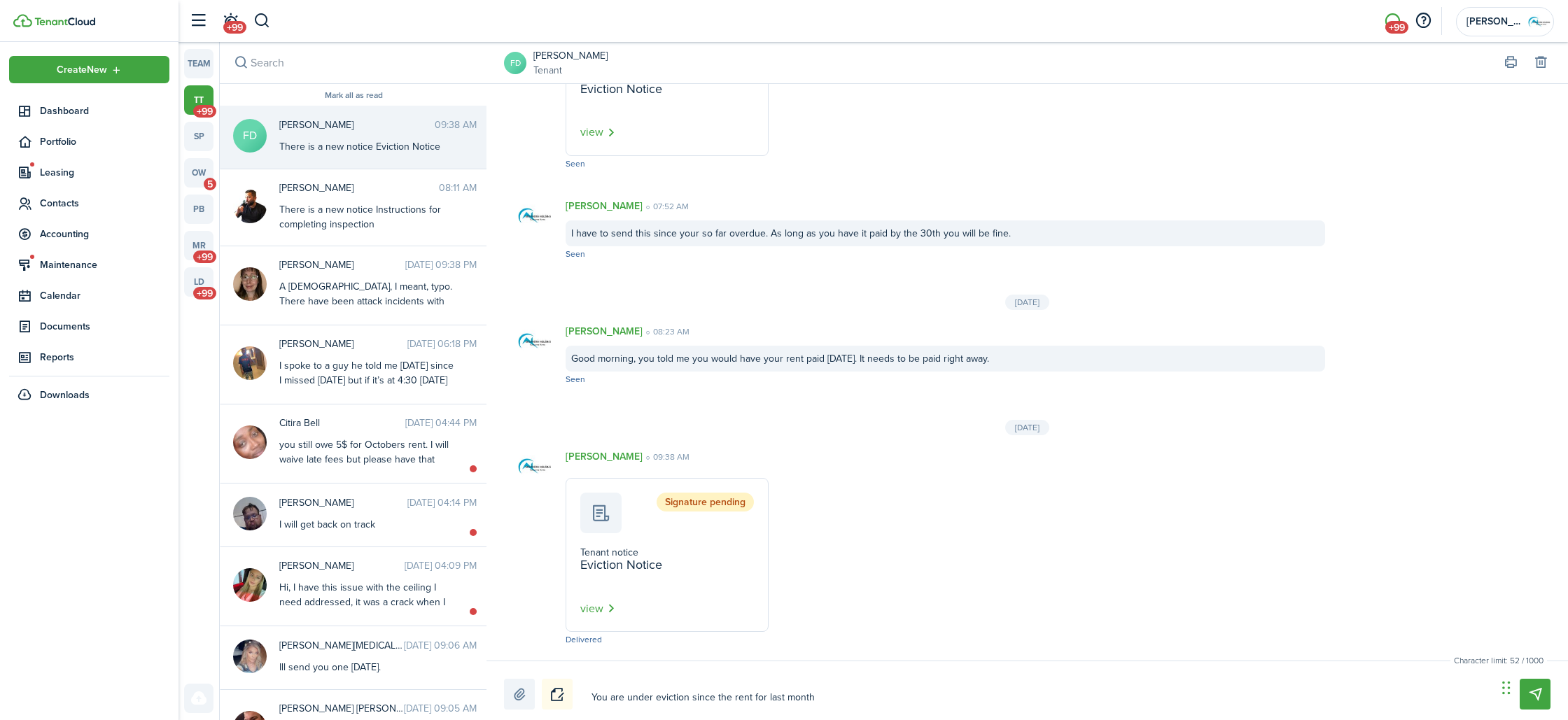
type textarea "You are under eviction since the rent for last month"
type textarea "You are under eviction since the rent for last month i"
type textarea "You are under eviction since the rent for last month is"
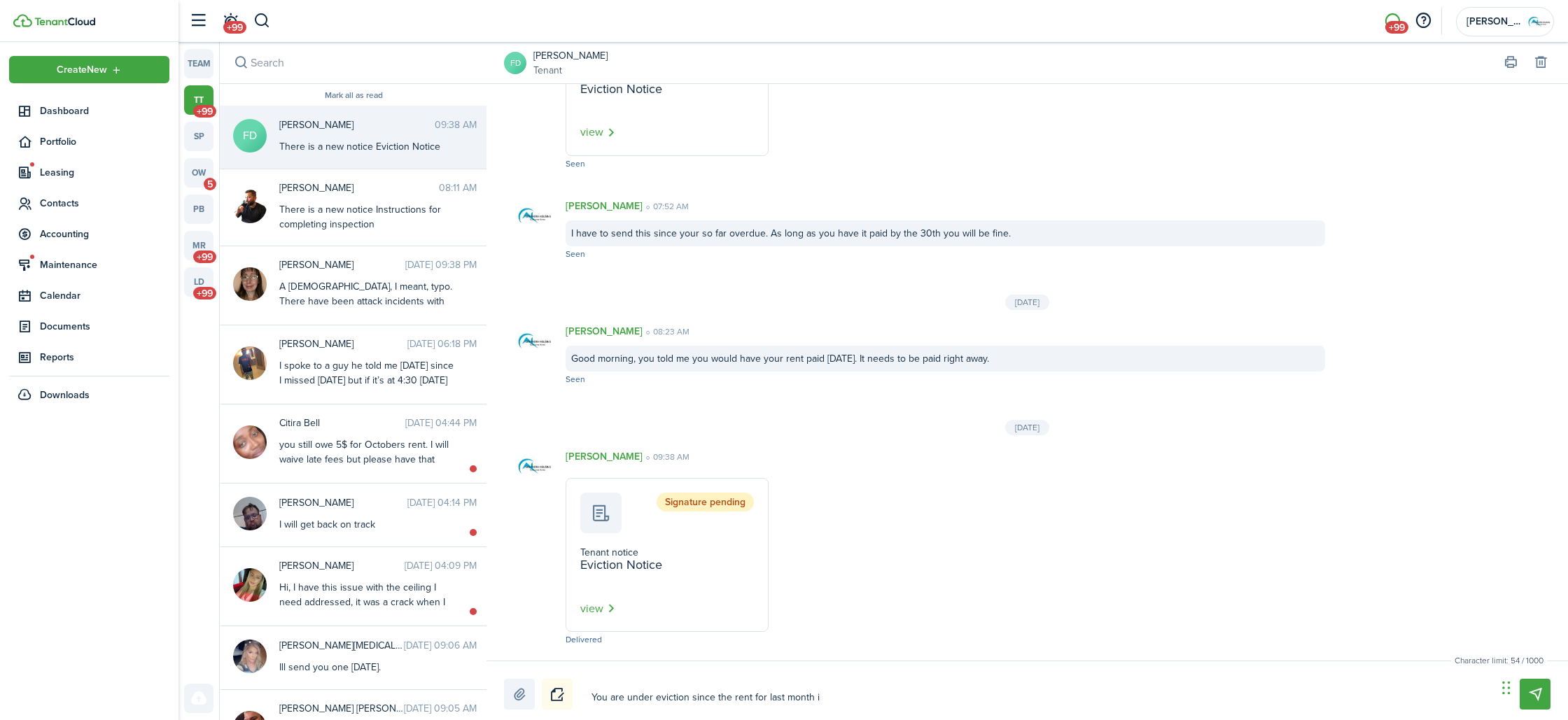
type textarea "You are under eviction since the rent for last month is"
type textarea "You are under eviction since the rent for last month is s"
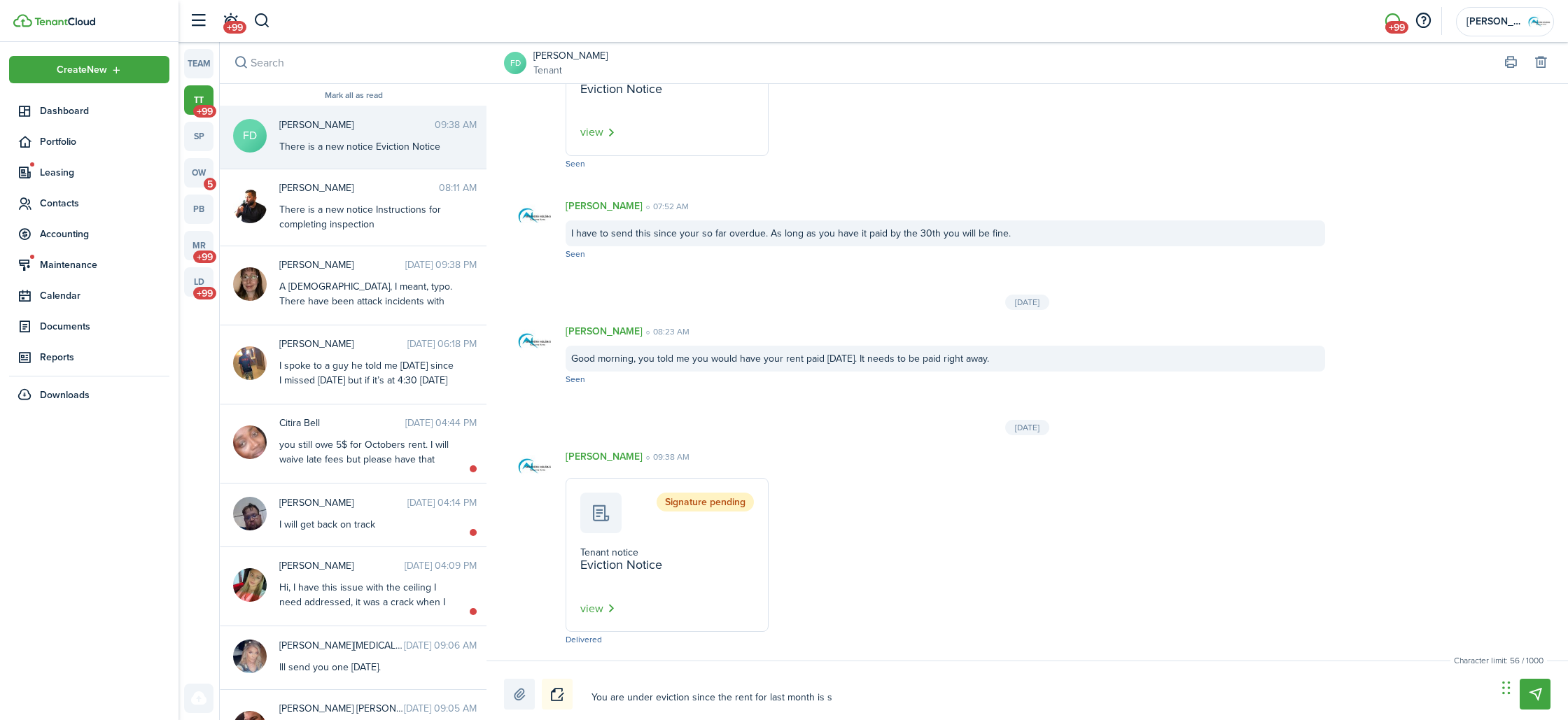
type textarea "You are under eviction since the rent for last month is st"
type textarea "You are under eviction since the rent for last month is sti"
type textarea "You are under eviction since the rent for last month is stil"
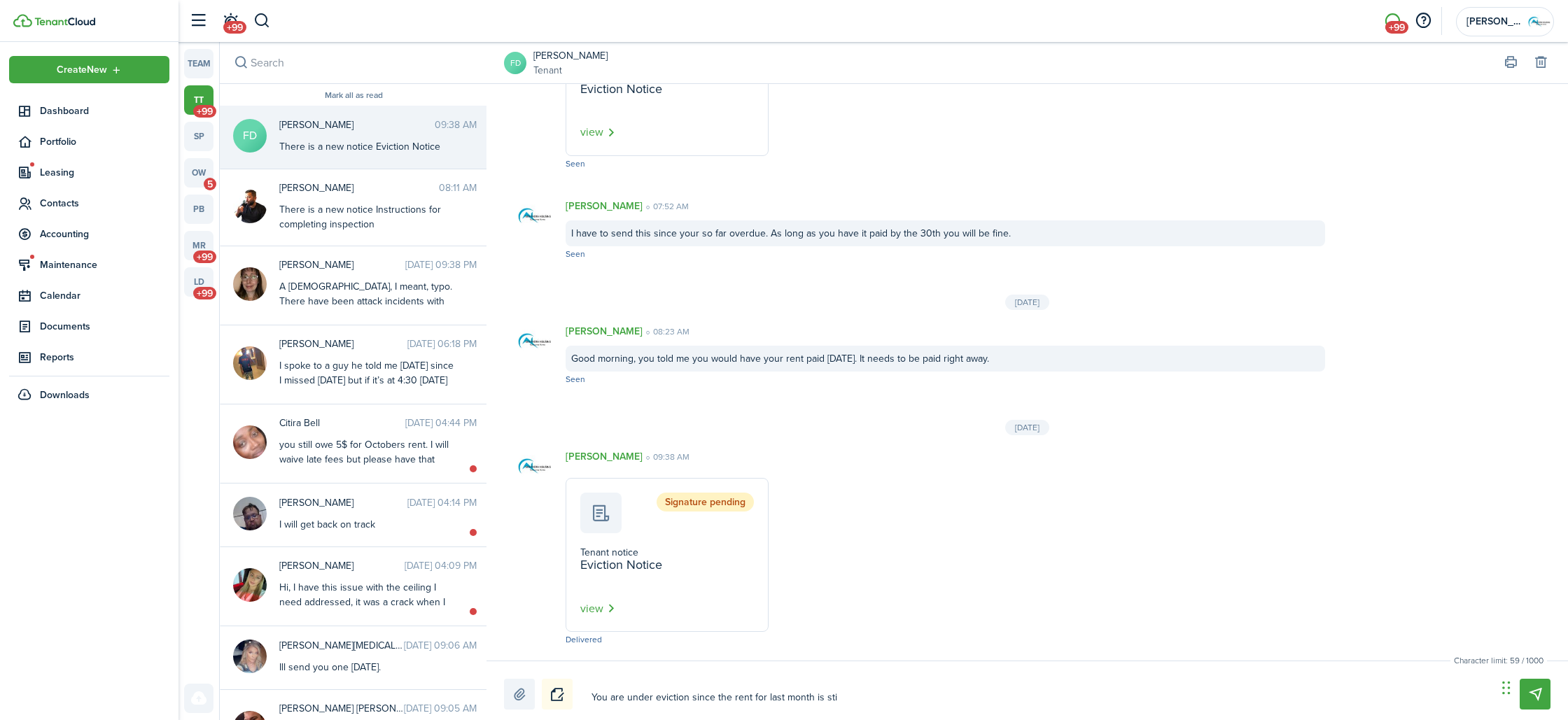
type textarea "You are under eviction since the rent for last month is stil"
type textarea "You are under eviction since the rent for last month is still"
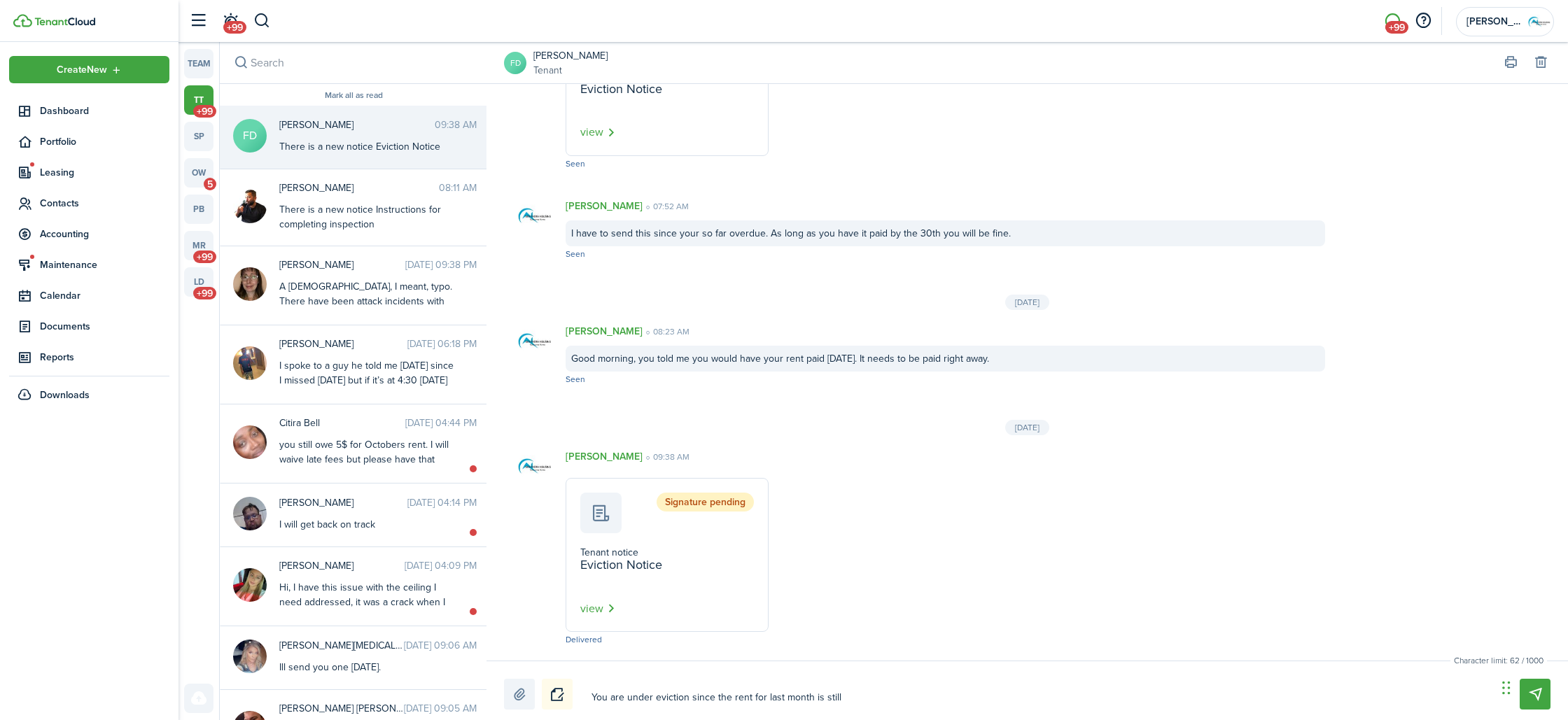
type textarea "You are under eviction since the rent for last month is still u"
type textarea "You are under eviction since the rent for last month is still un"
type textarea "You are under eviction since the rent for last month is still unp"
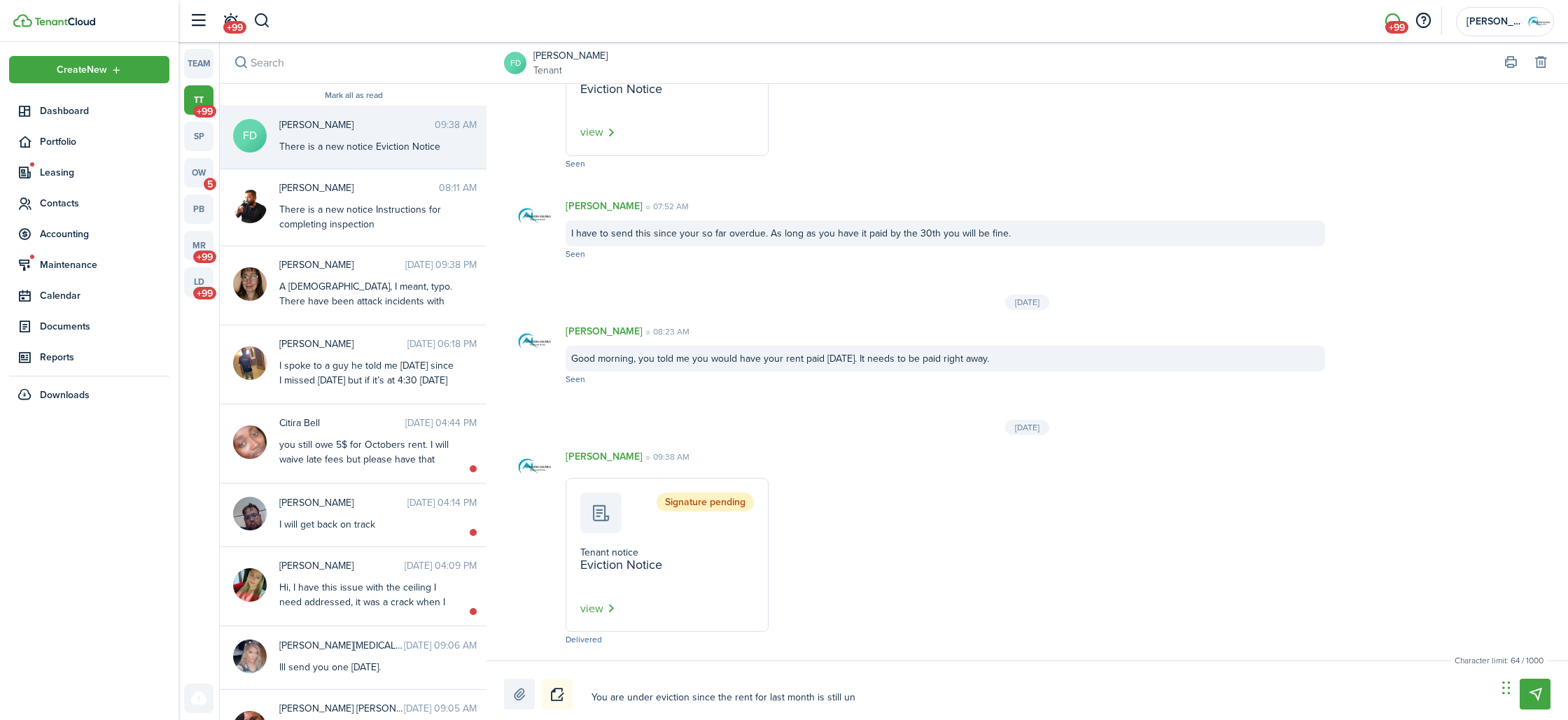
type textarea "You are under eviction since the rent for last month is still unp"
type textarea "You are under eviction since the rent for last month is still unpa"
type textarea "You are under eviction since the rent for last month is still unpai"
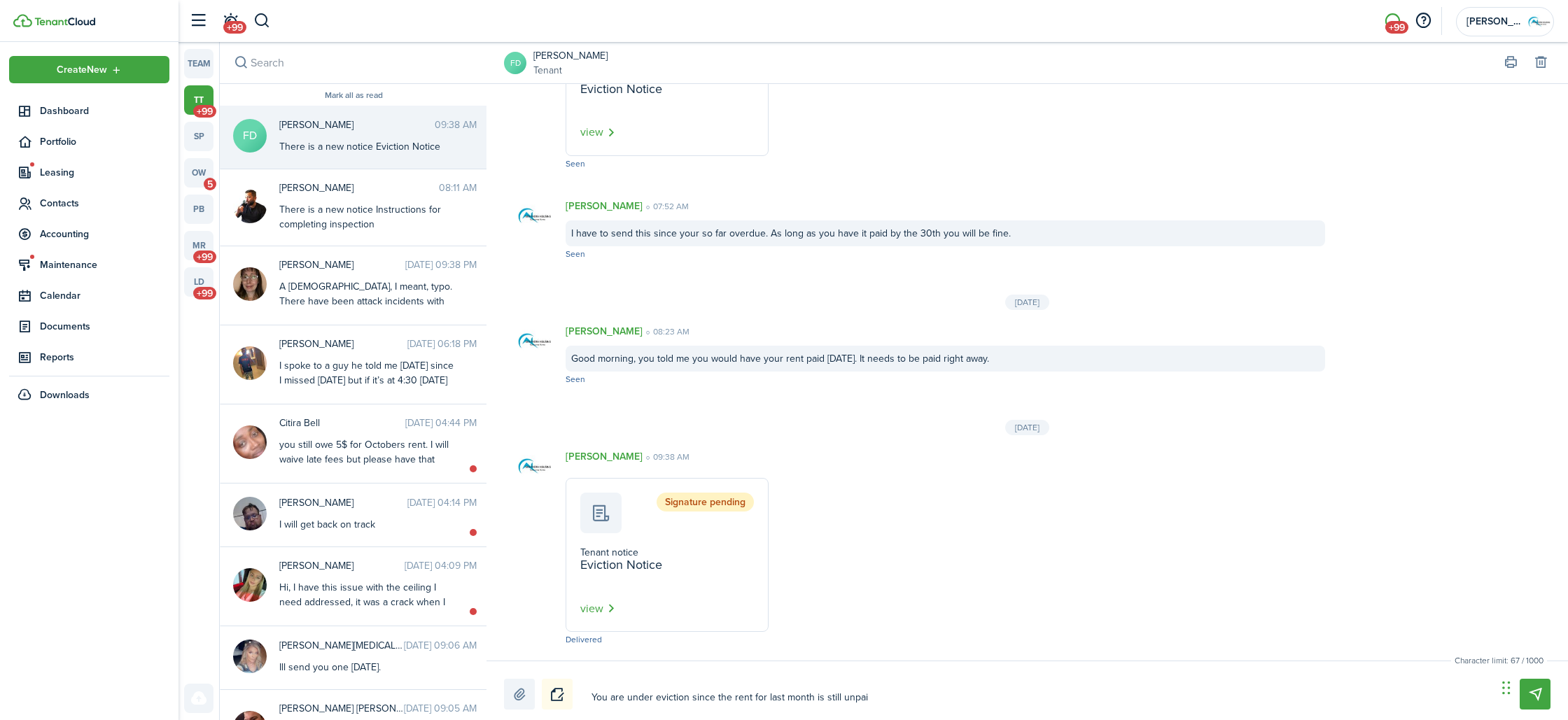
type textarea "You are under eviction since the rent for last month is still unpaid"
type textarea "You are under eviction since the rent for last month is still unpaid."
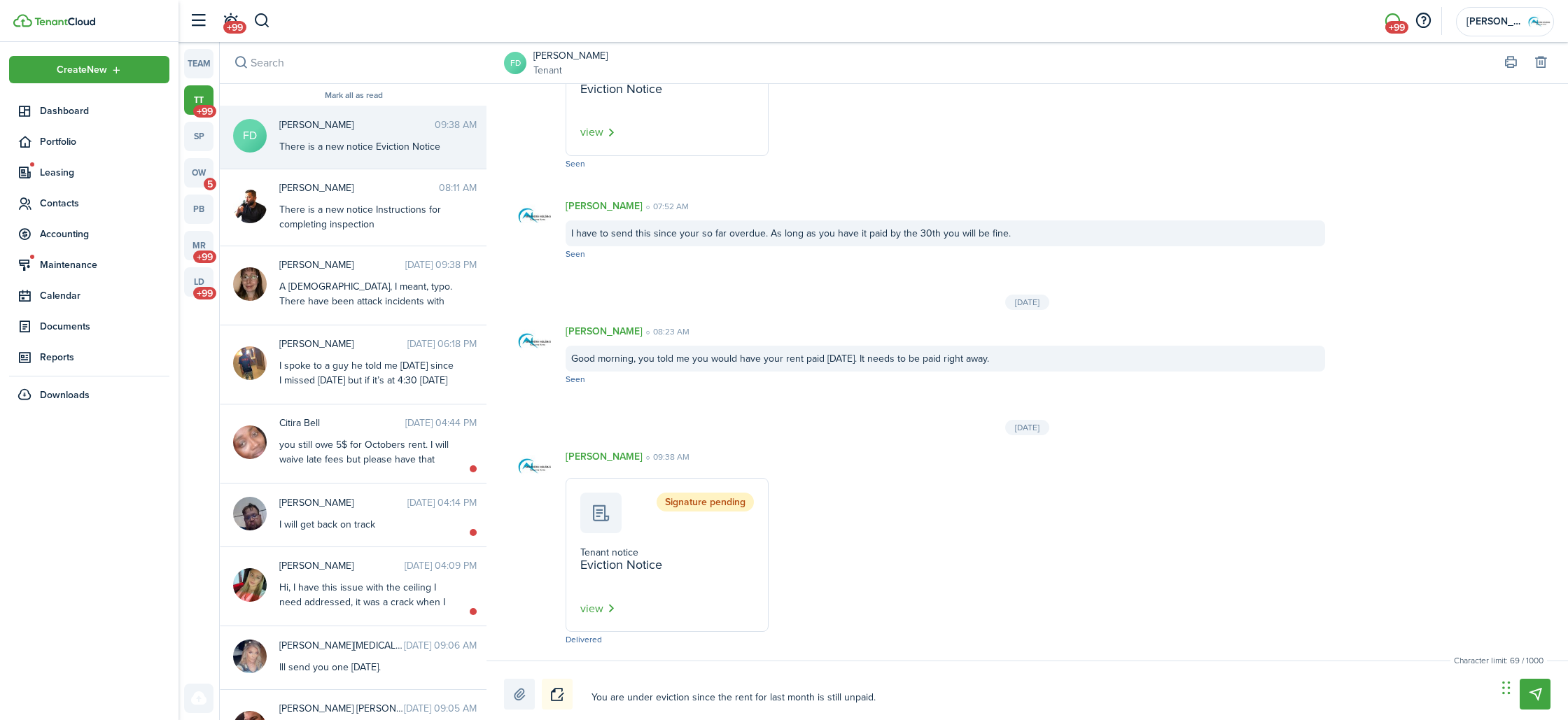
type textarea "You are under eviction since the rent for last month is still unpaid."
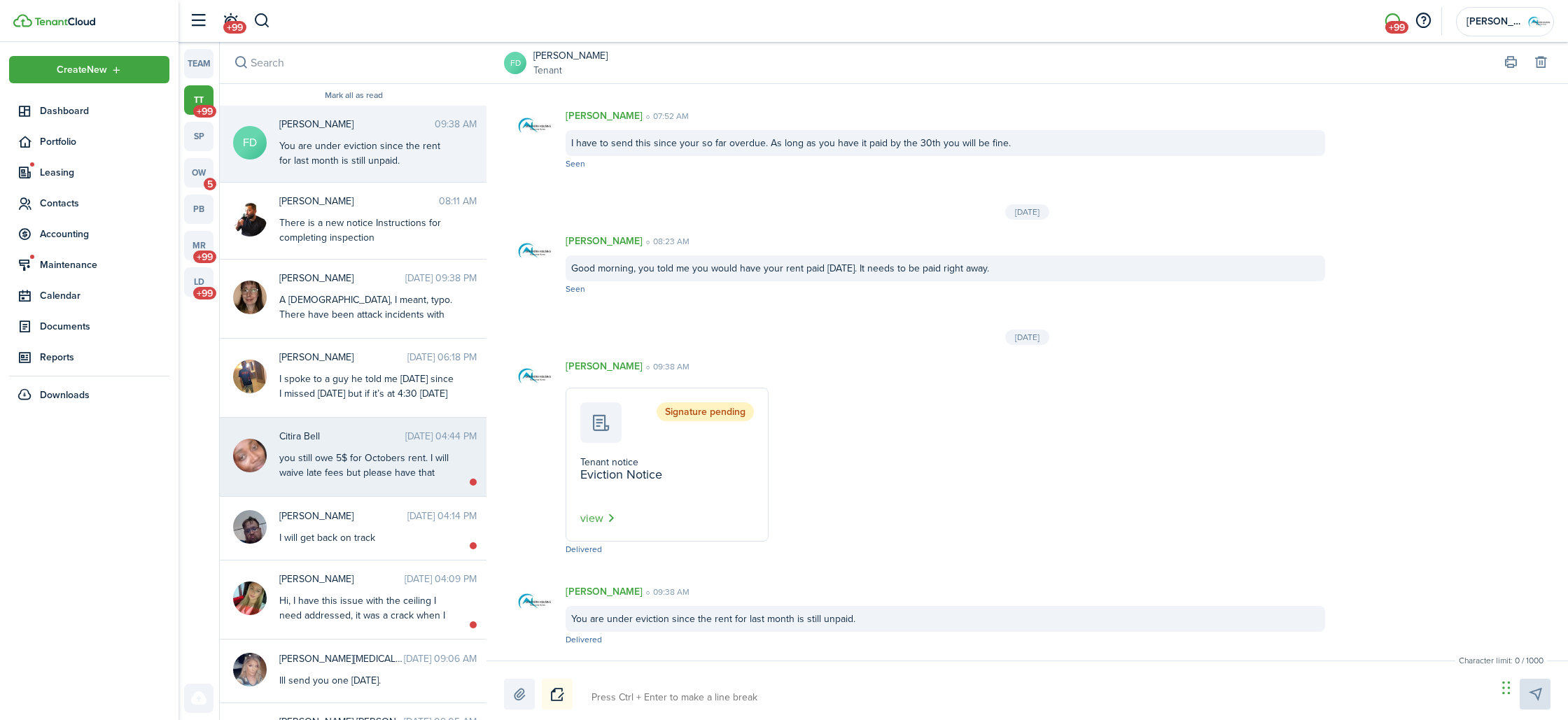
click at [420, 458] on div "you still owe 5$ for Octobers rent. I will waive late fees but please have that…" at bounding box center [367, 472] width 175 height 44
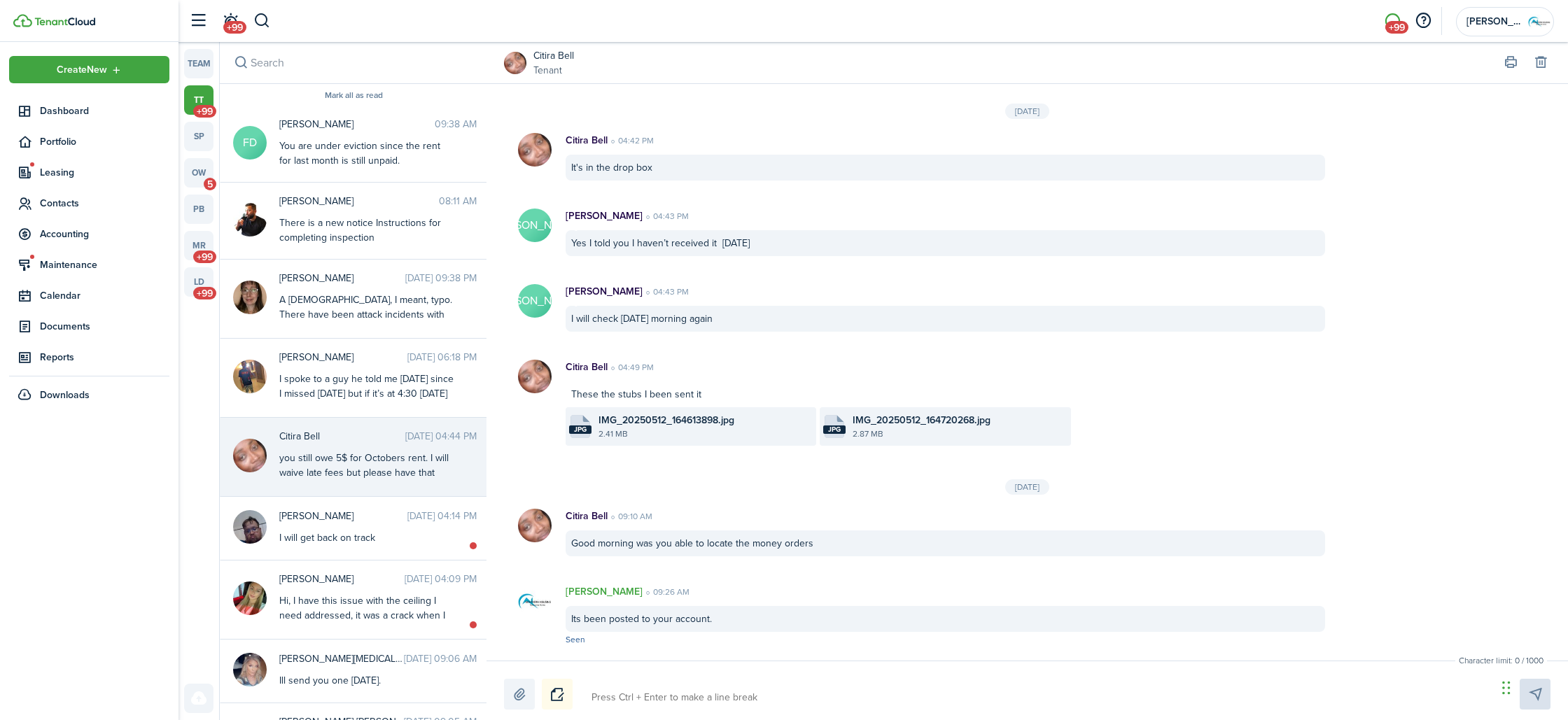
scroll to position [1318, 0]
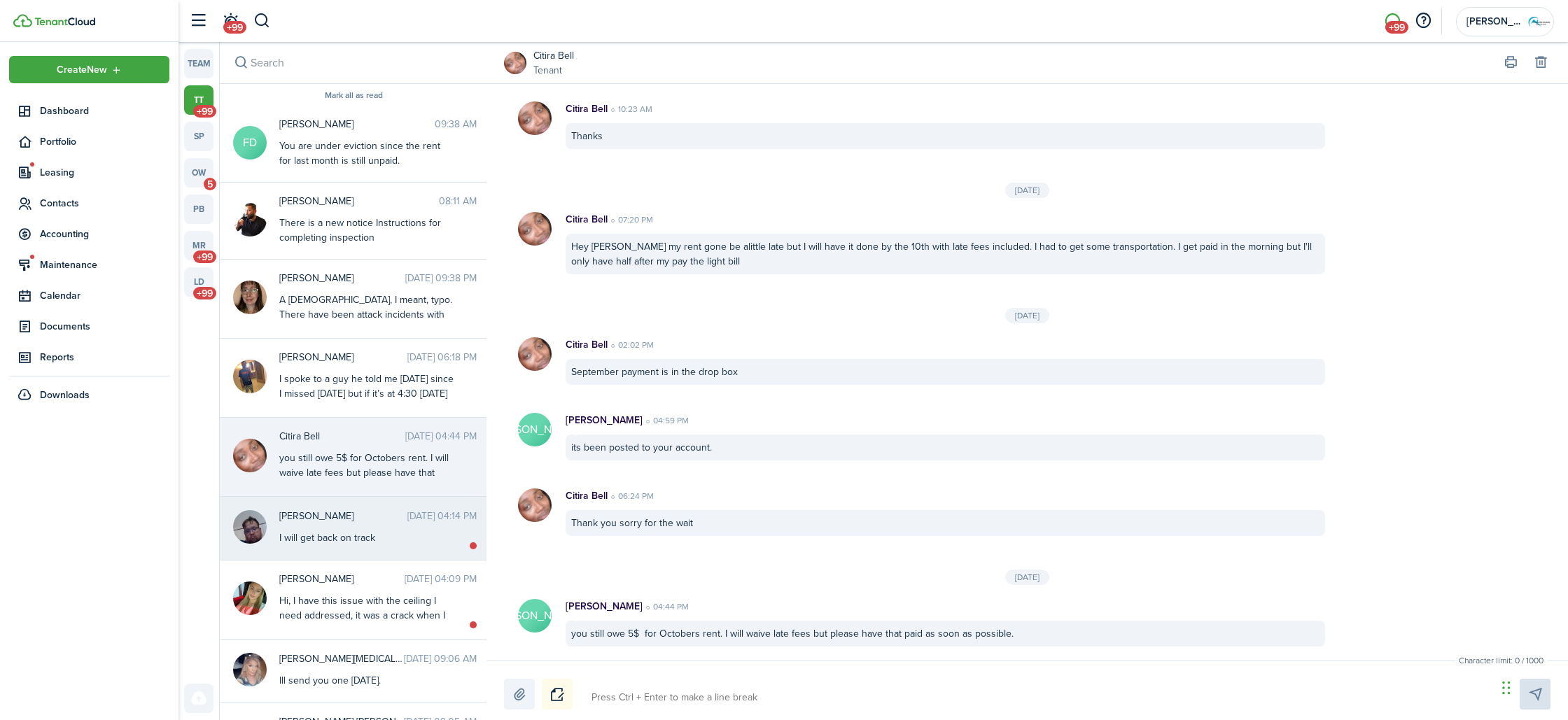
click at [417, 517] on time "[DATE] 04:14 PM" at bounding box center [442, 517] width 70 height 15
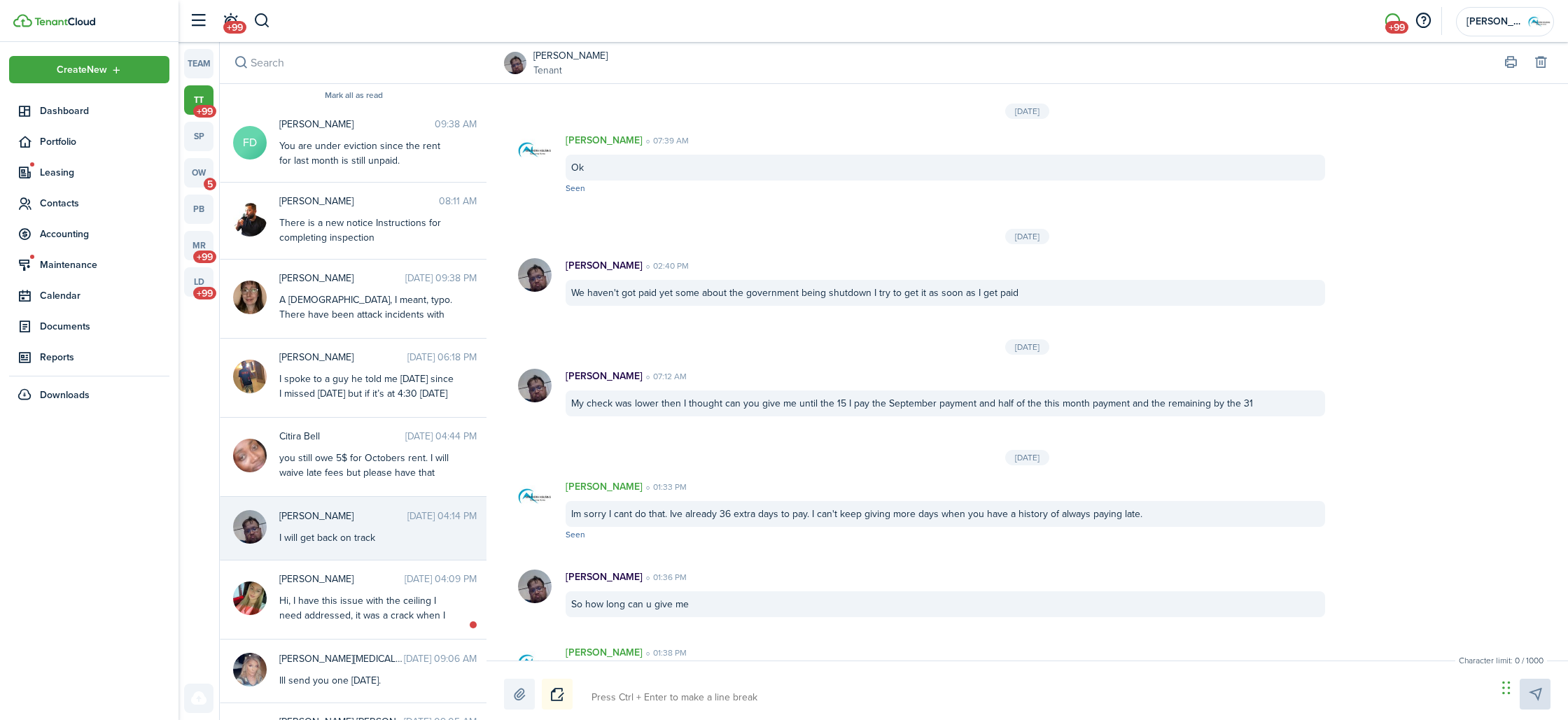
scroll to position [1193, 0]
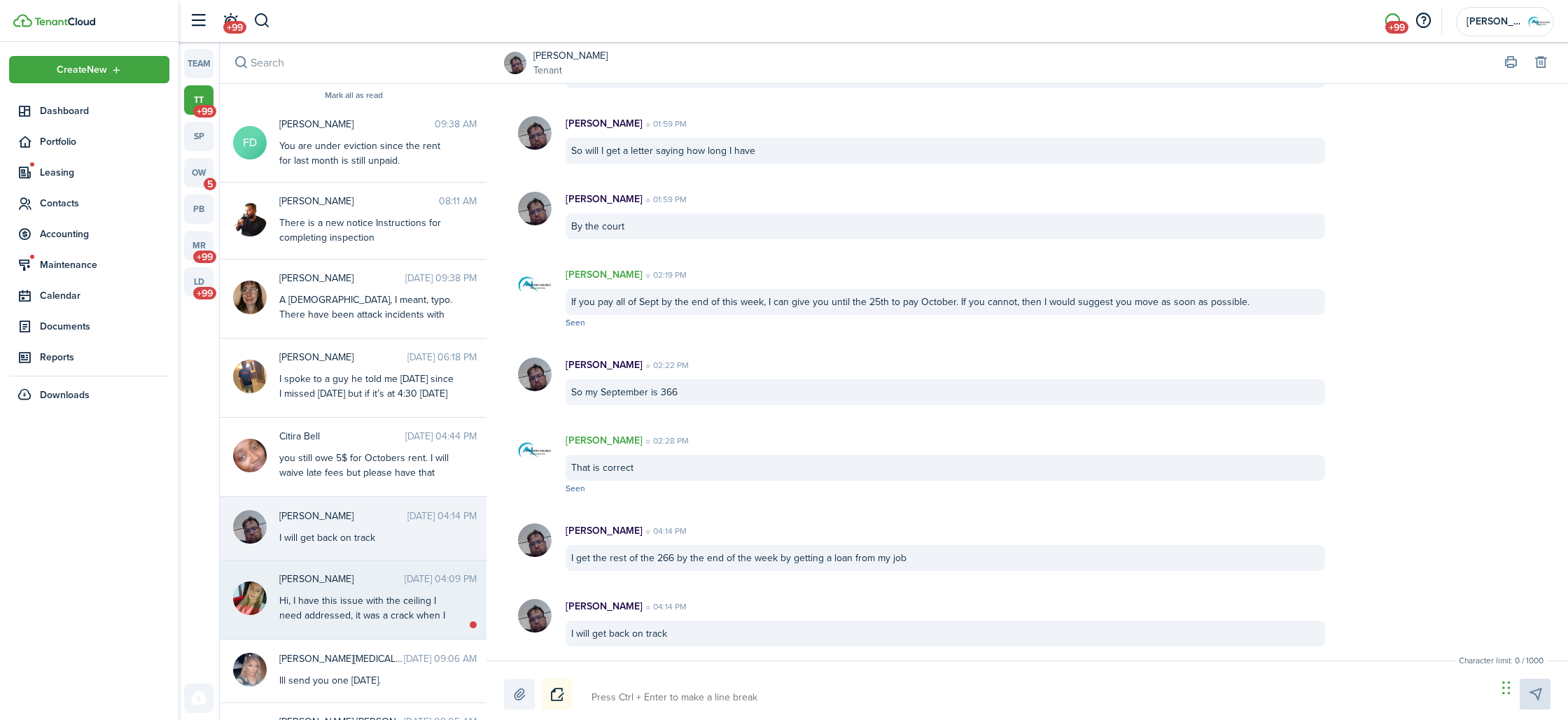
click at [412, 592] on div "[PERSON_NAME] [DATE] 04:09 PM Hi, I have this issue with the ceiling I need add…" at bounding box center [378, 598] width 218 height 53
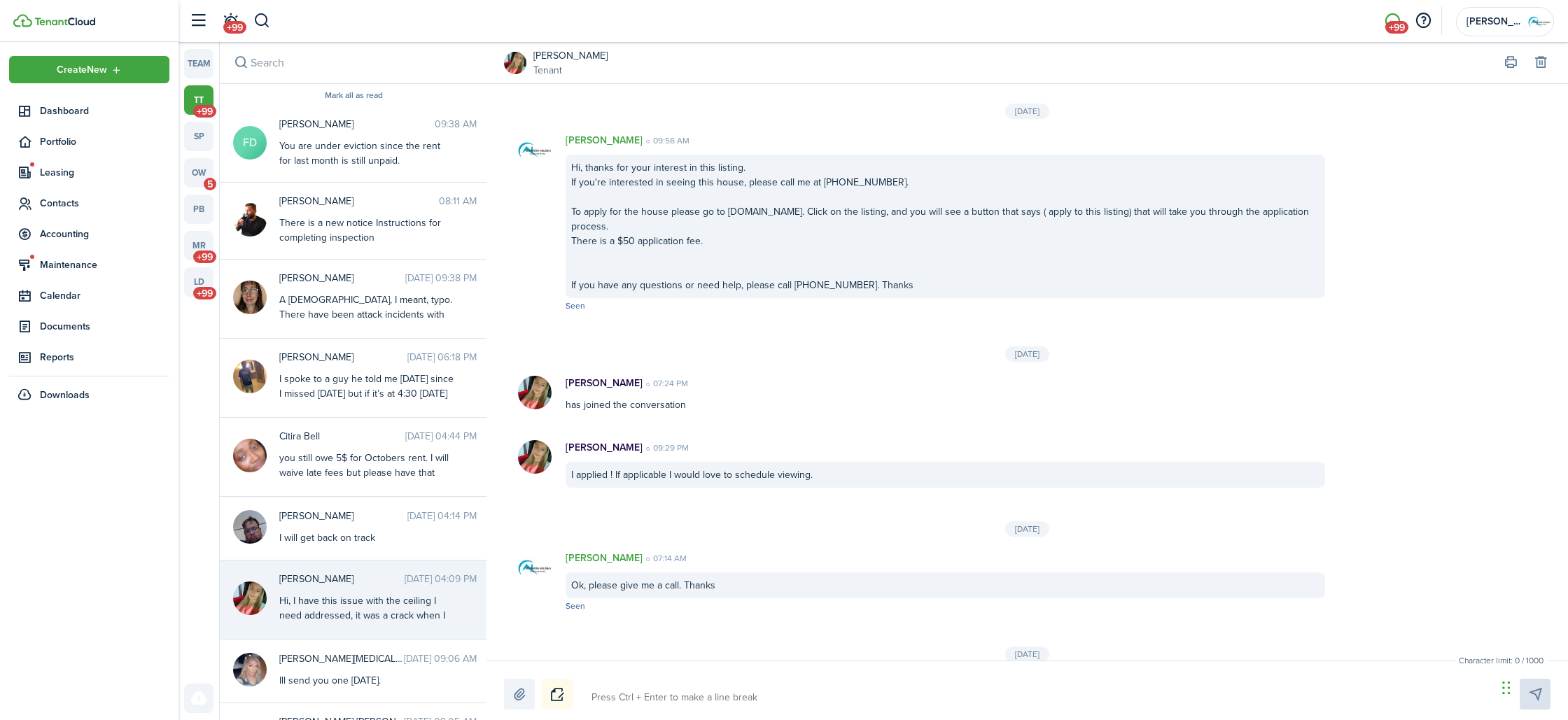
scroll to position [1866, 0]
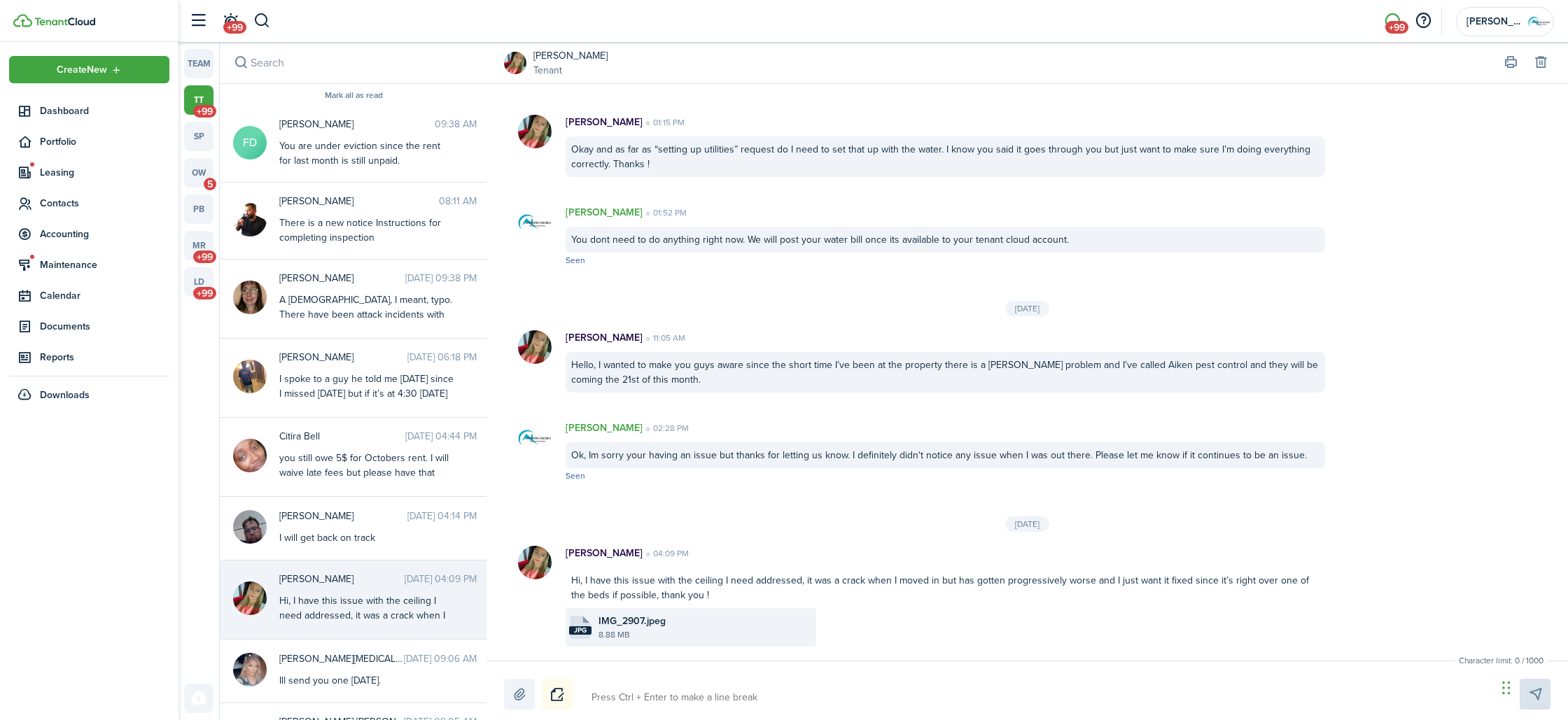
click at [618, 634] on file-size "8.88 MB" at bounding box center [705, 634] width 214 height 13
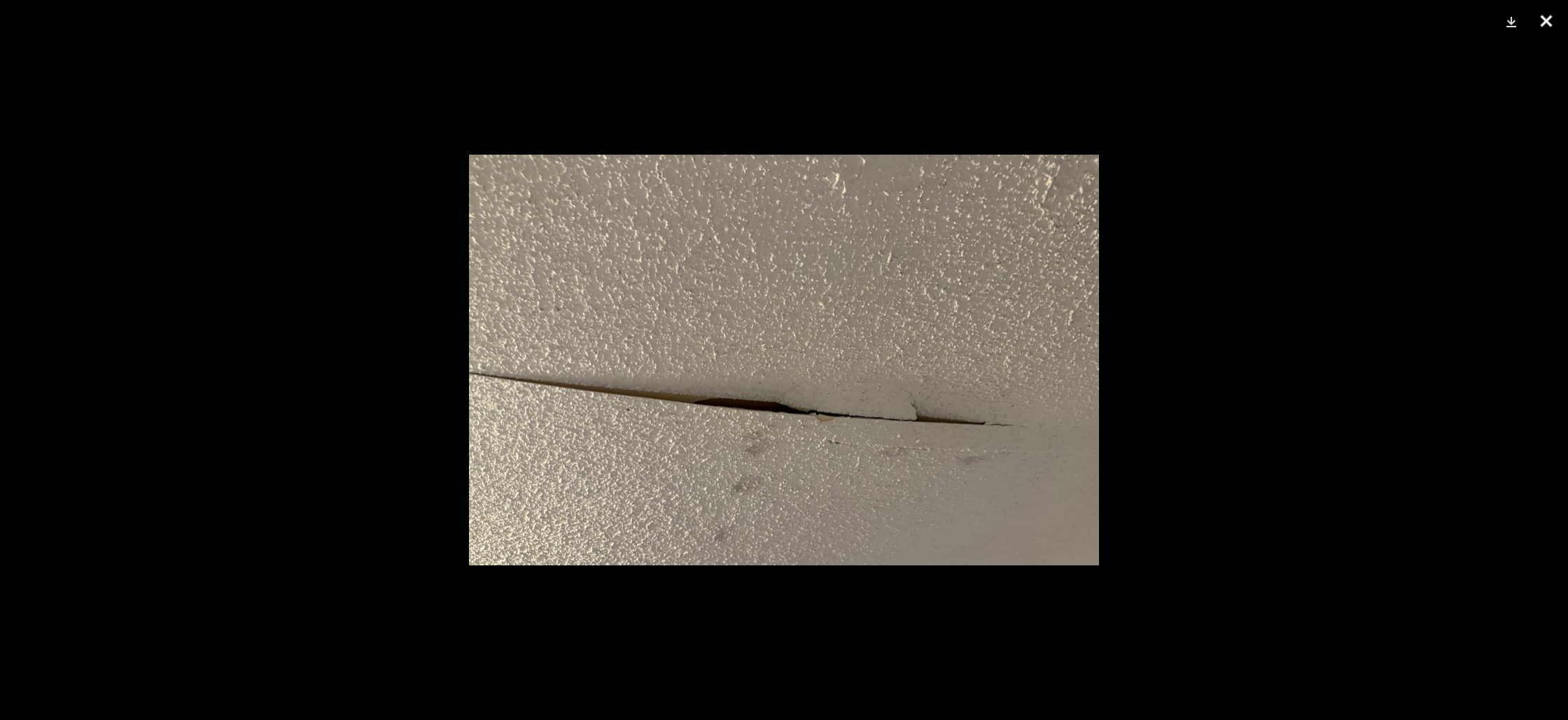
click at [1544, 26] on button "Close" at bounding box center [1546, 21] width 35 height 42
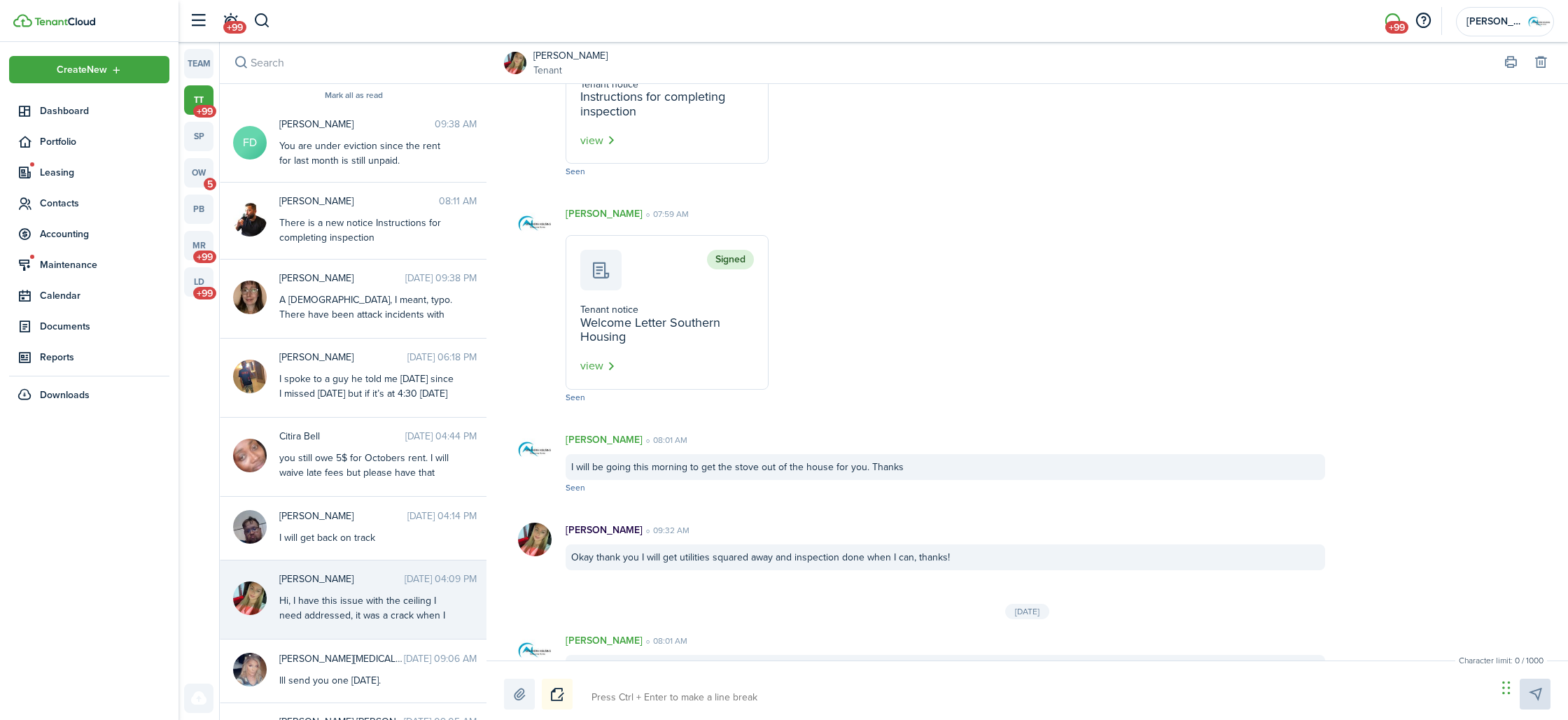
scroll to position [2058, 0]
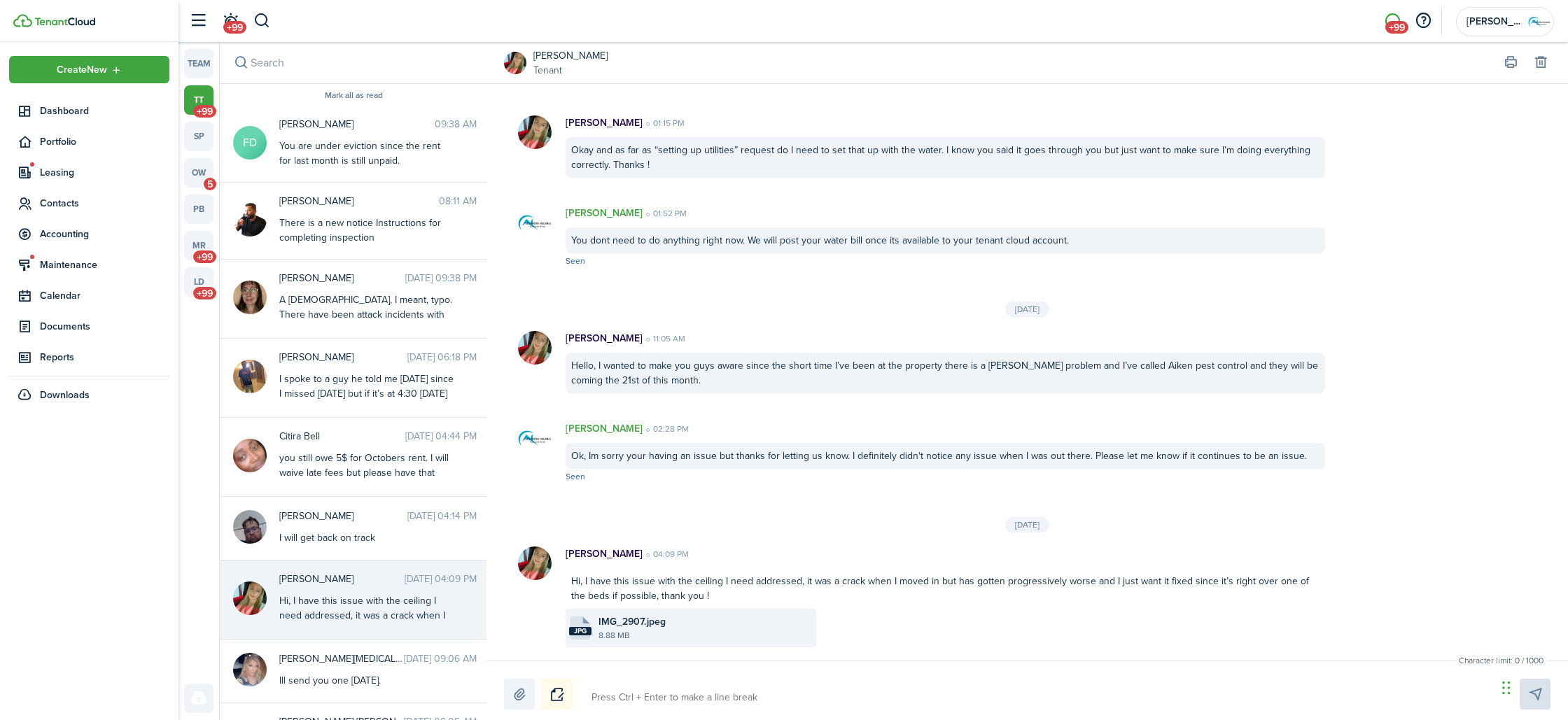
click at [708, 695] on textarea at bounding box center [1039, 698] width 905 height 23
type textarea "O"
type textarea "Ok"
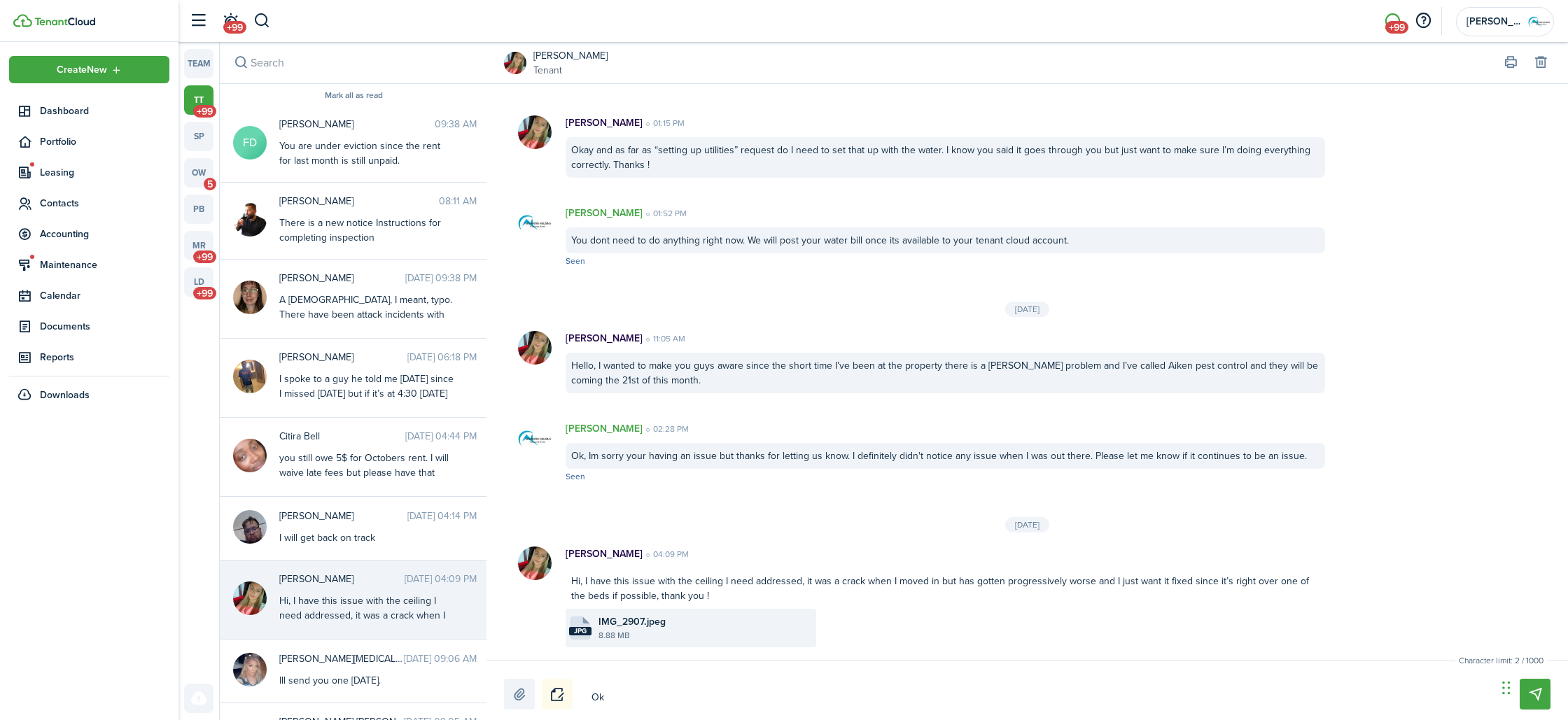
type textarea "Ok,"
type textarea "Ok, i"
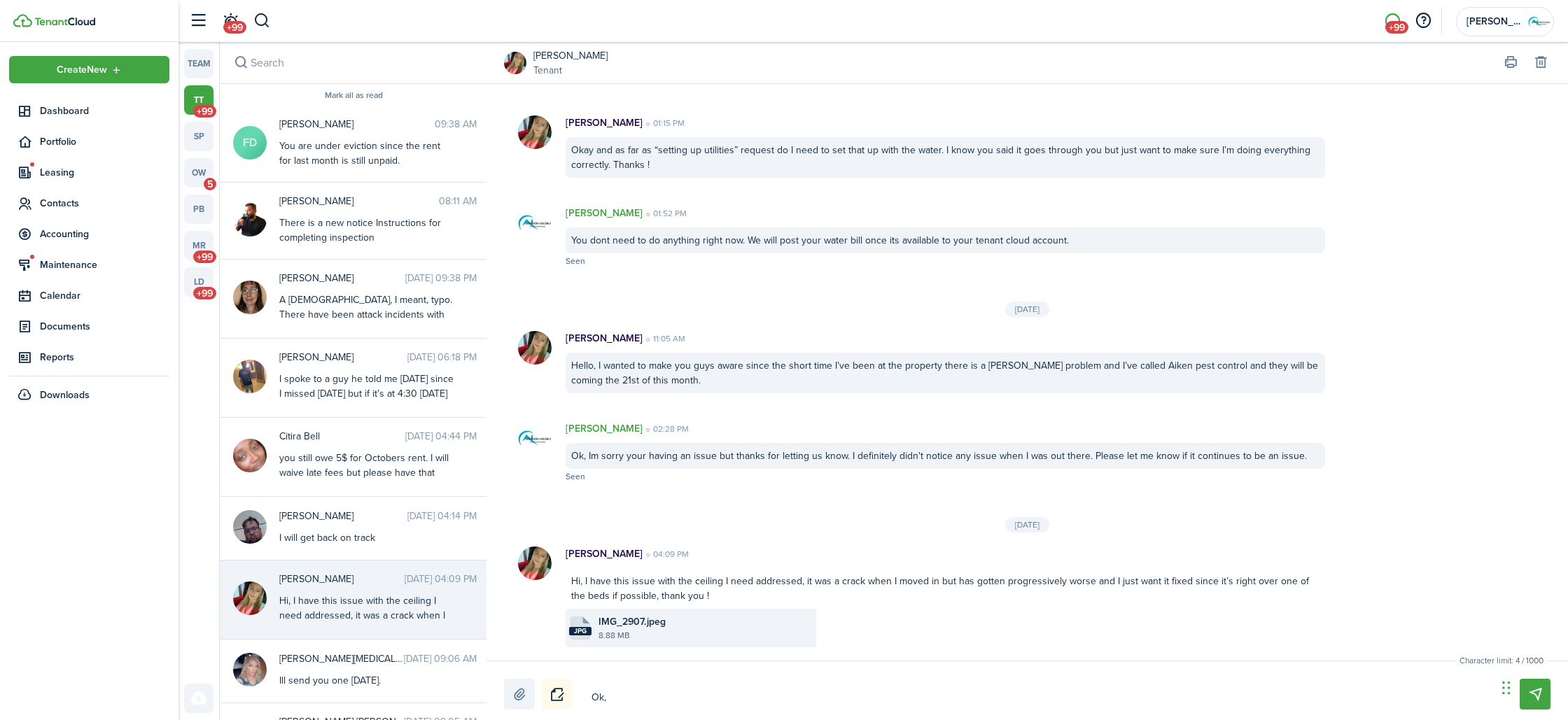
type textarea "Ok, i"
type textarea "Ok, if"
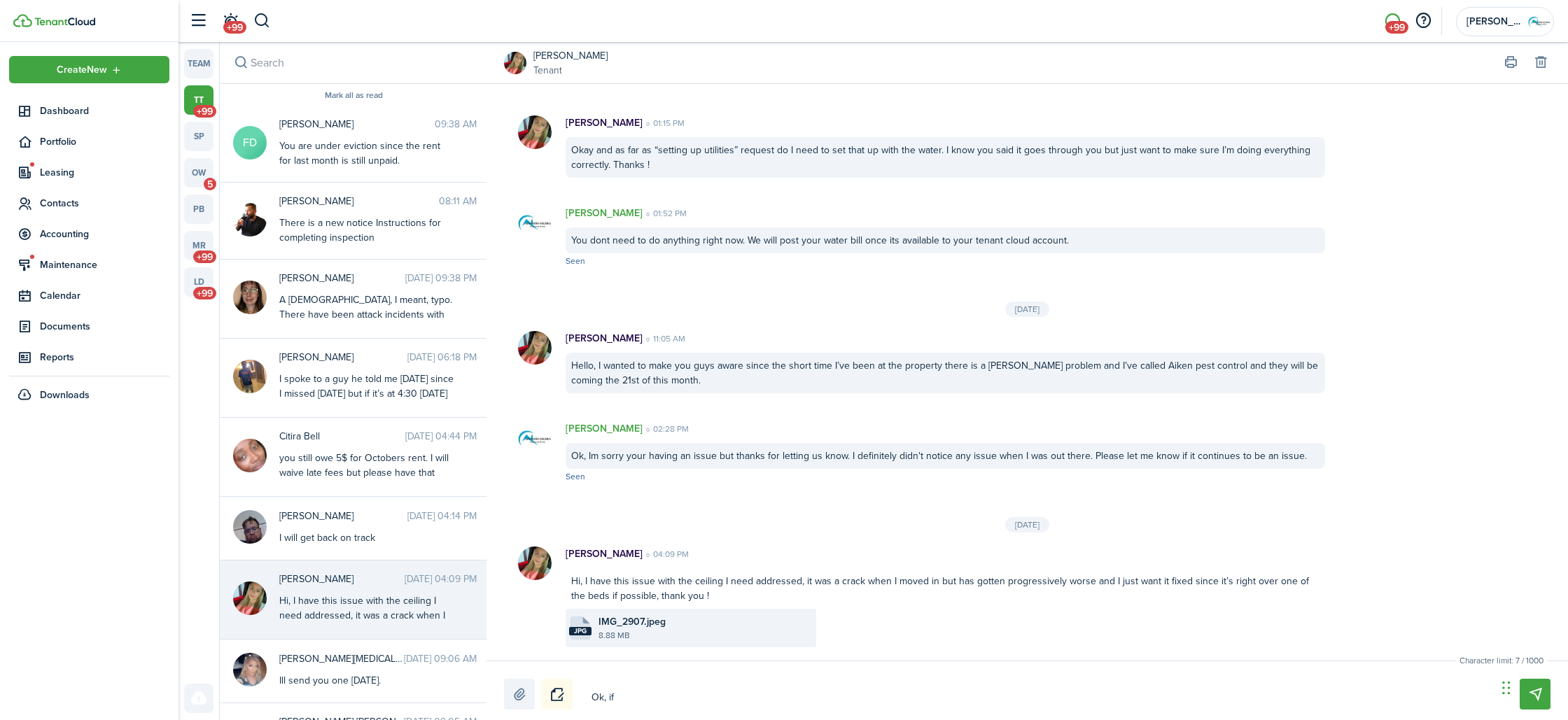
type textarea "Ok, if y"
type textarea "Ok, if yo"
type textarea "Ok, if you"
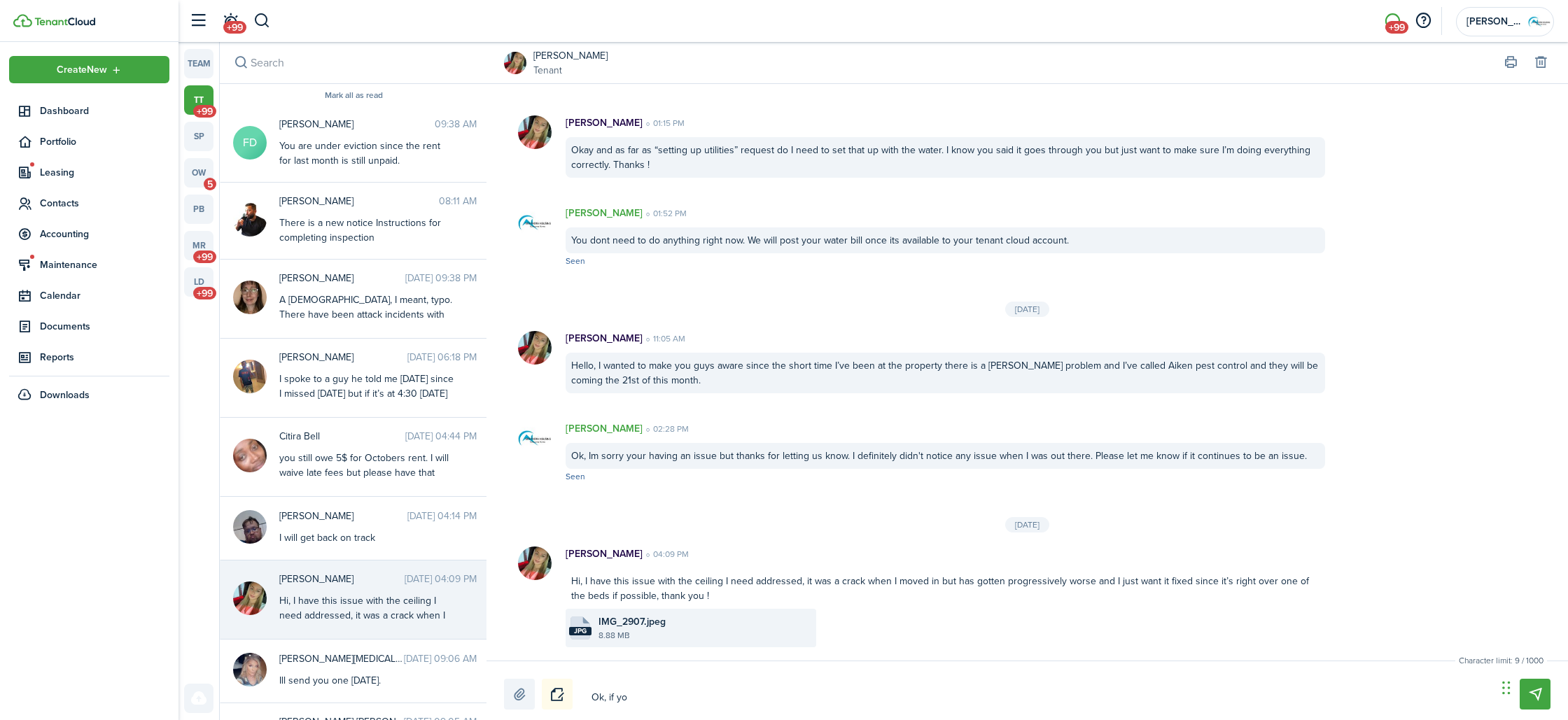
type textarea "Ok, if you"
type textarea "Ok, if you d"
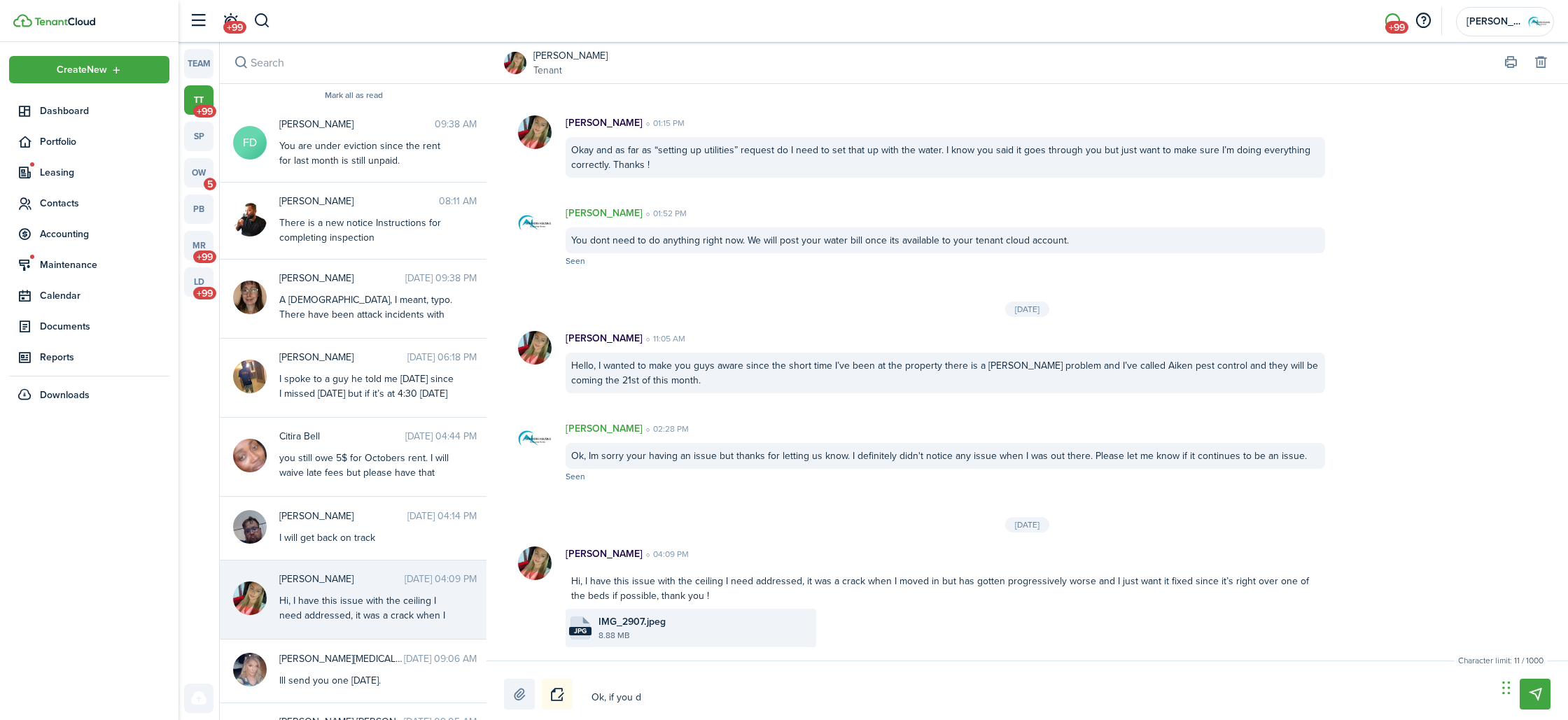
type textarea "Ok, if you do"
type textarea "Ok, if you don"
type textarea "Ok, if you dont"
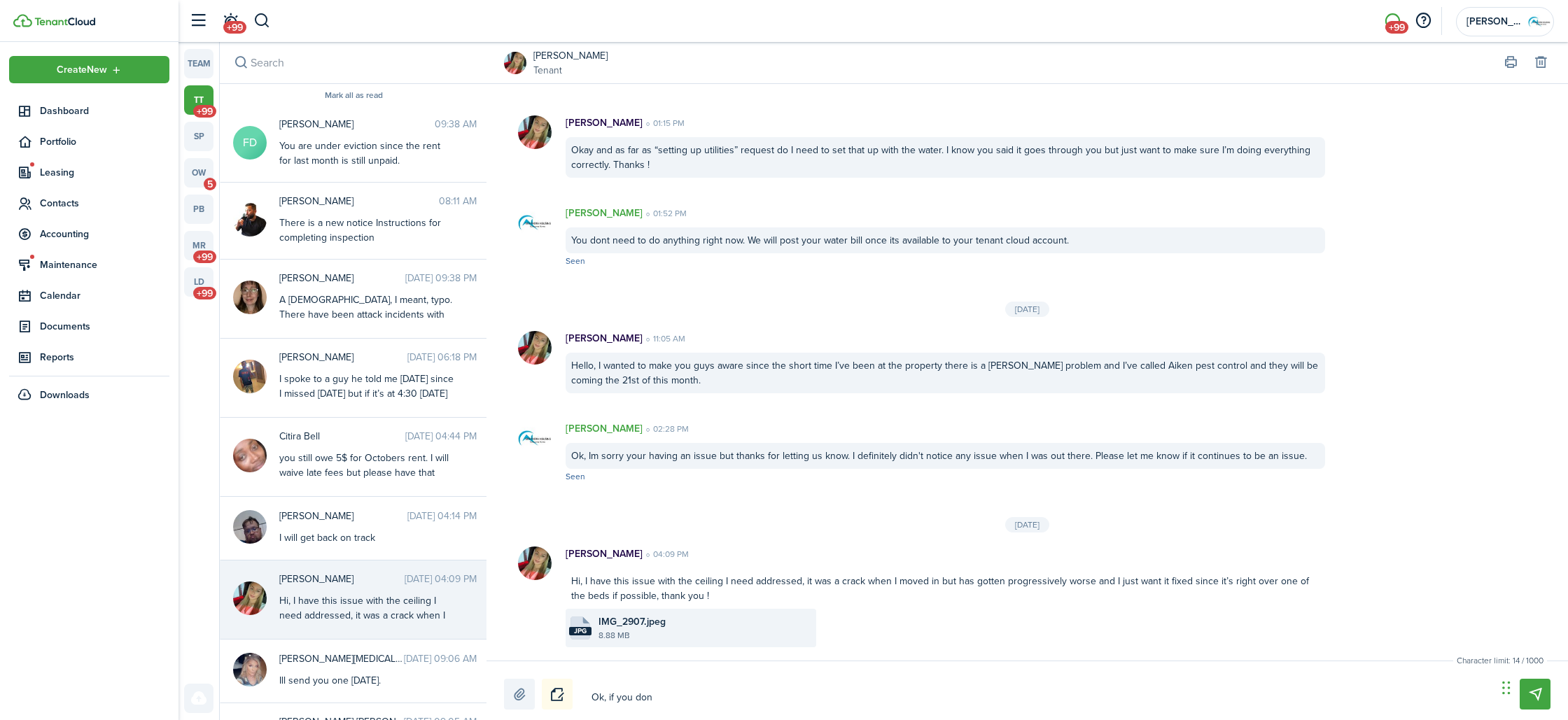
type textarea "Ok, if you dont"
type textarea "Ok, if you dont m"
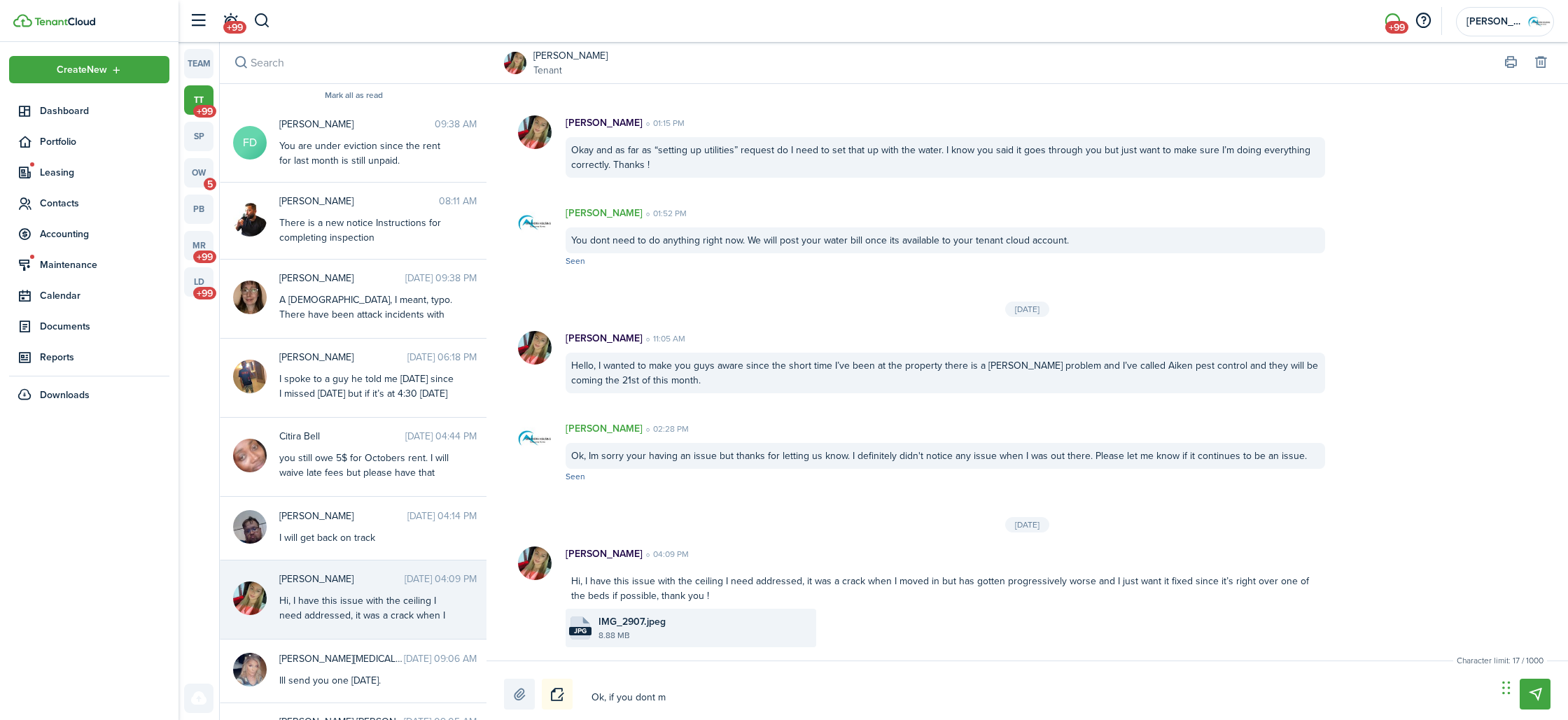
type textarea "Ok, if you dont mi"
type textarea "Ok, if you dont min"
type textarea "Ok, if you dont mind"
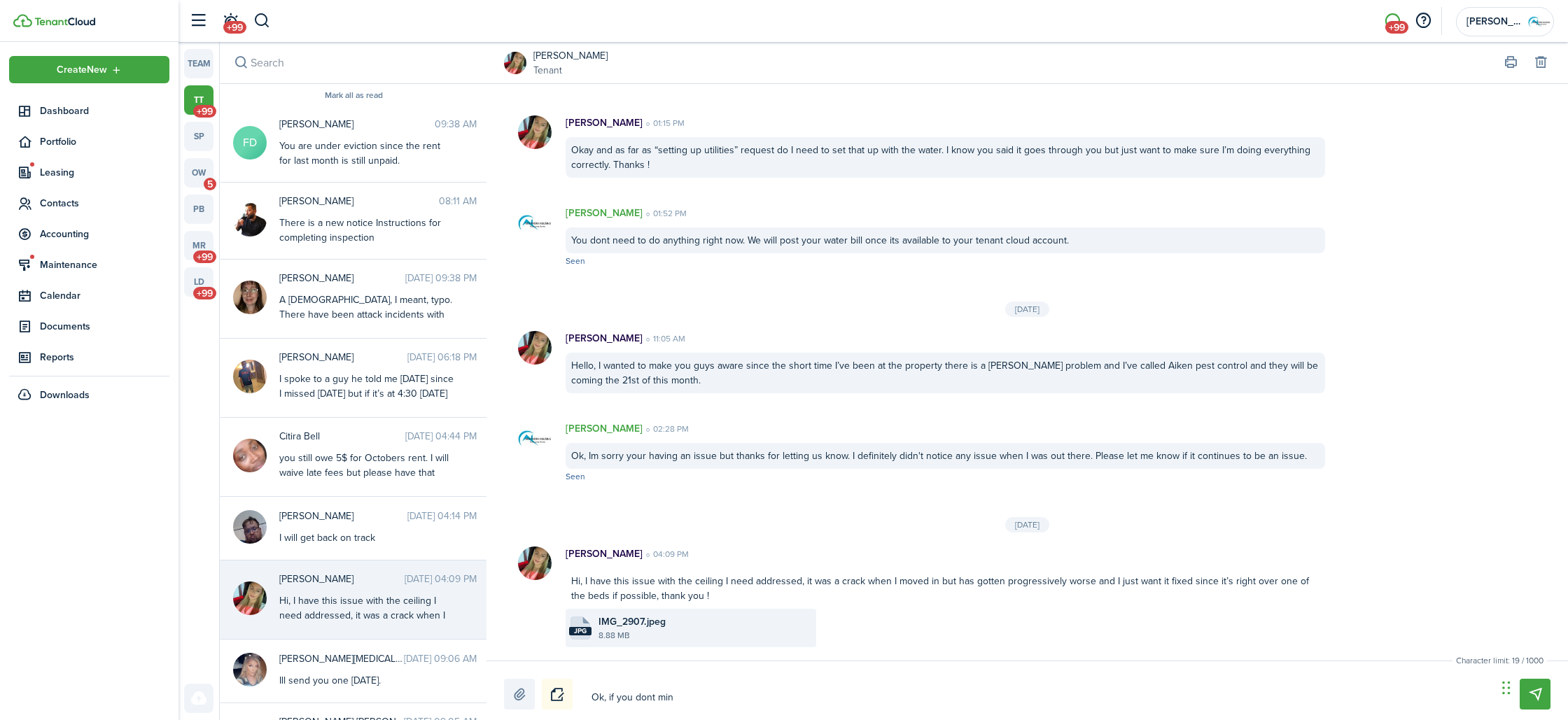
type textarea "Ok, if you dont mind"
type textarea "Ok, if you dont mind,"
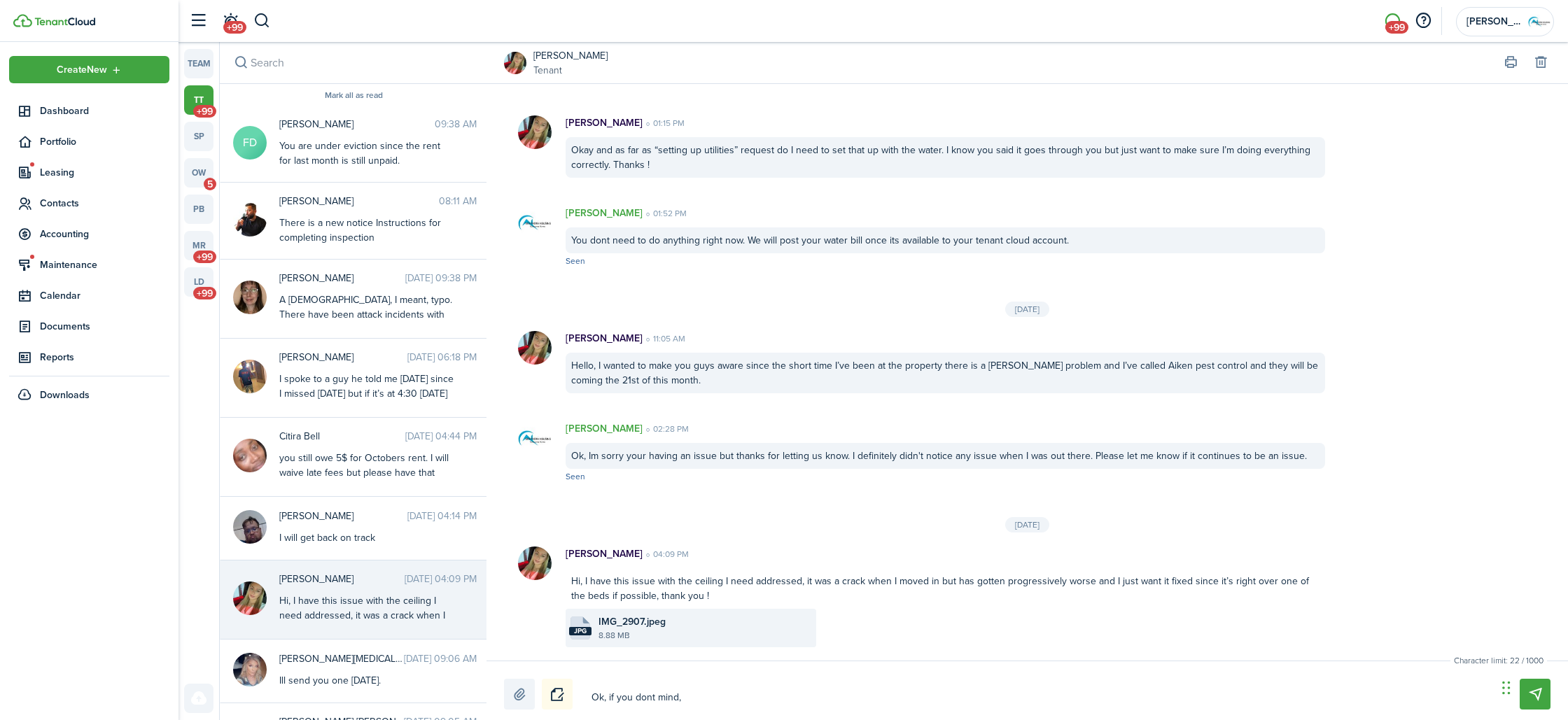
type textarea "Ok, if you dont mind, c"
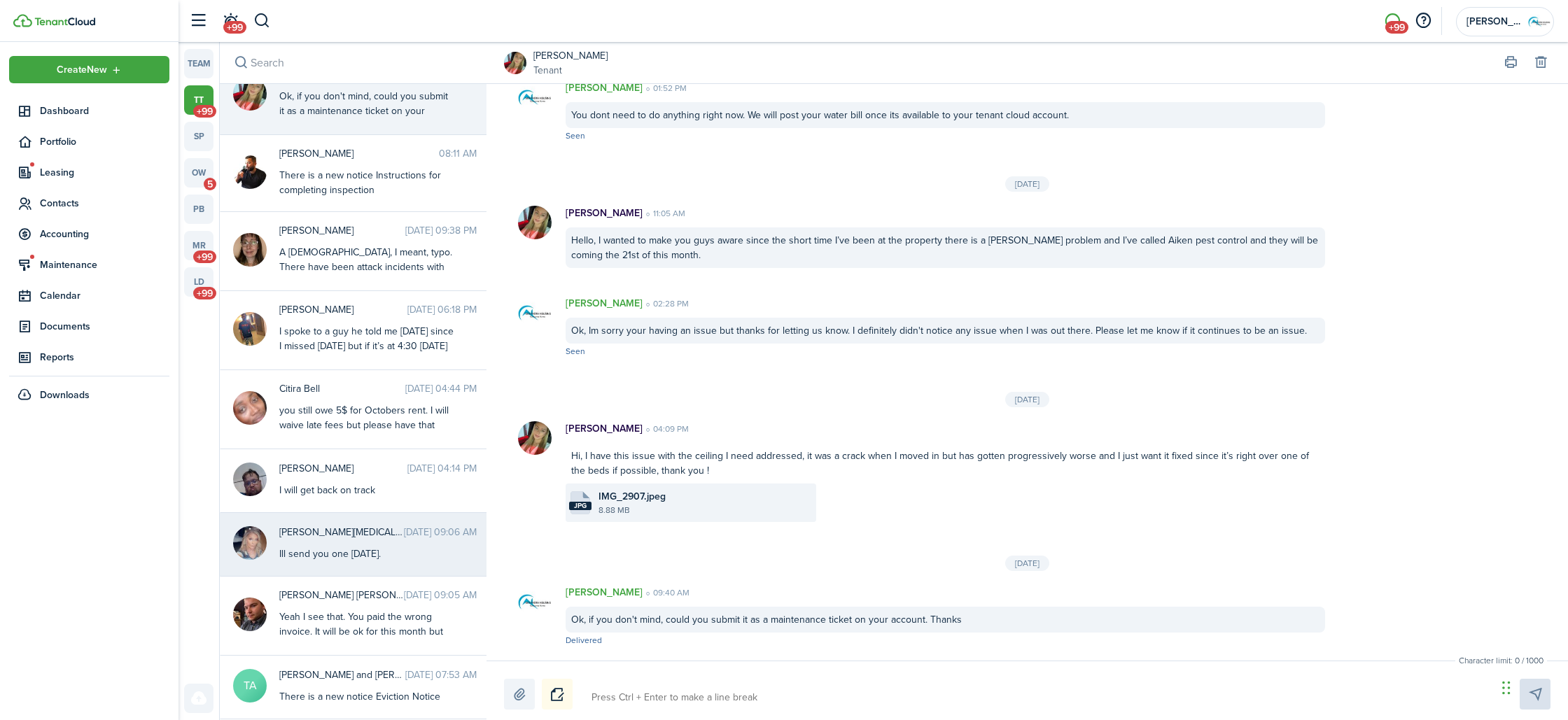
scroll to position [131, 0]
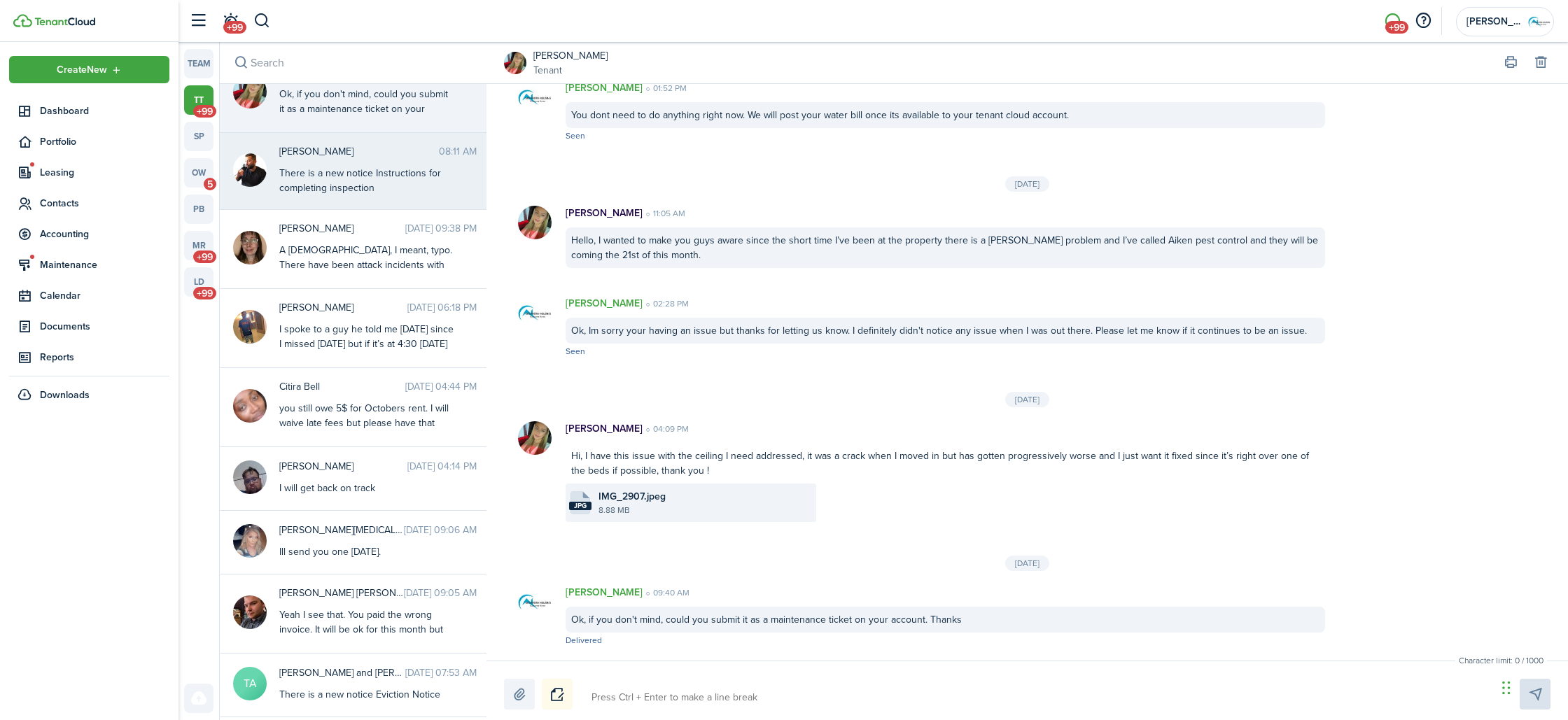
click at [278, 154] on div "[PERSON_NAME] 08:11 AM There is a new notice Instructions for completing inspec…" at bounding box center [378, 170] width 218 height 51
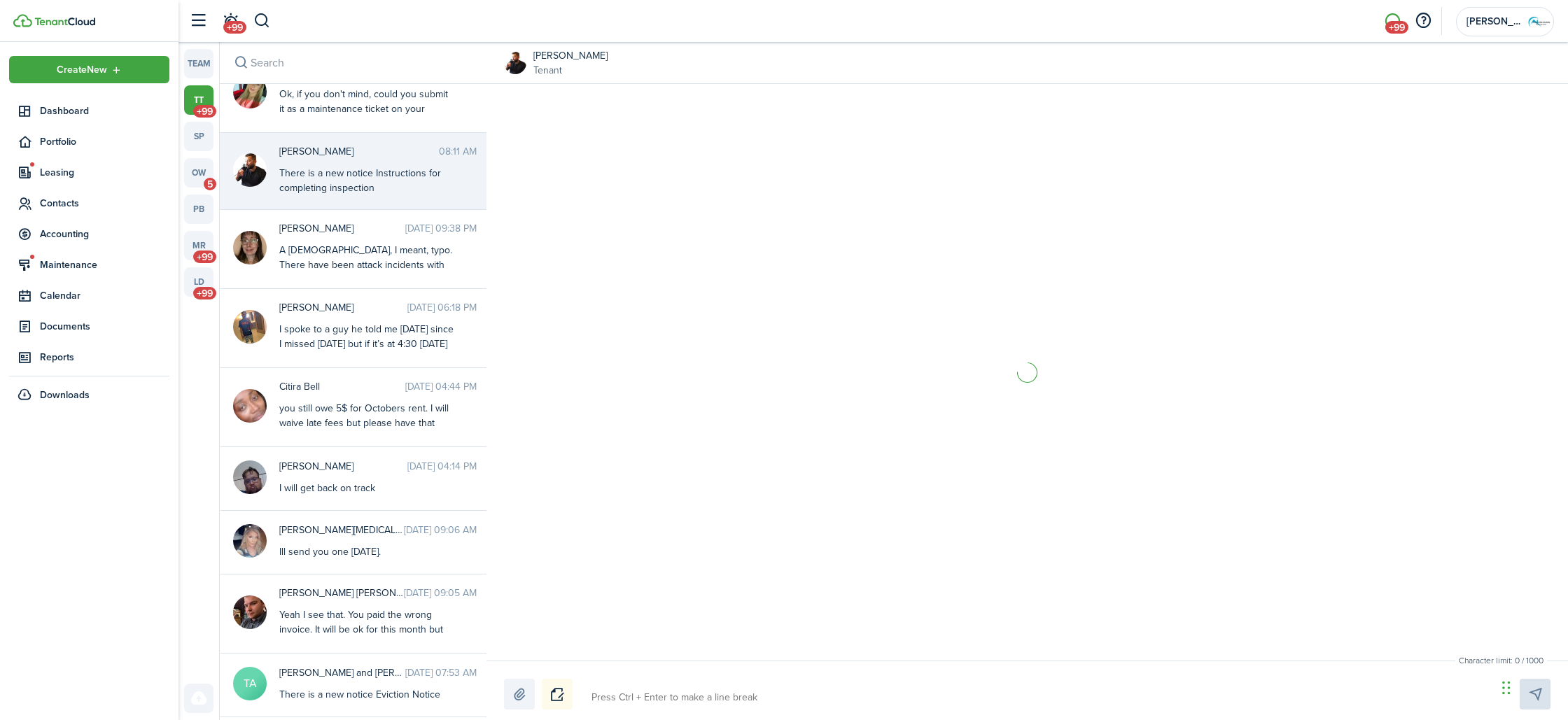
scroll to position [75, 0]
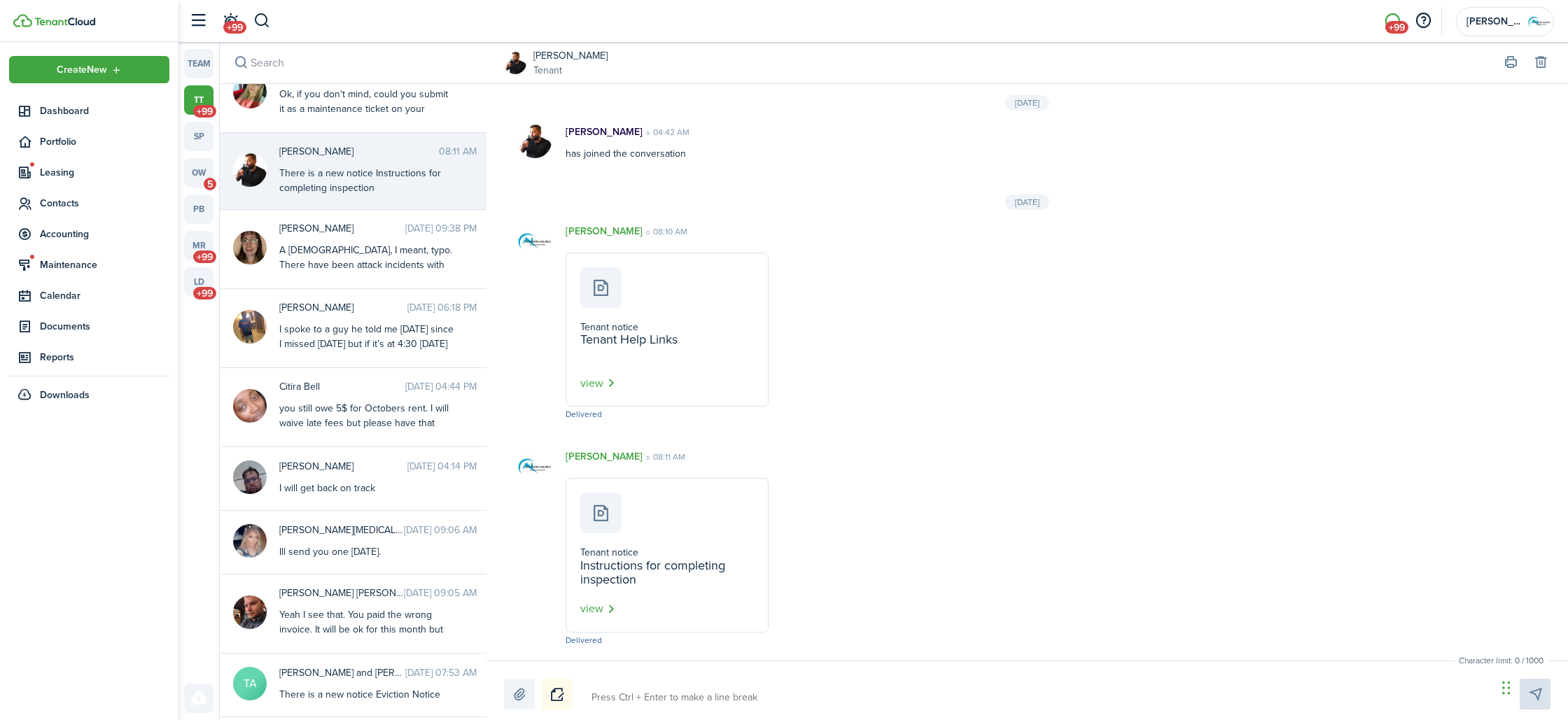
click at [539, 51] on link "[PERSON_NAME]" at bounding box center [570, 56] width 74 height 15
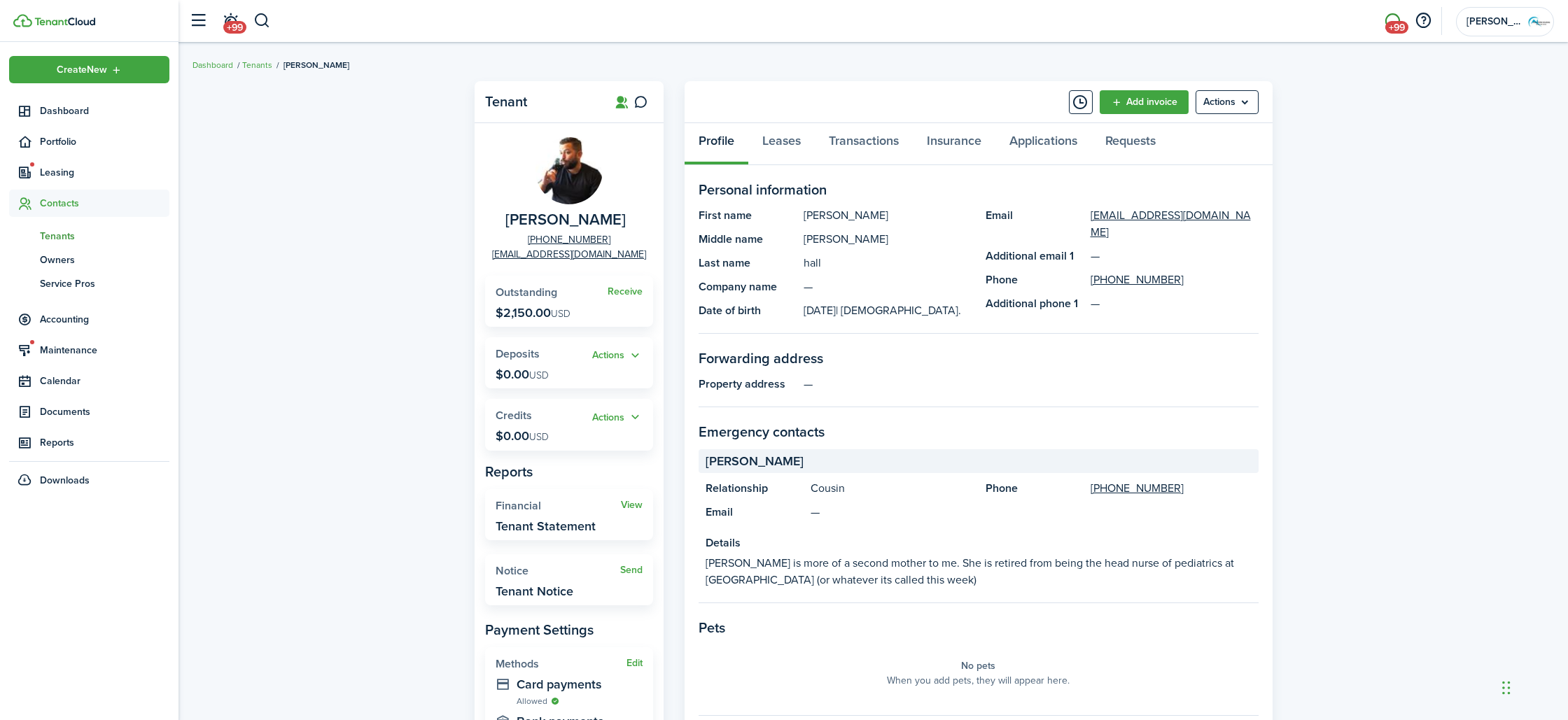
click at [1394, 27] on span "+99" at bounding box center [1397, 27] width 23 height 13
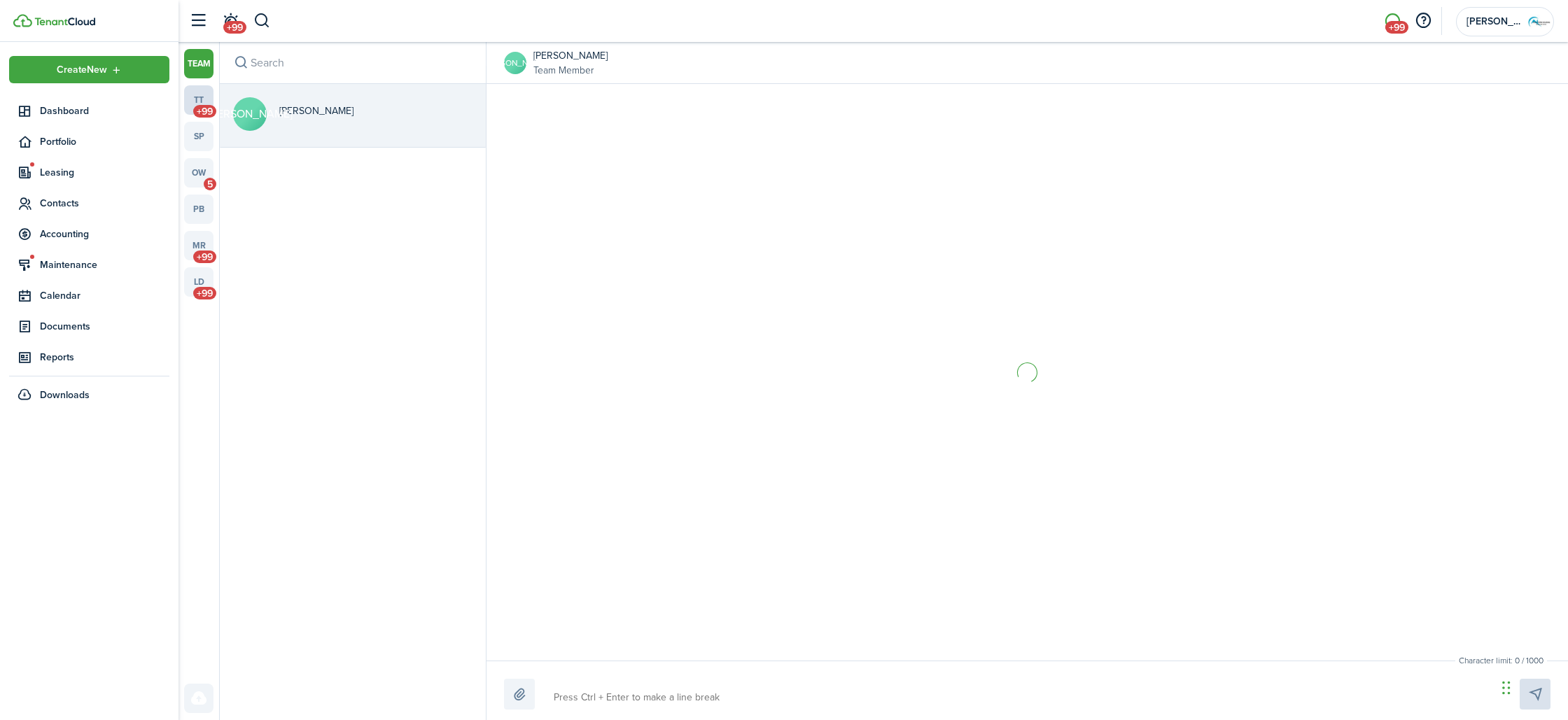
click at [209, 107] on span "+99" at bounding box center [205, 111] width 23 height 13
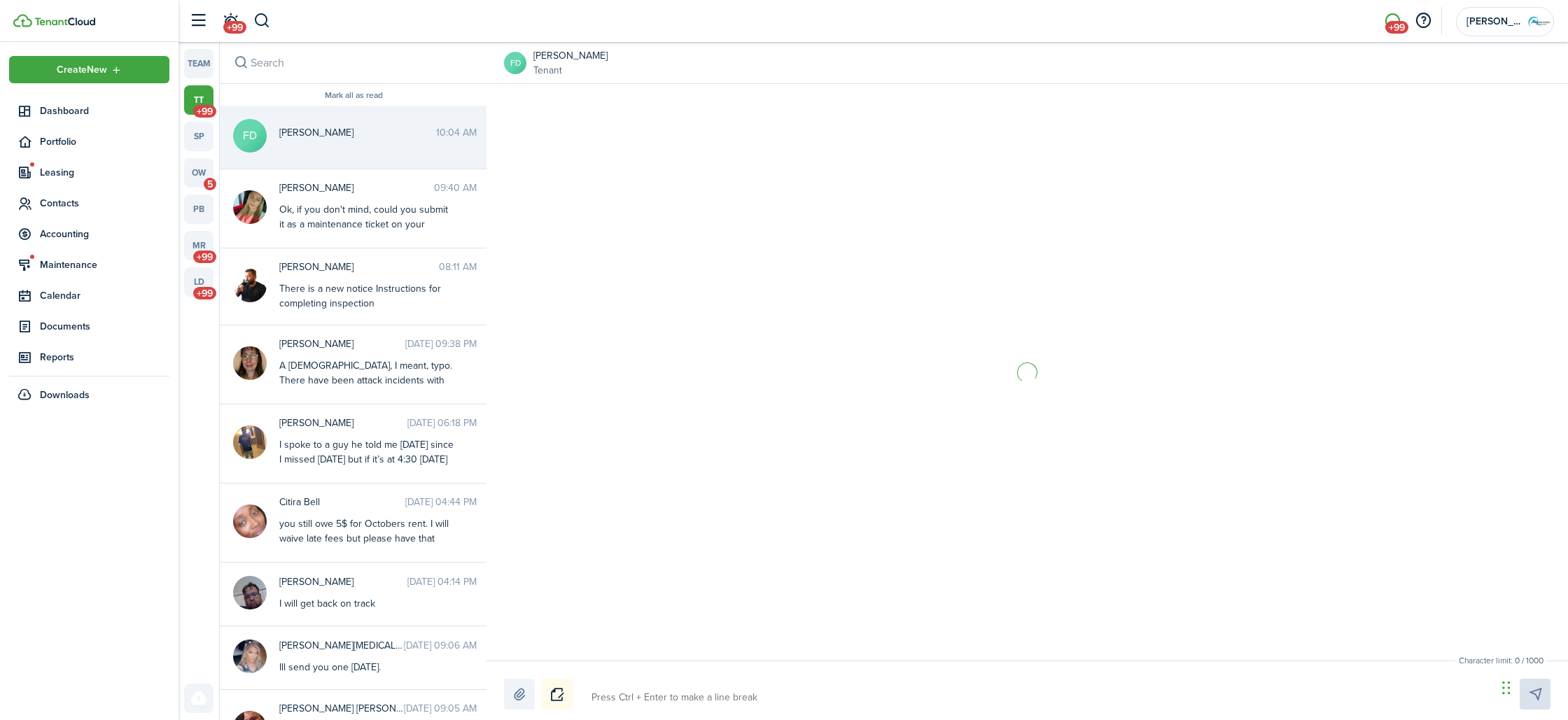
scroll to position [1991, 0]
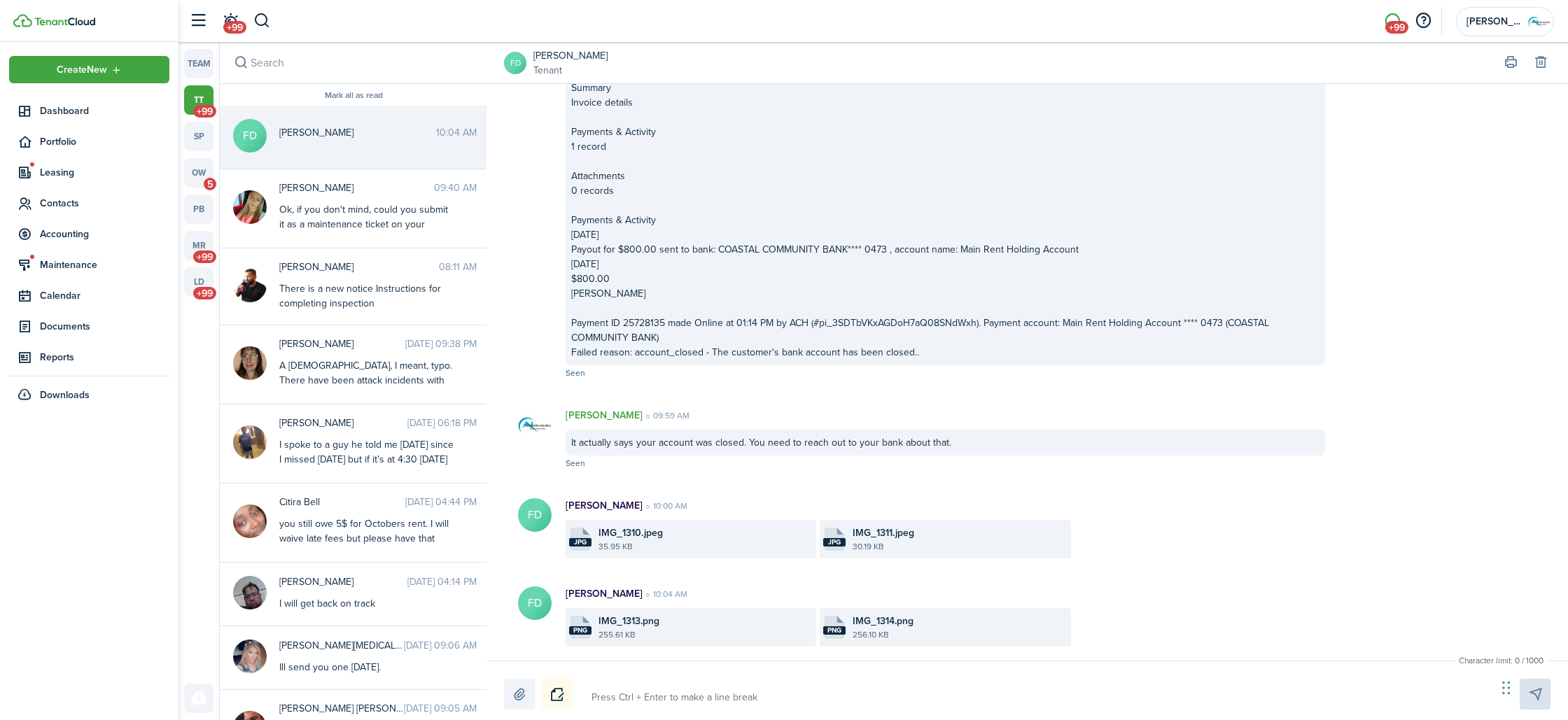
click at [654, 543] on file-size "35.95 KB" at bounding box center [705, 546] width 214 height 13
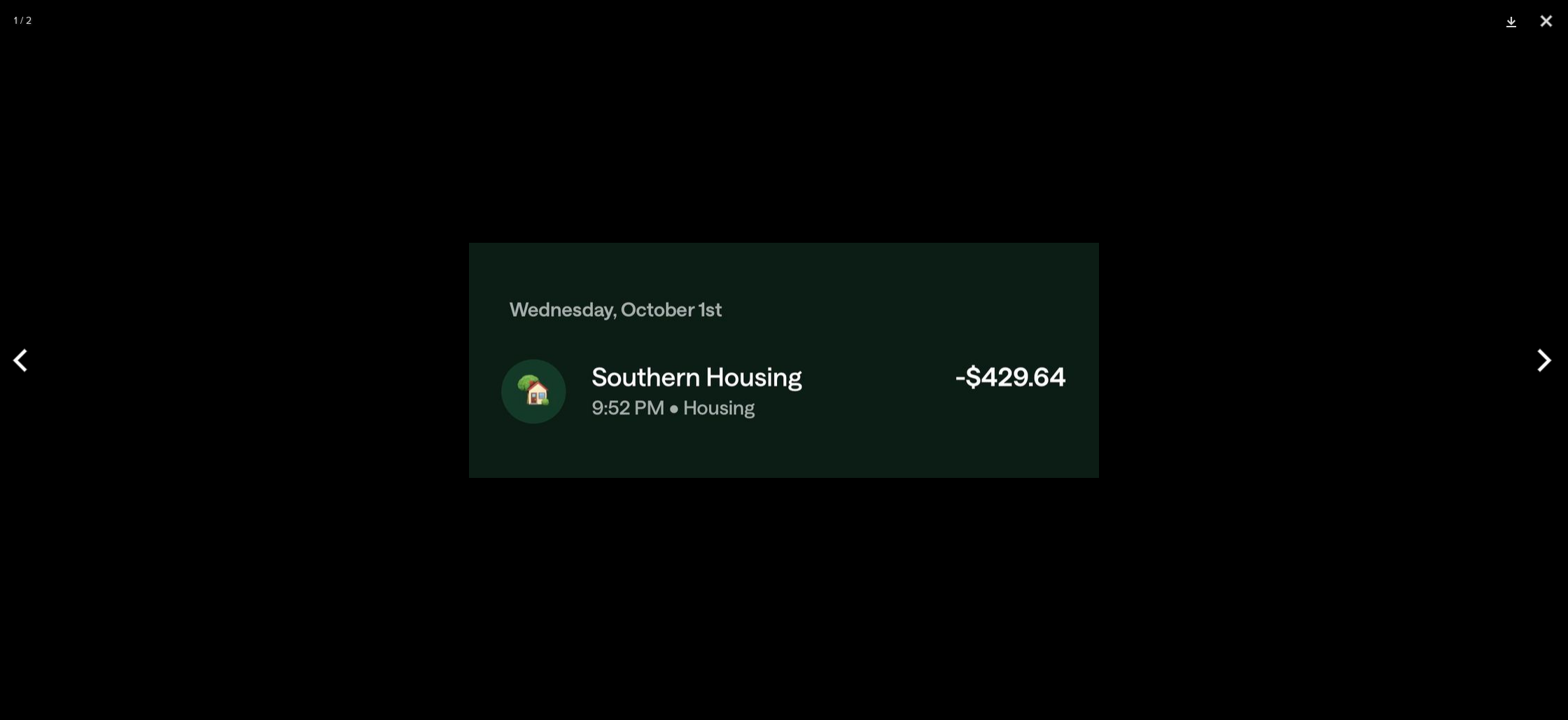
click at [1551, 359] on button "Next" at bounding box center [1541, 360] width 53 height 70
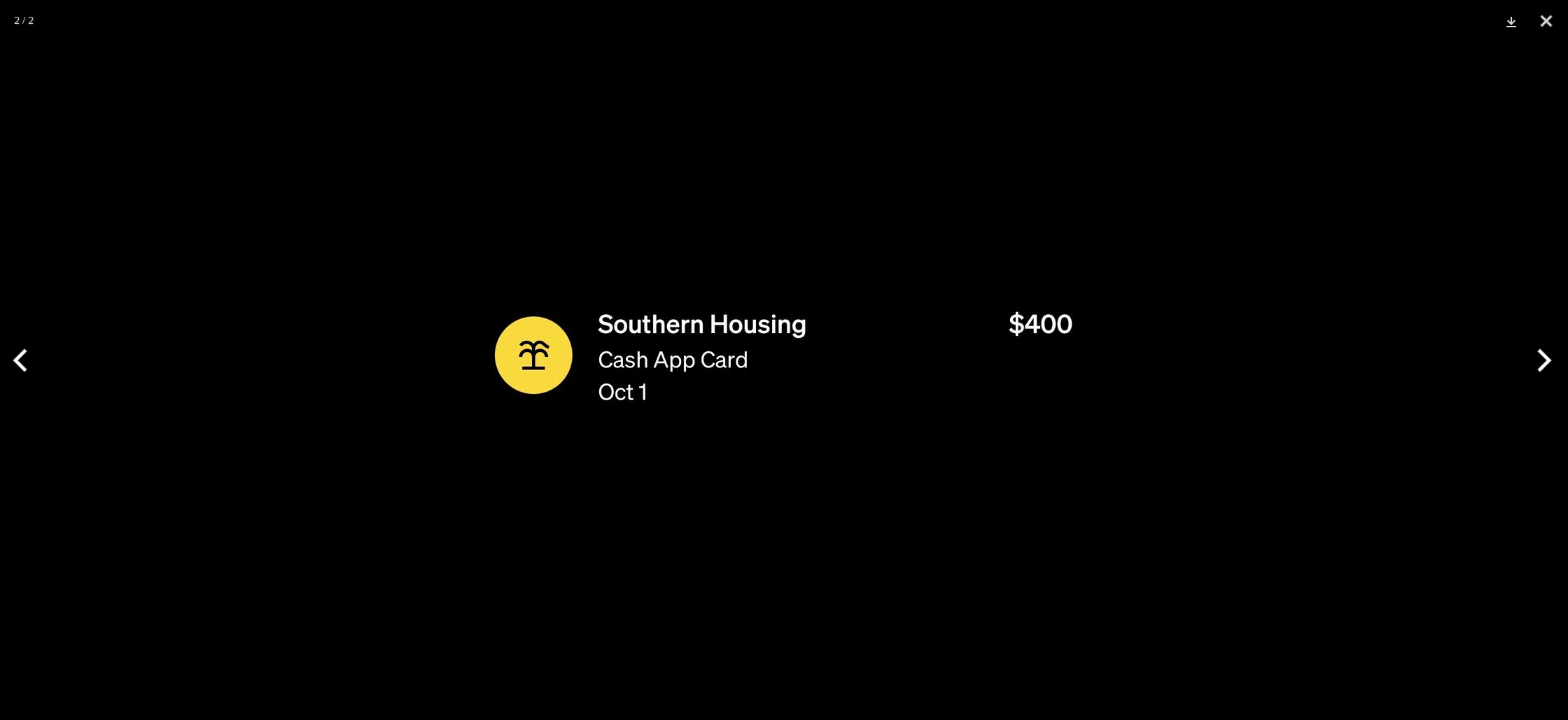
click at [1551, 359] on button "Next" at bounding box center [1541, 360] width 53 height 70
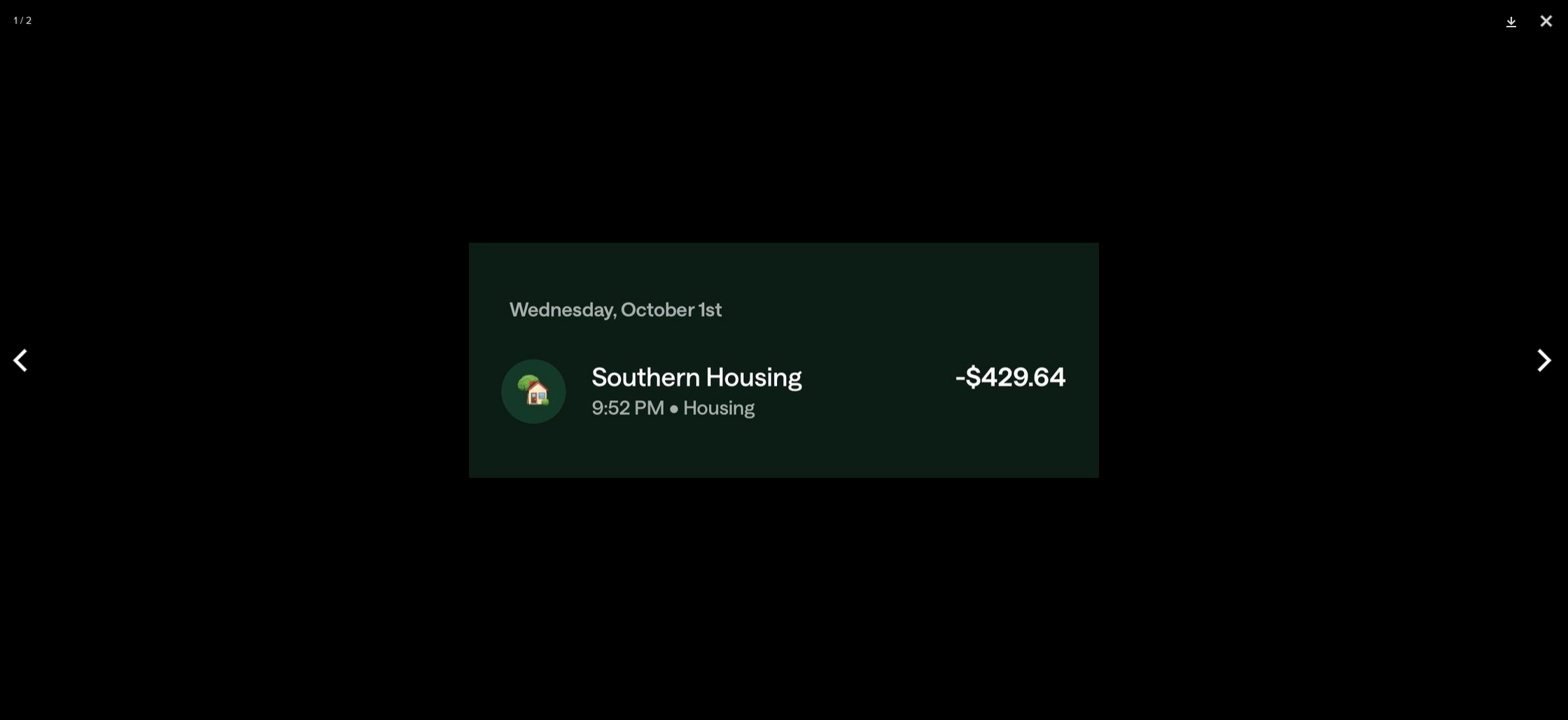
click at [1551, 359] on button "Next" at bounding box center [1541, 360] width 53 height 70
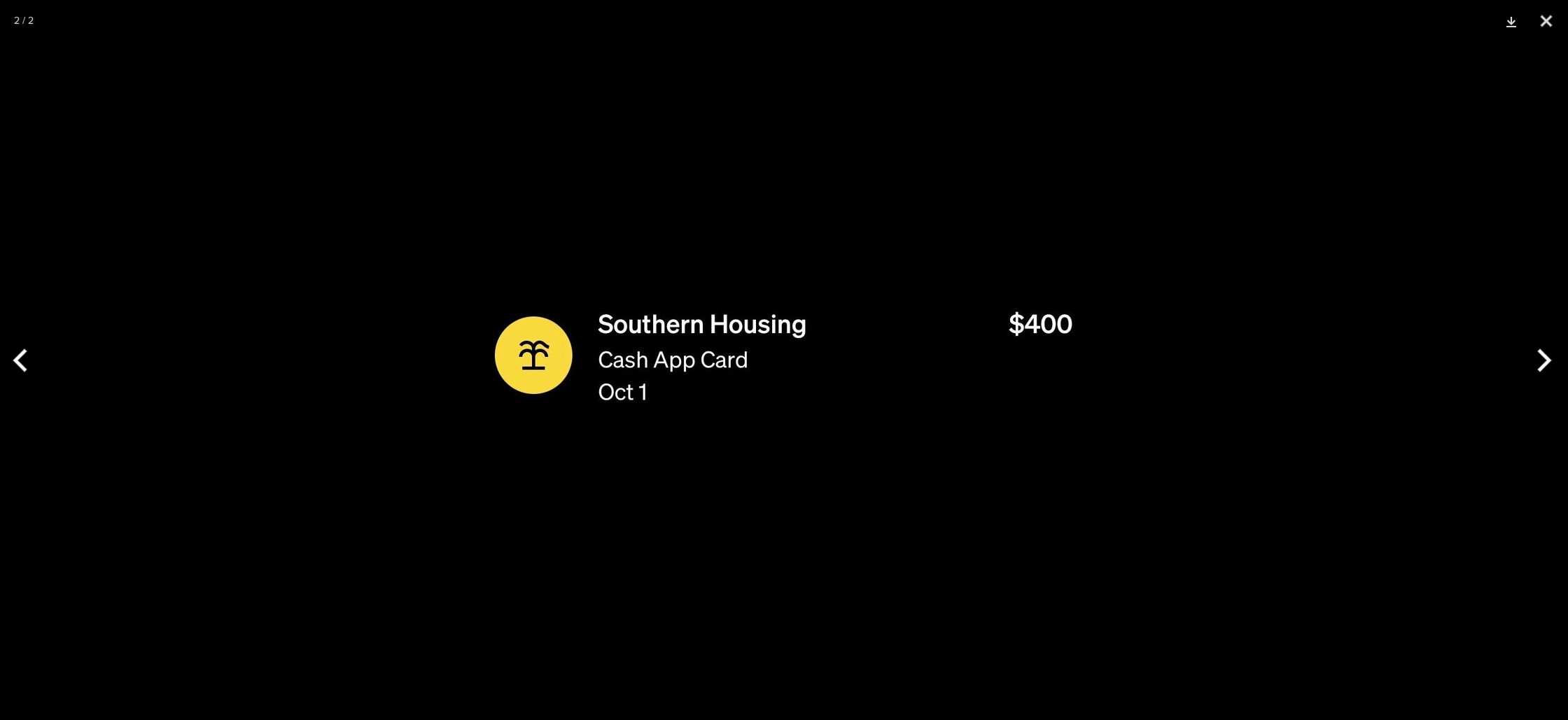
click at [1551, 359] on button "Next" at bounding box center [1541, 360] width 53 height 70
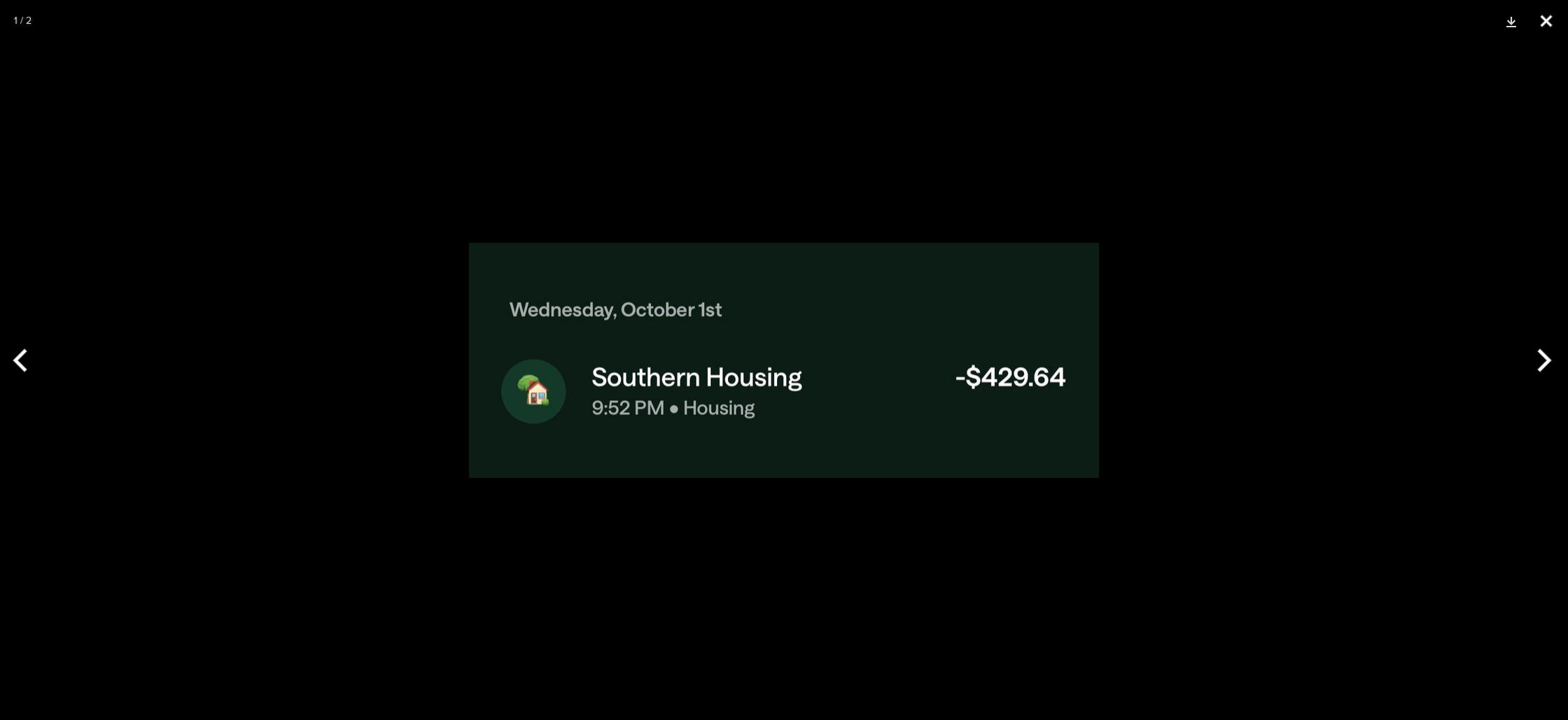
click at [1548, 21] on button "Close" at bounding box center [1546, 21] width 35 height 42
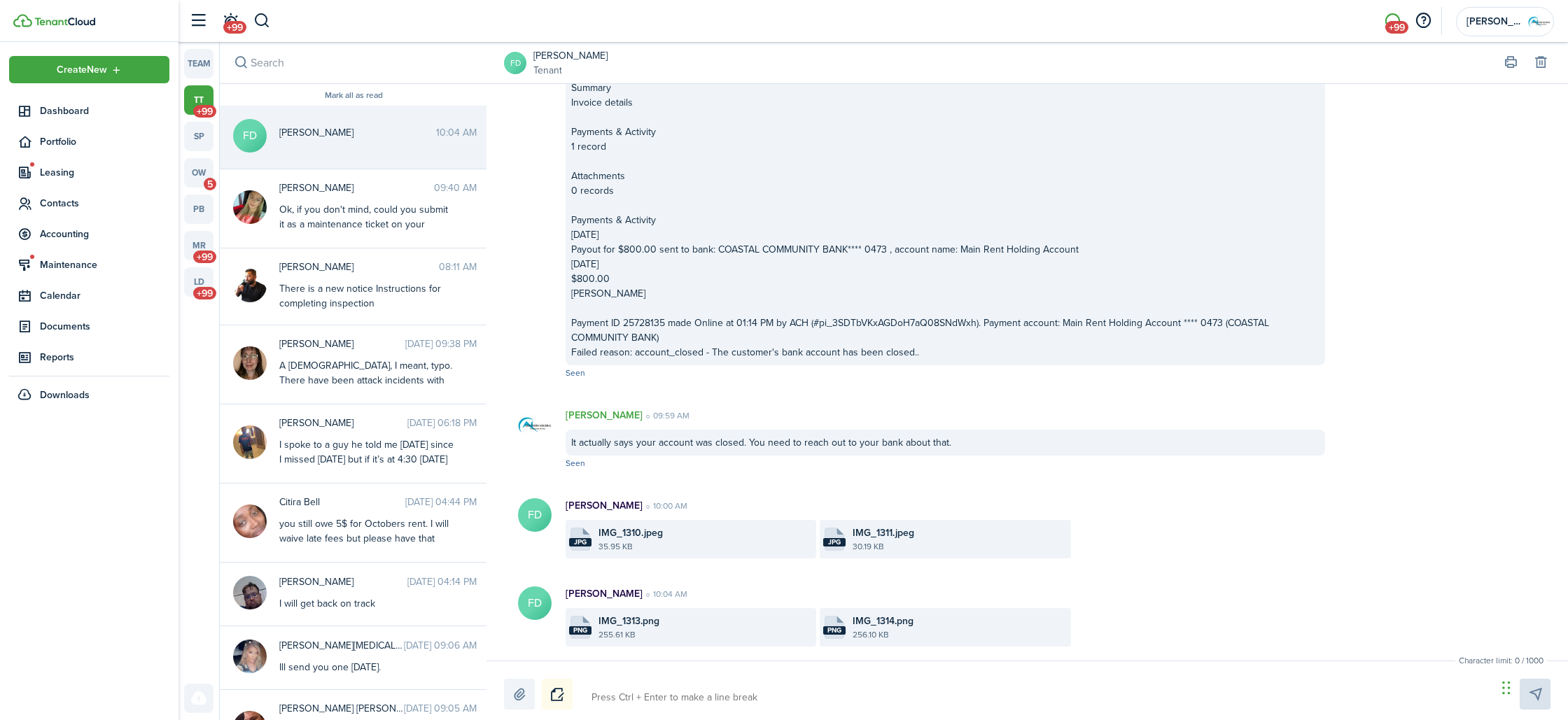
click at [653, 639] on file-size "255.61 KB" at bounding box center [705, 634] width 214 height 13
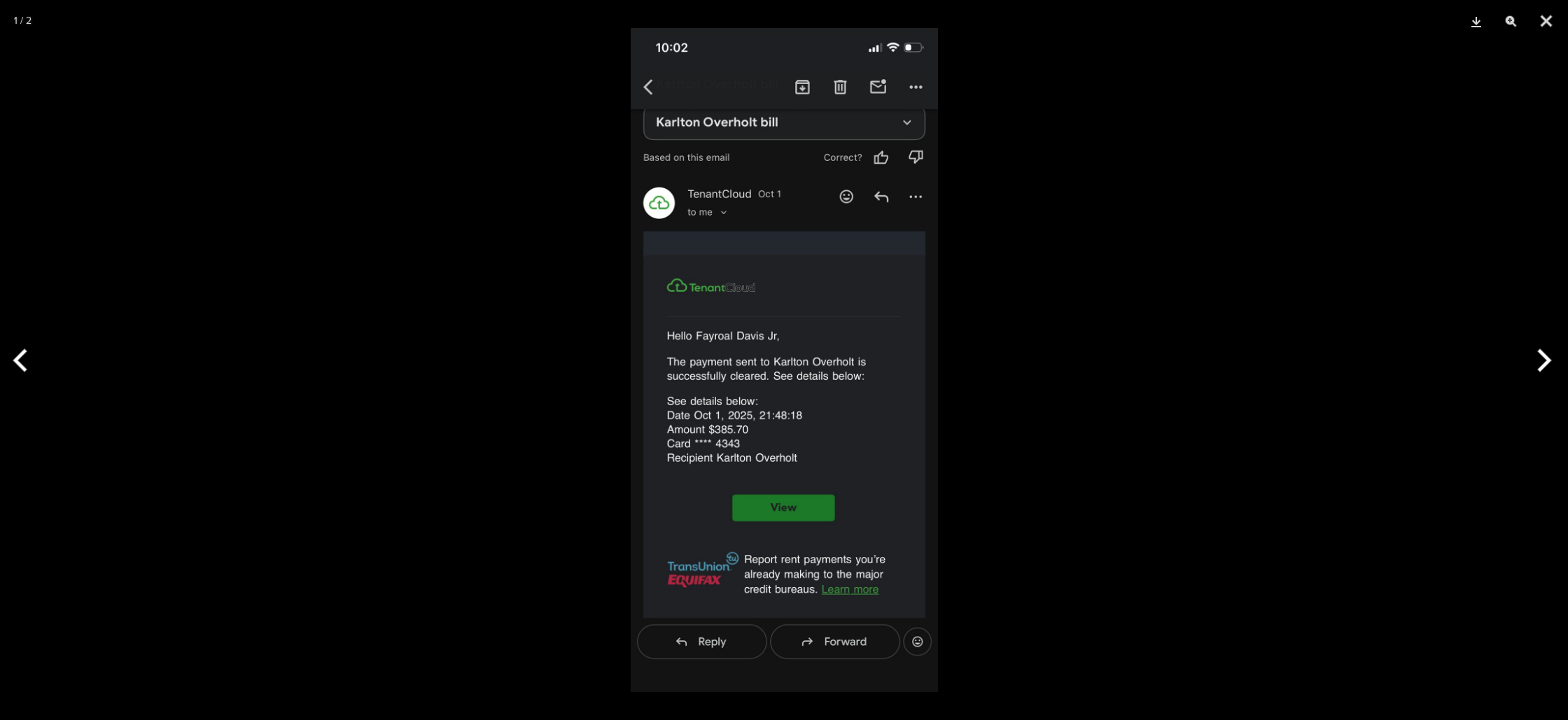
click at [1549, 356] on button "Next" at bounding box center [1541, 360] width 53 height 70
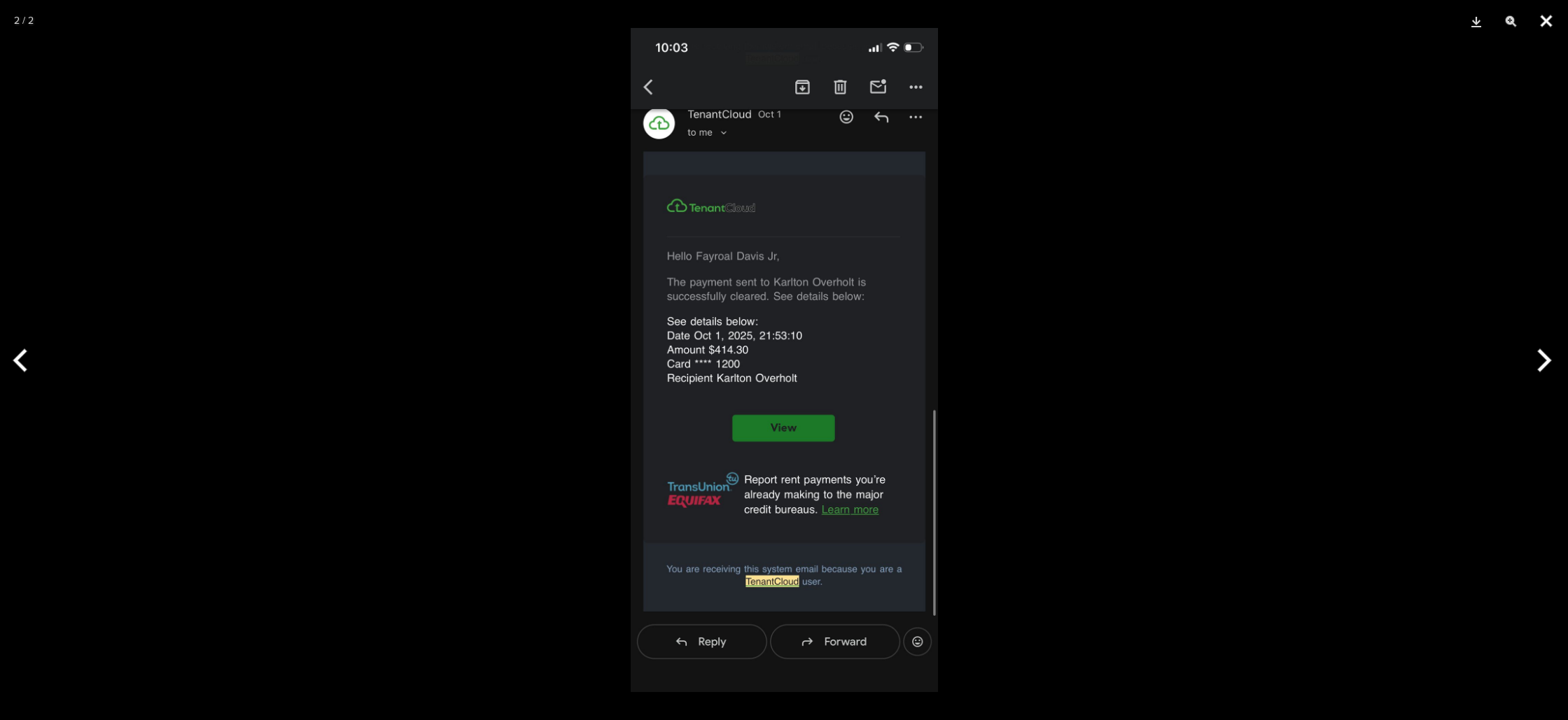
click at [1550, 26] on button "Close" at bounding box center [1546, 21] width 35 height 42
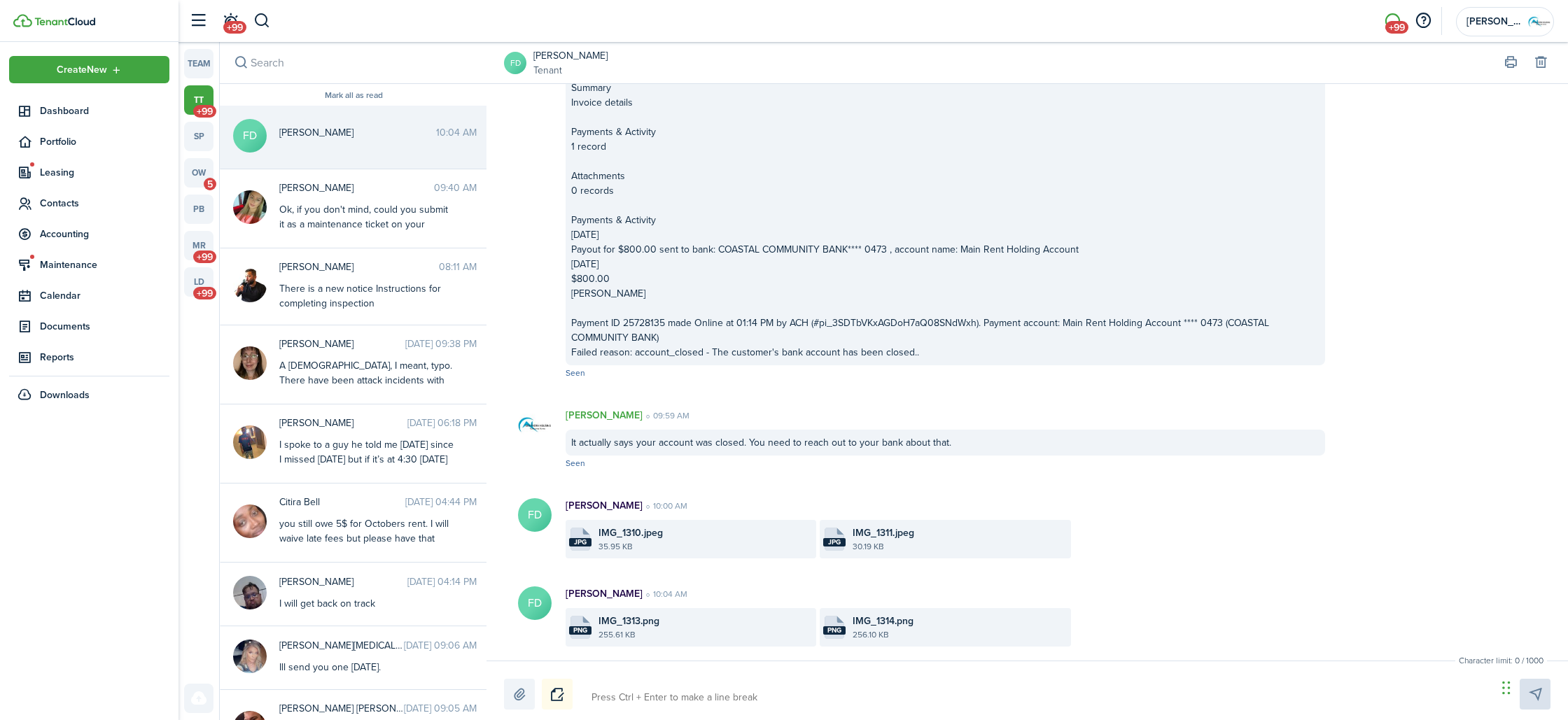
click at [575, 53] on link "[PERSON_NAME]" at bounding box center [570, 56] width 74 height 15
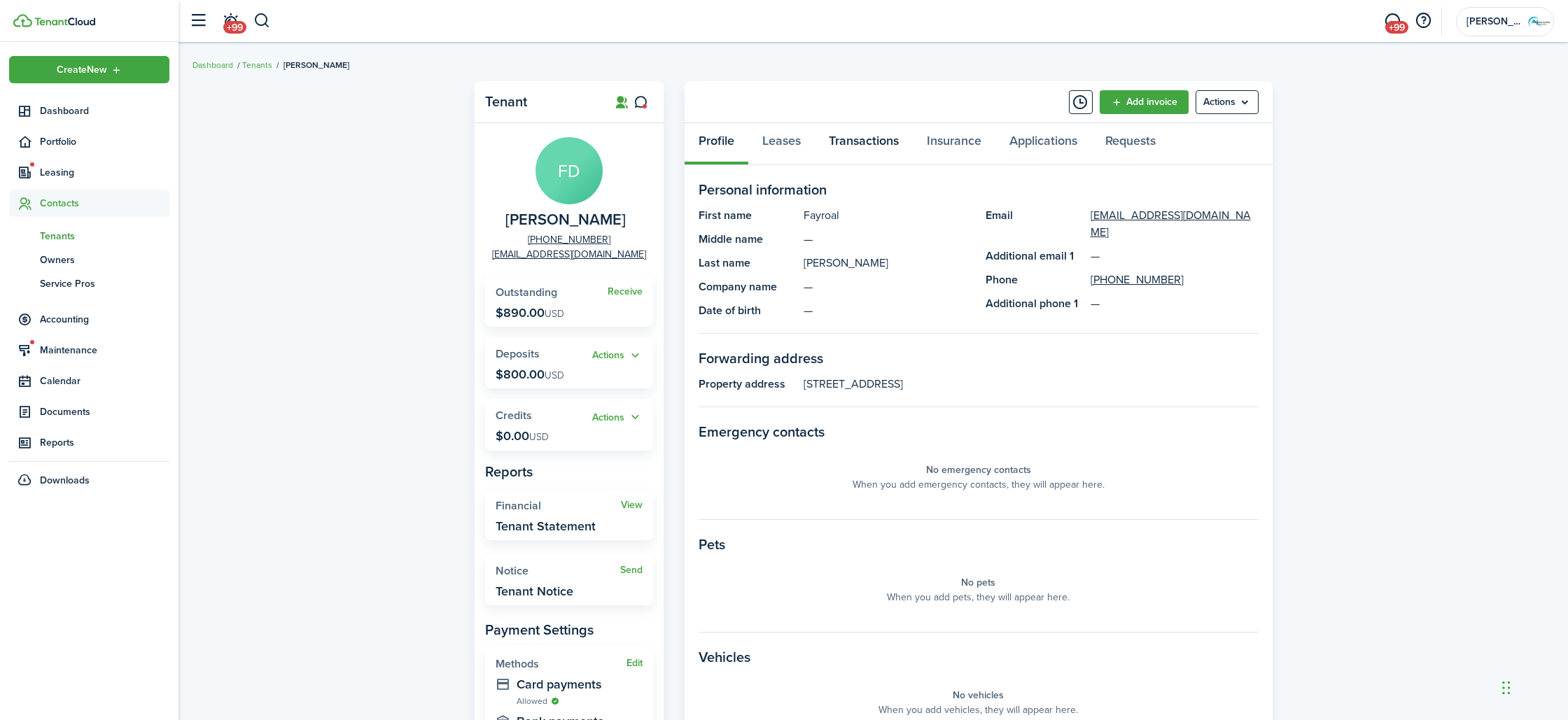
click at [830, 146] on link "Transactions" at bounding box center [863, 144] width 98 height 42
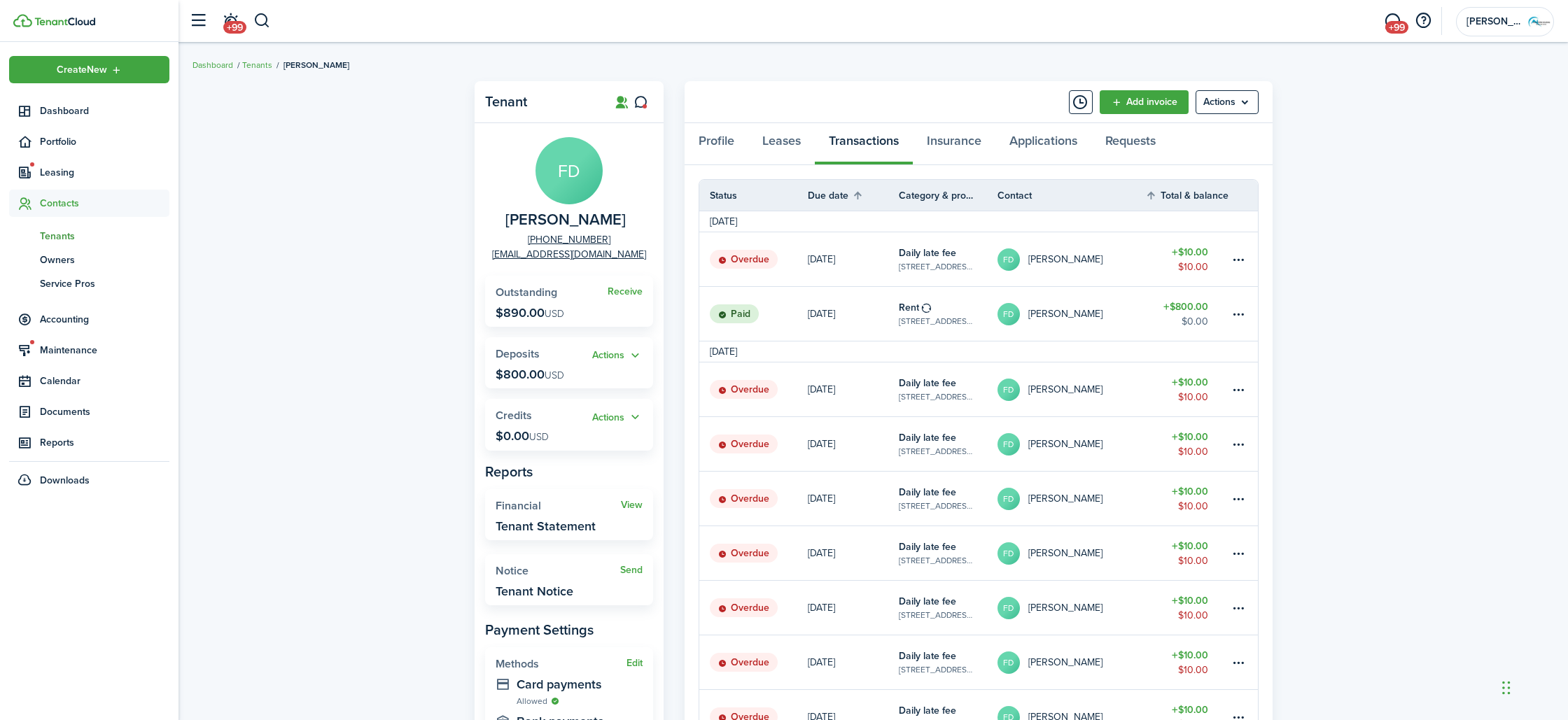
click at [1050, 315] on table-profile-info-text "[PERSON_NAME]" at bounding box center [1065, 314] width 74 height 11
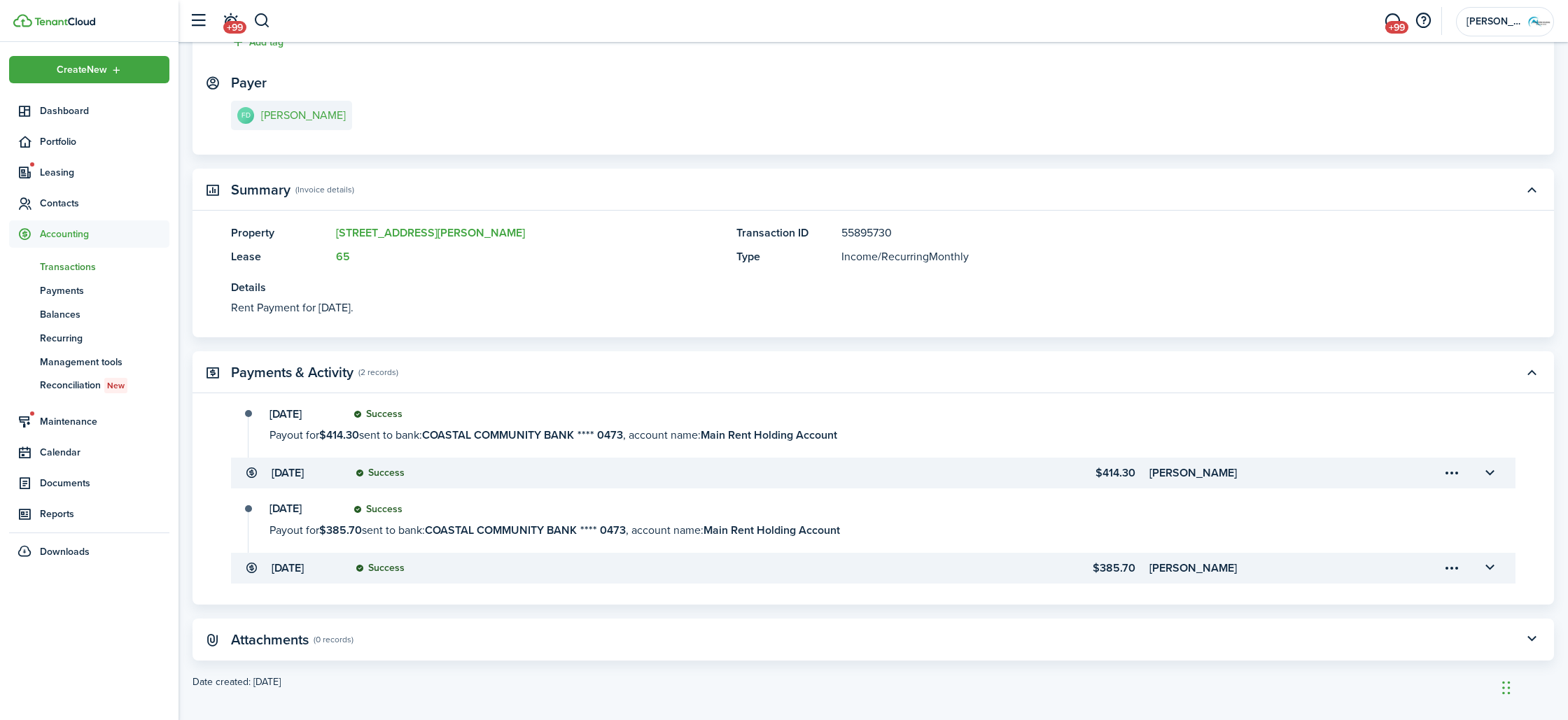
scroll to position [213, 0]
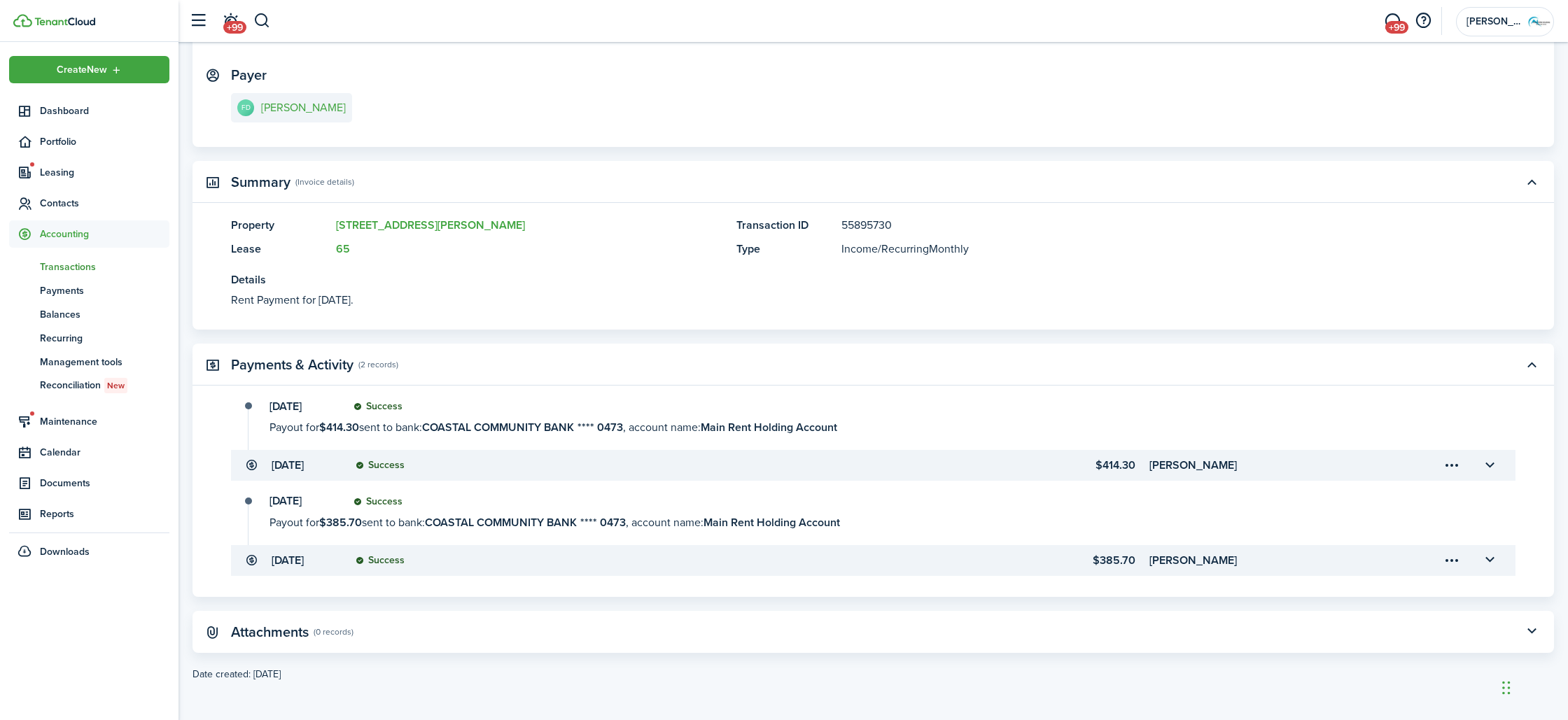
click at [1276, 464] on transaction-details-table-item-client "[PERSON_NAME]" at bounding box center [1275, 466] width 252 height 17
click at [1490, 463] on button "button" at bounding box center [1489, 466] width 23 height 23
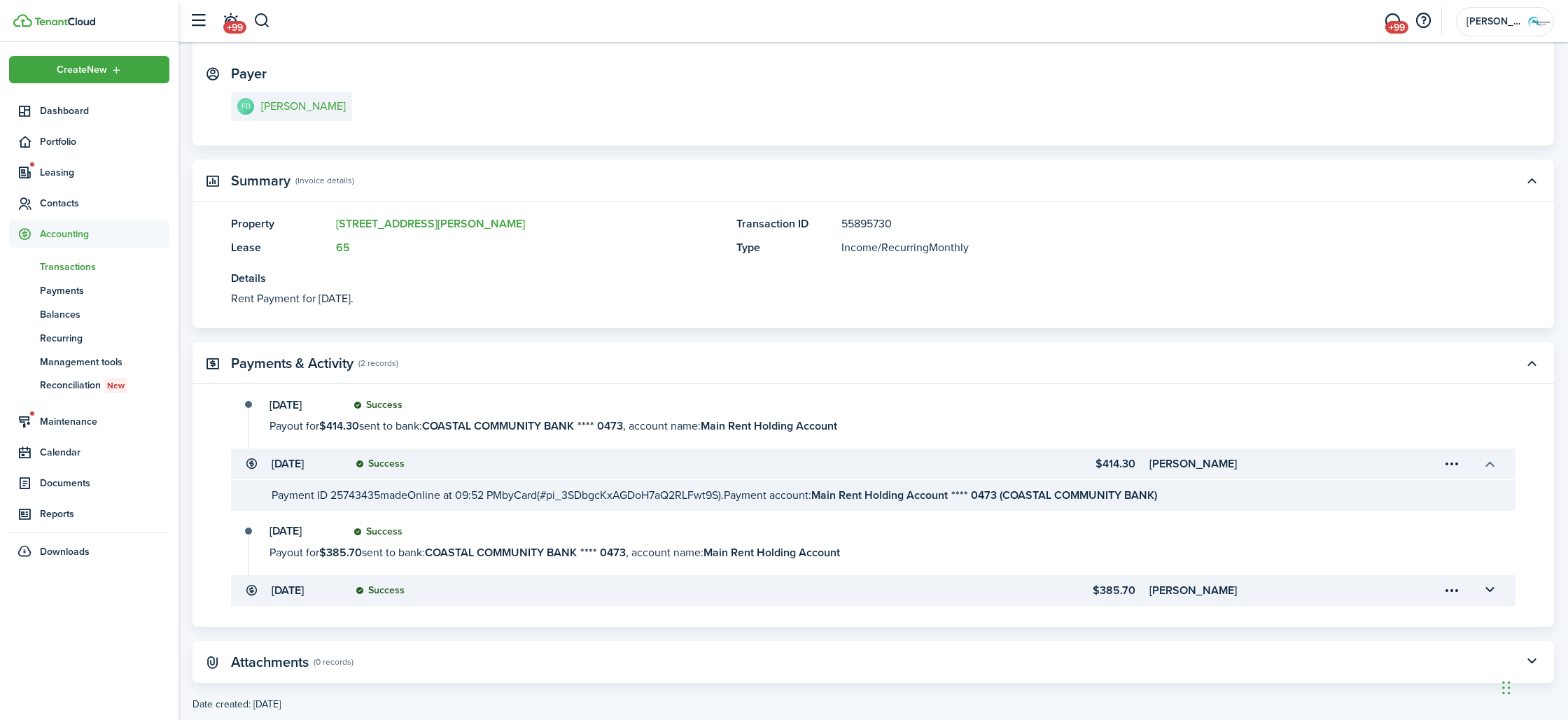
click at [1489, 464] on button "button" at bounding box center [1489, 464] width 23 height 23
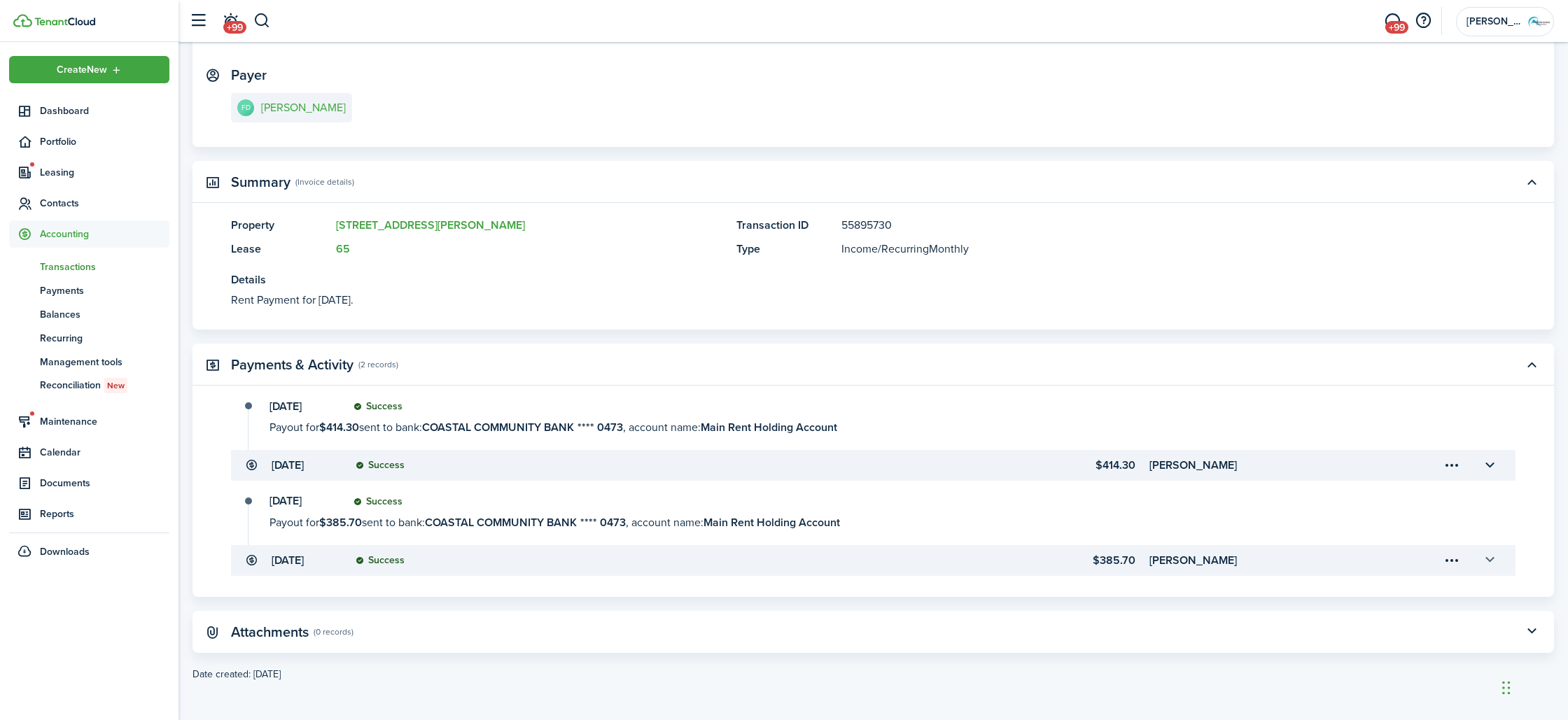
click at [1492, 558] on button "button" at bounding box center [1489, 561] width 23 height 23
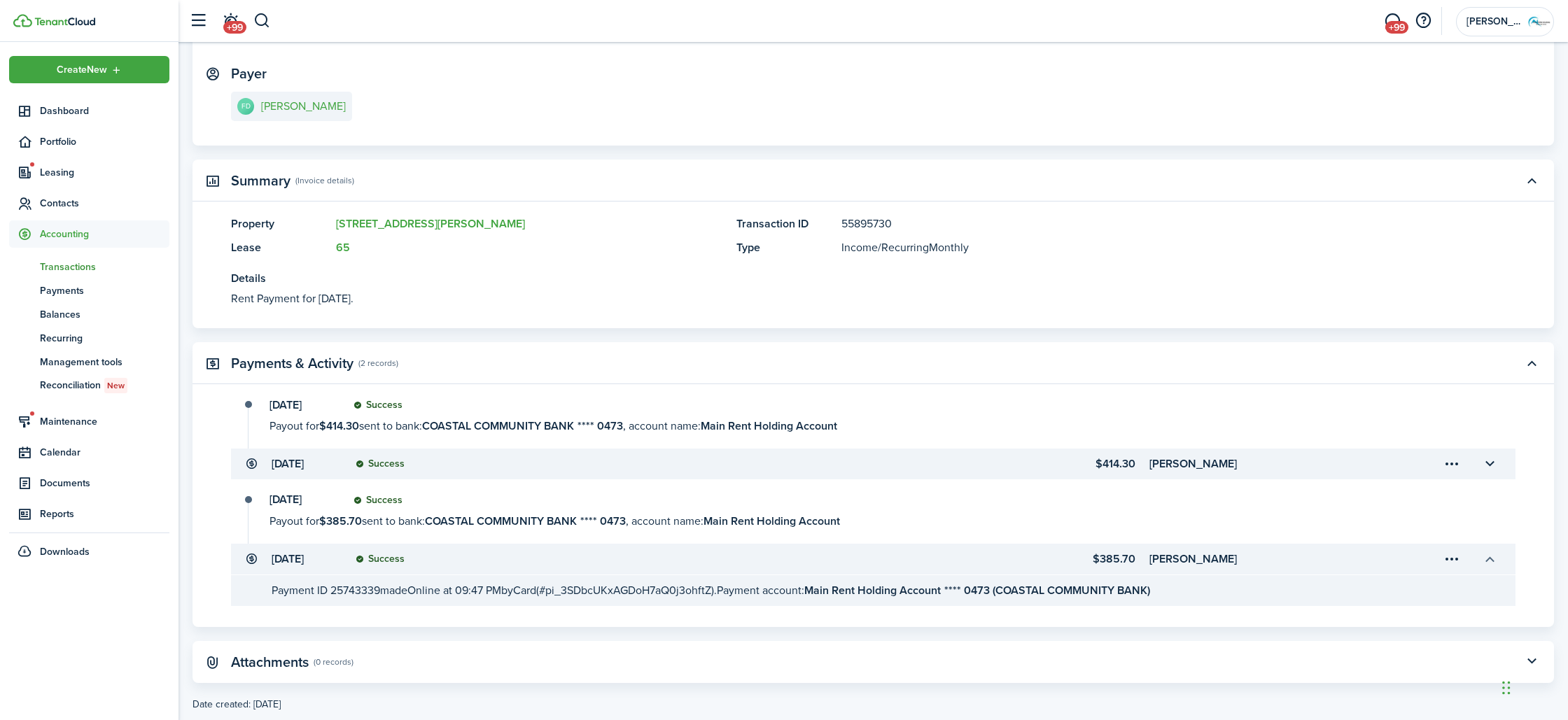
click at [1492, 558] on button "button" at bounding box center [1489, 559] width 23 height 23
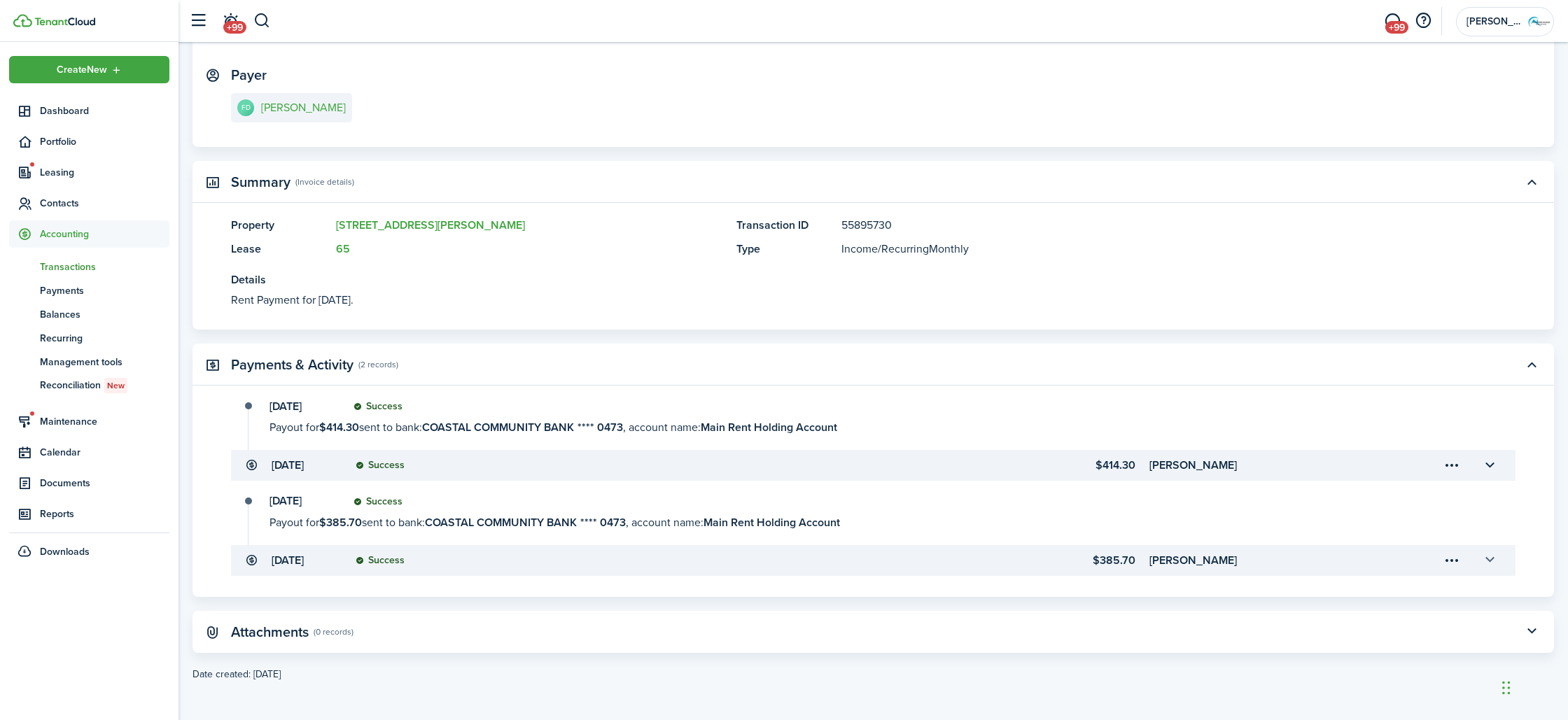
scroll to position [0, 0]
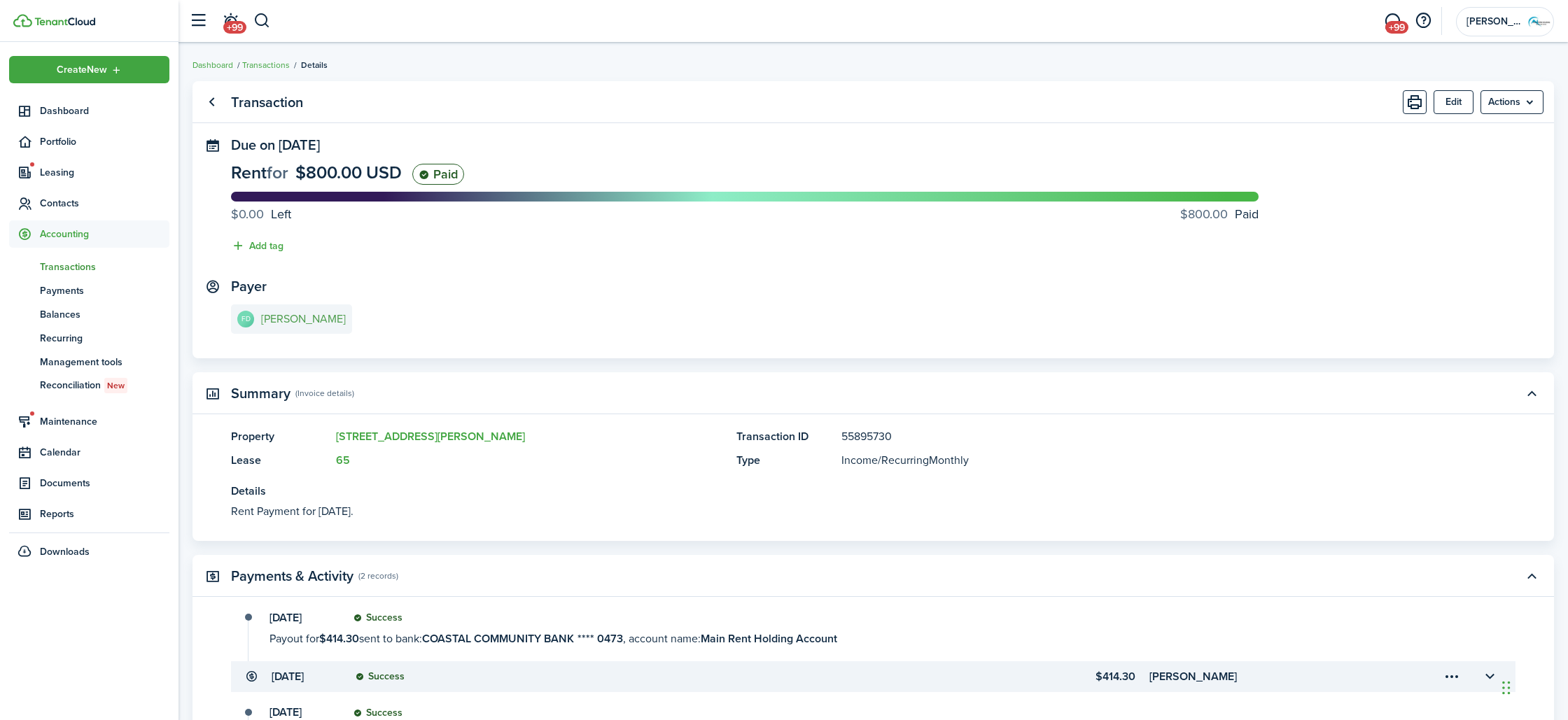
click at [304, 319] on e-details-info-title "[PERSON_NAME]" at bounding box center [303, 319] width 85 height 13
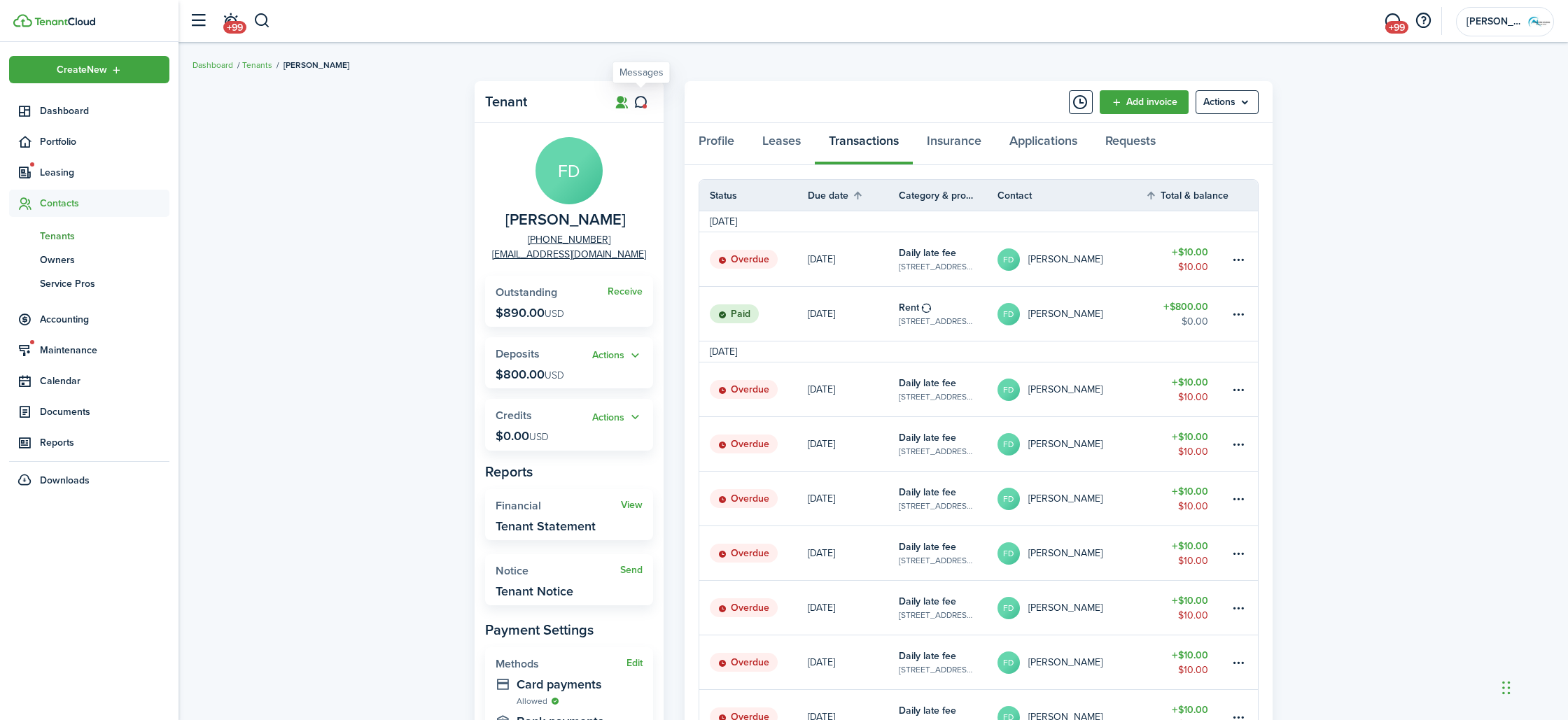
click at [636, 102] on icon at bounding box center [641, 102] width 15 height 14
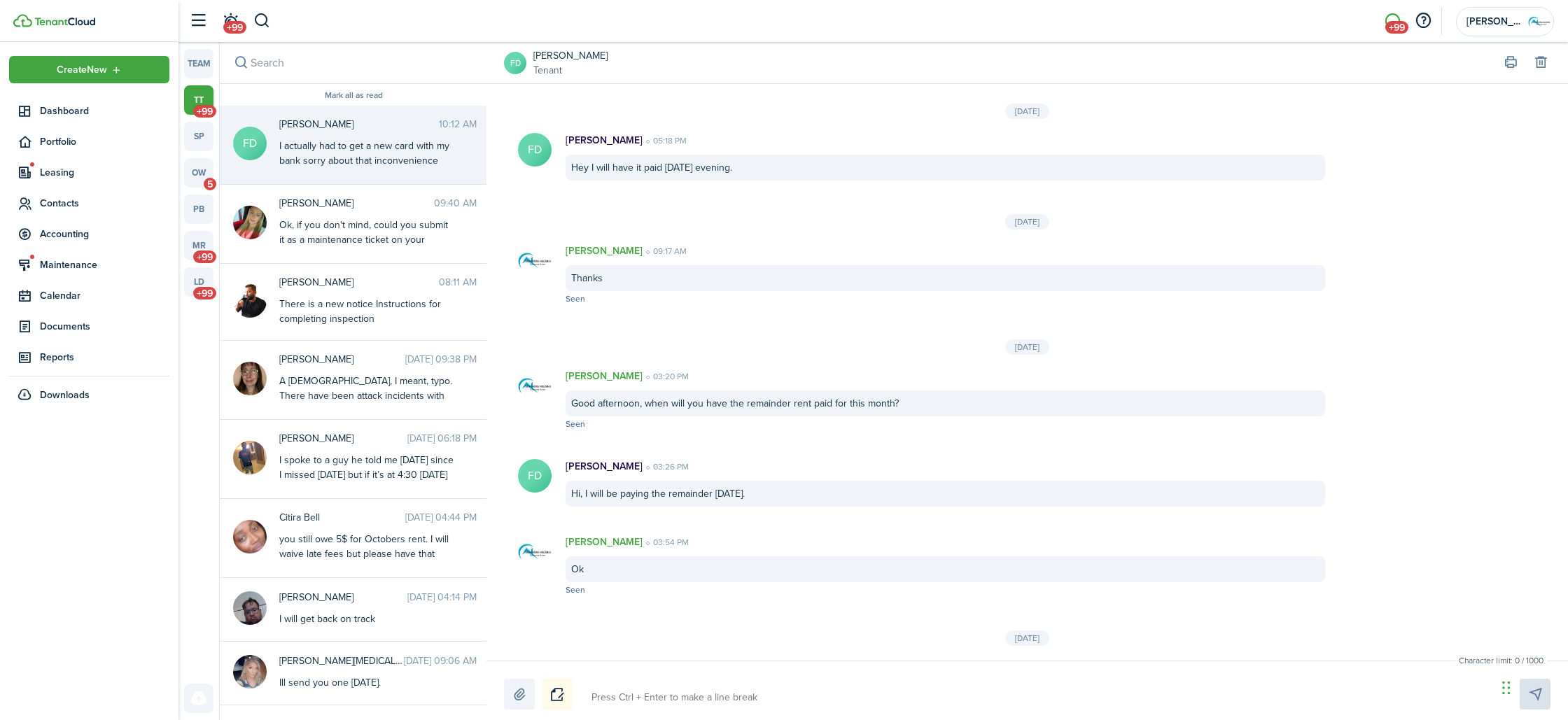
scroll to position [1991, 0]
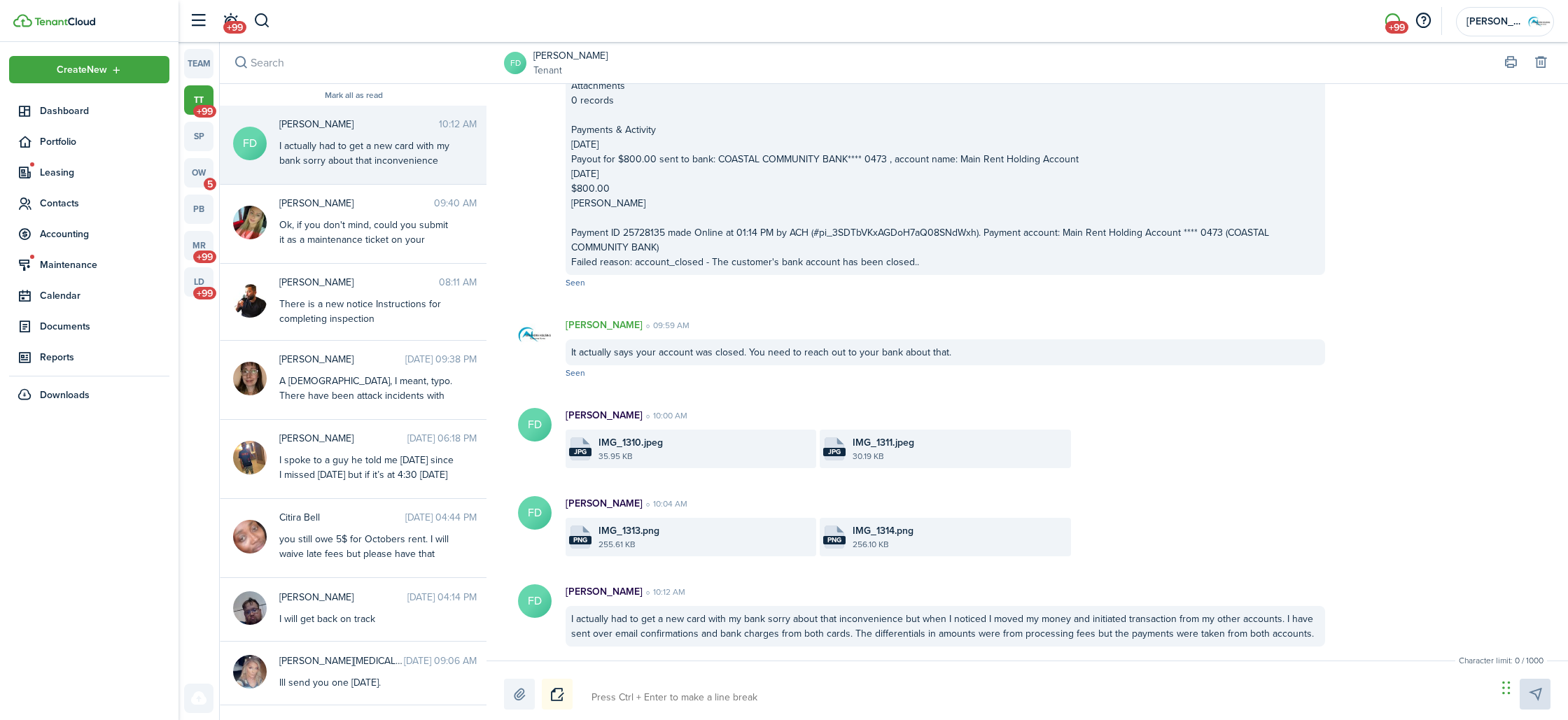
click at [763, 695] on textarea at bounding box center [1039, 698] width 905 height 23
